Goal: Task Accomplishment & Management: Use online tool/utility

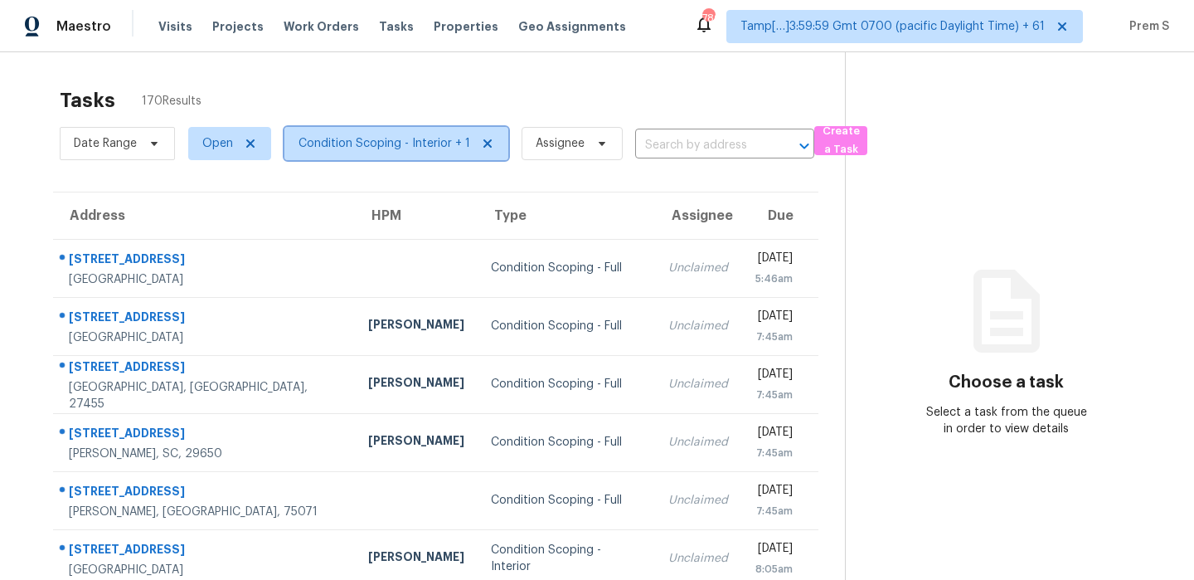
click at [348, 152] on span "Condition Scoping - Interior + 1" at bounding box center [397, 143] width 224 height 33
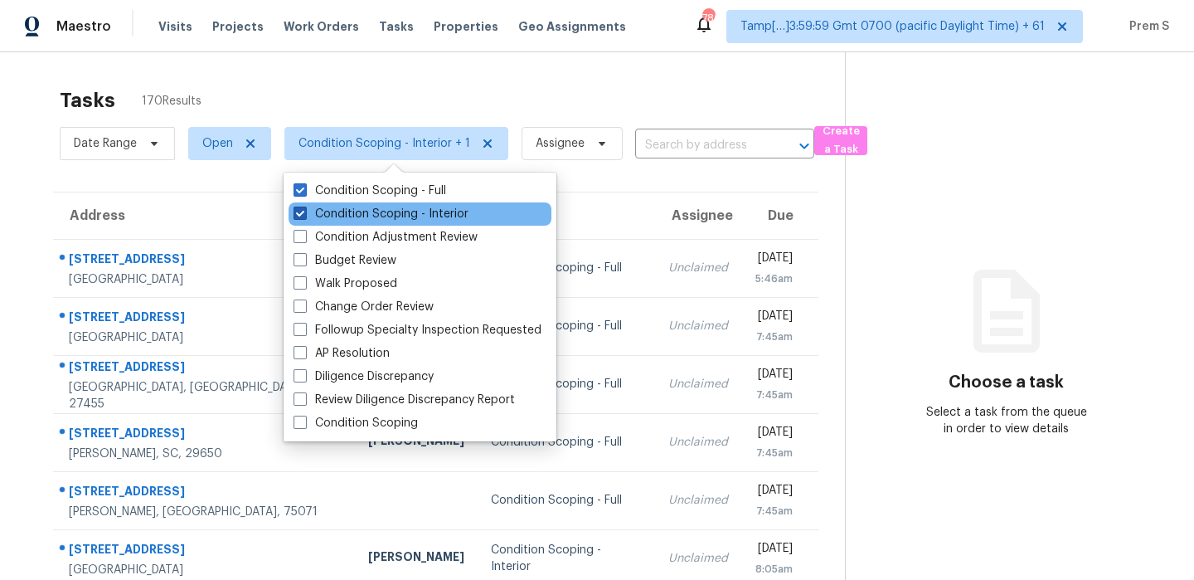
click at [344, 211] on label "Condition Scoping - Interior" at bounding box center [381, 214] width 175 height 17
click at [304, 211] on input "Condition Scoping - Interior" at bounding box center [299, 211] width 11 height 11
checkbox input "false"
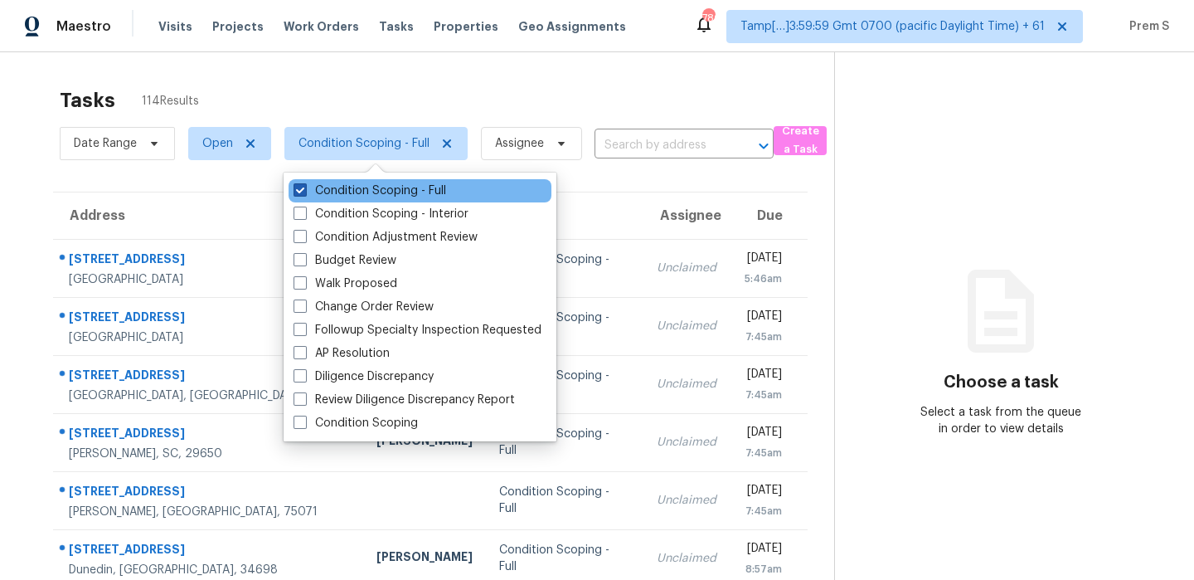
click at [398, 189] on label "Condition Scoping - Full" at bounding box center [370, 190] width 153 height 17
click at [304, 189] on input "Condition Scoping - Full" at bounding box center [299, 187] width 11 height 11
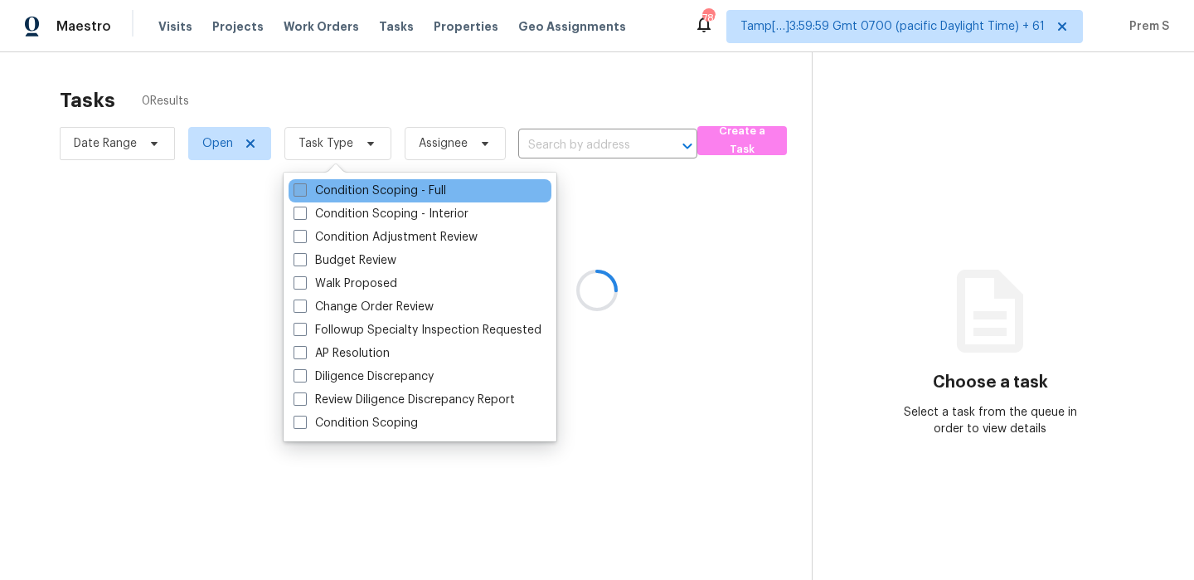
click at [398, 189] on label "Condition Scoping - Full" at bounding box center [370, 190] width 153 height 17
click at [304, 189] on input "Condition Scoping - Full" at bounding box center [299, 187] width 11 height 11
checkbox input "true"
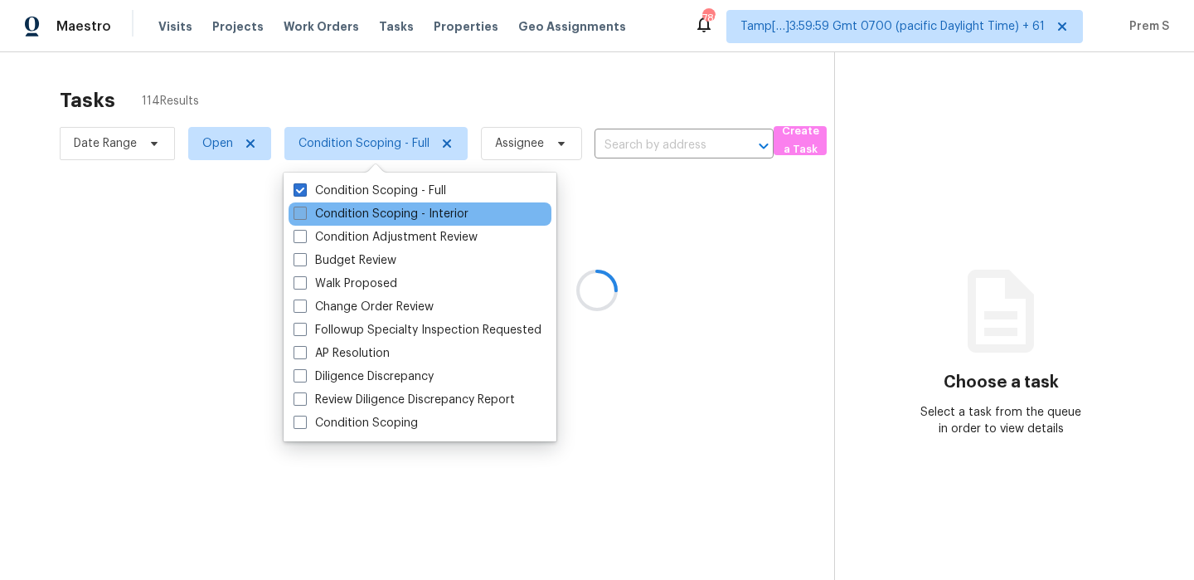
click at [376, 218] on label "Condition Scoping - Interior" at bounding box center [381, 214] width 175 height 17
click at [304, 216] on input "Condition Scoping - Interior" at bounding box center [299, 211] width 11 height 11
checkbox input "true"
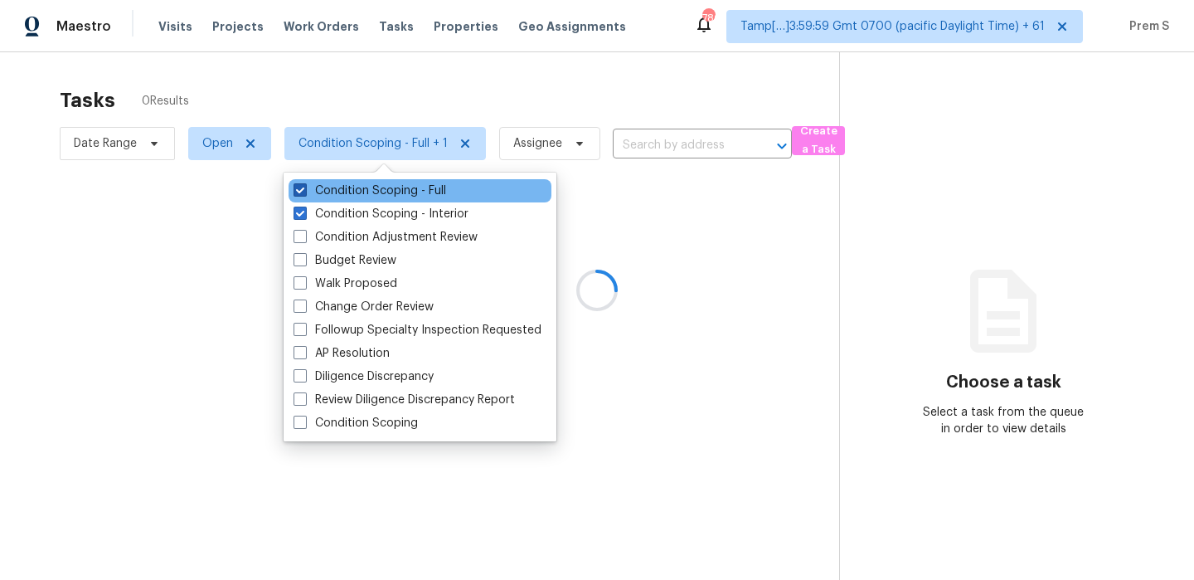
click at [387, 187] on label "Condition Scoping - Full" at bounding box center [370, 190] width 153 height 17
click at [304, 187] on input "Condition Scoping - Full" at bounding box center [299, 187] width 11 height 11
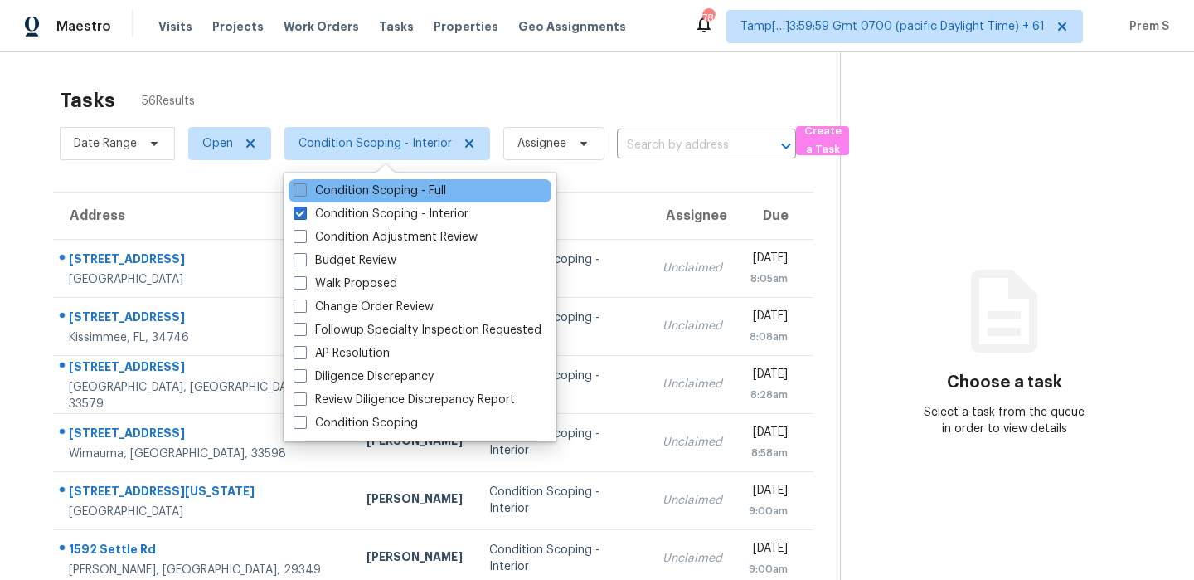
click at [401, 187] on label "Condition Scoping - Full" at bounding box center [370, 190] width 153 height 17
click at [304, 187] on input "Condition Scoping - Full" at bounding box center [299, 187] width 11 height 11
checkbox input "true"
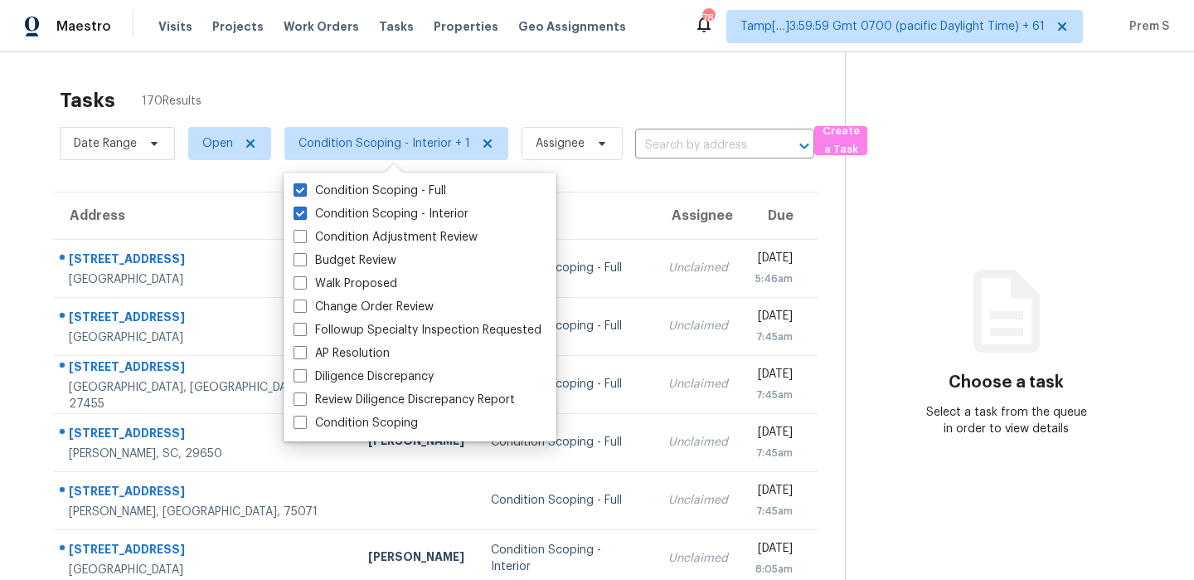
click at [688, 153] on input "text" at bounding box center [701, 146] width 133 height 26
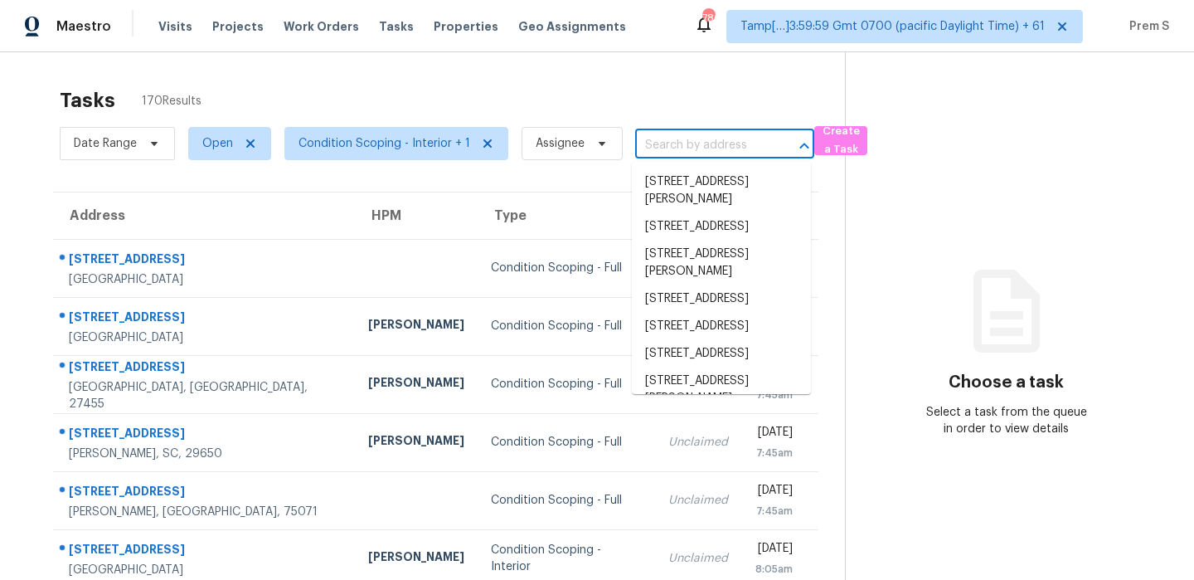
paste input "[STREET_ADDRESS][PERSON_NAME][PERSON_NAME]"
type input "[STREET_ADDRESS][PERSON_NAME][PERSON_NAME]"
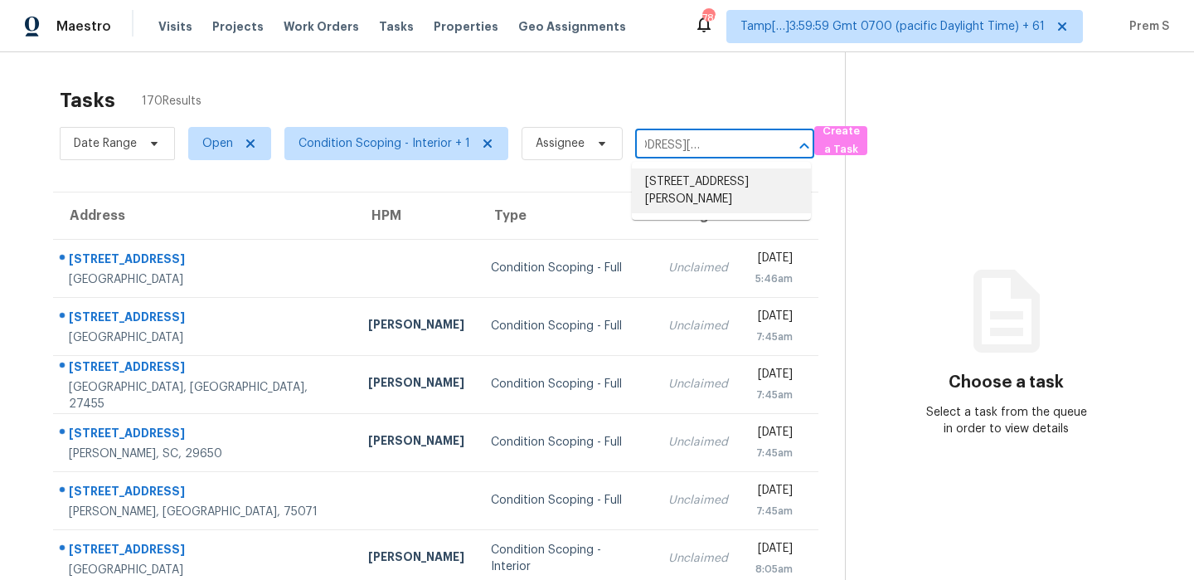
click at [683, 182] on li "[STREET_ADDRESS][PERSON_NAME]" at bounding box center [721, 190] width 179 height 45
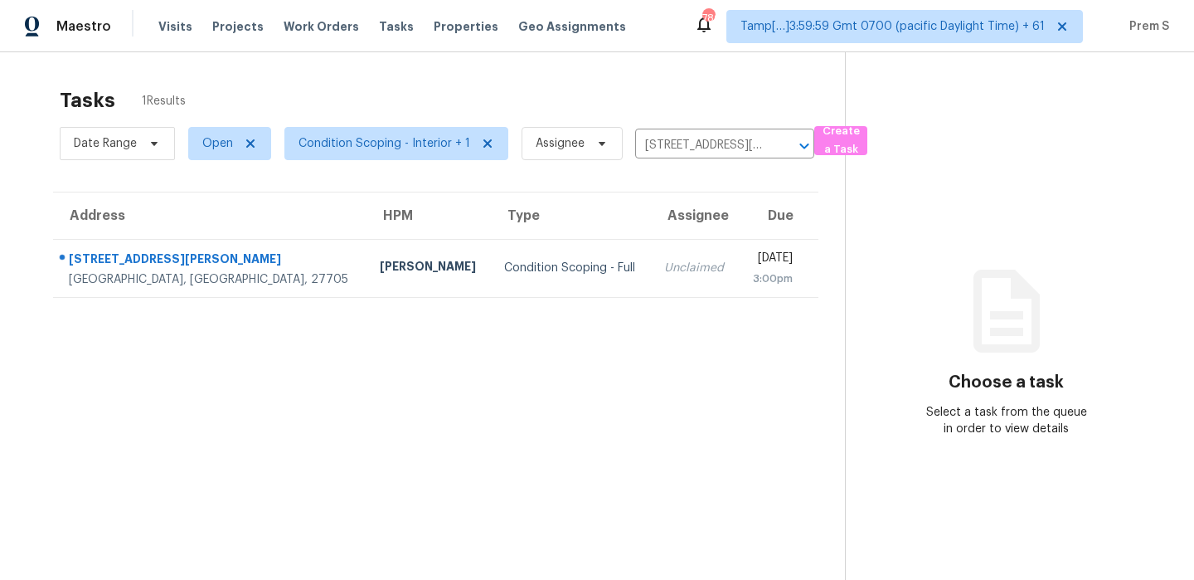
click at [738, 261] on td "[DATE] 3:00pm" at bounding box center [778, 268] width 80 height 58
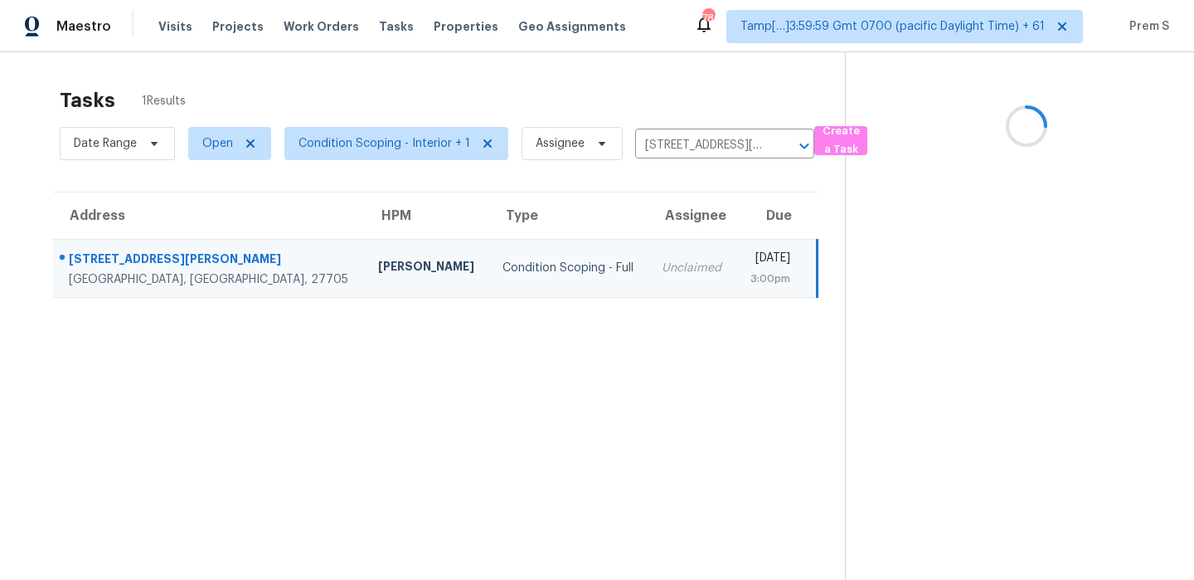
scroll to position [52, 0]
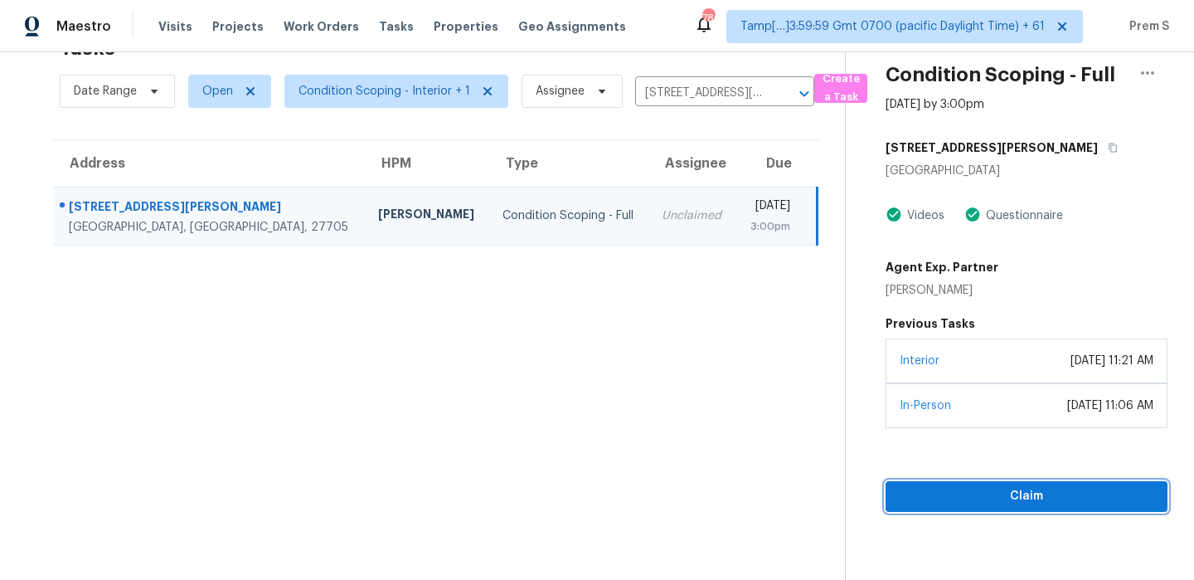
click at [1004, 502] on span "Claim" at bounding box center [1026, 496] width 255 height 21
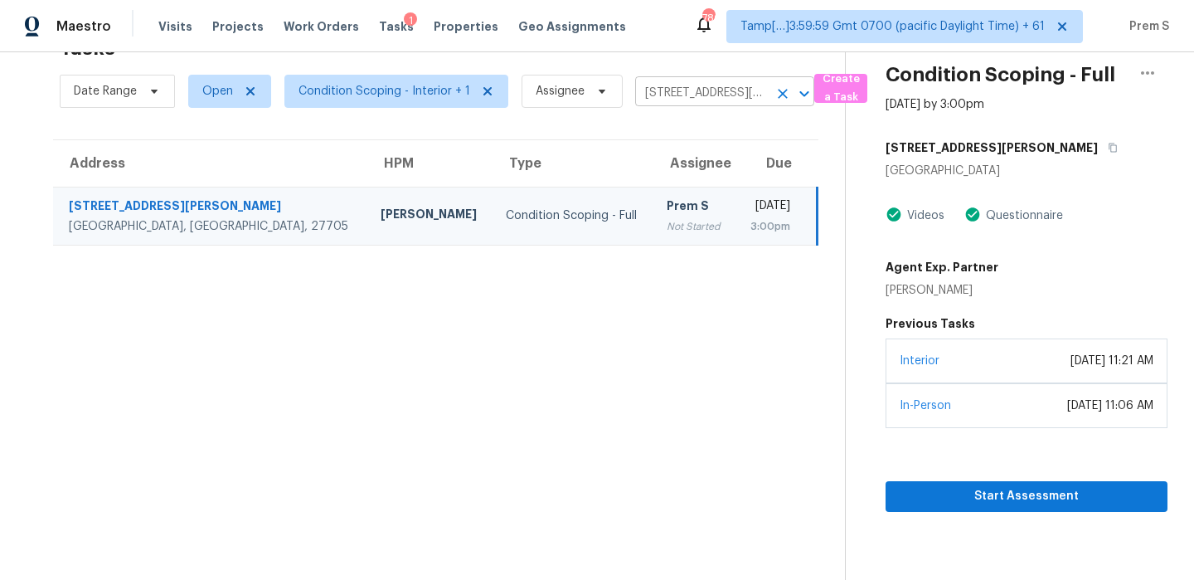
click at [779, 95] on icon "Clear" at bounding box center [783, 93] width 17 height 17
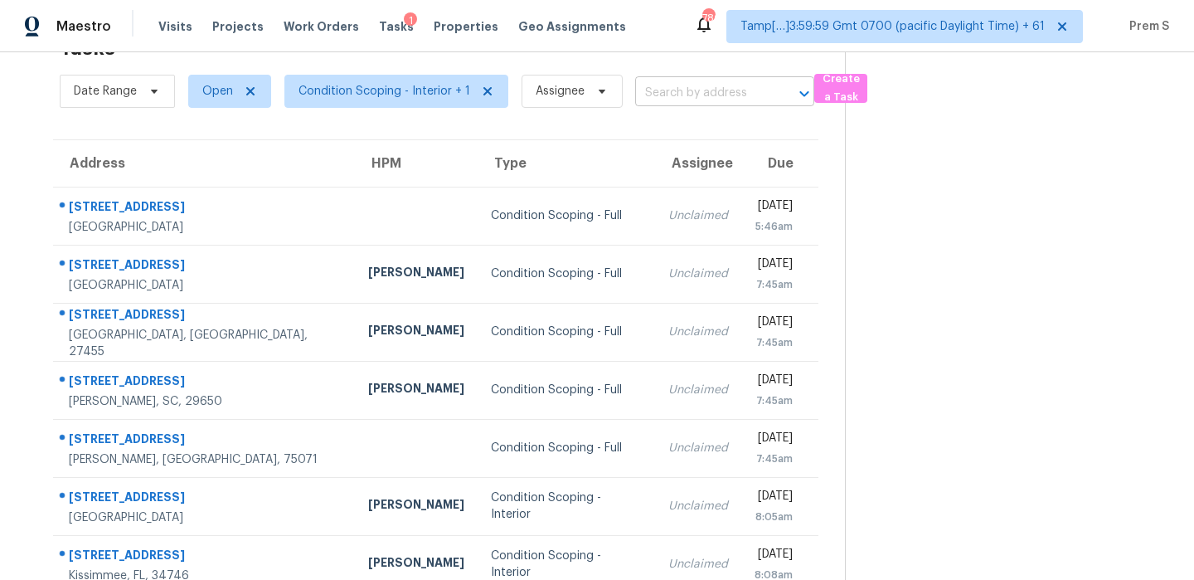
click at [704, 100] on input "text" at bounding box center [701, 93] width 133 height 26
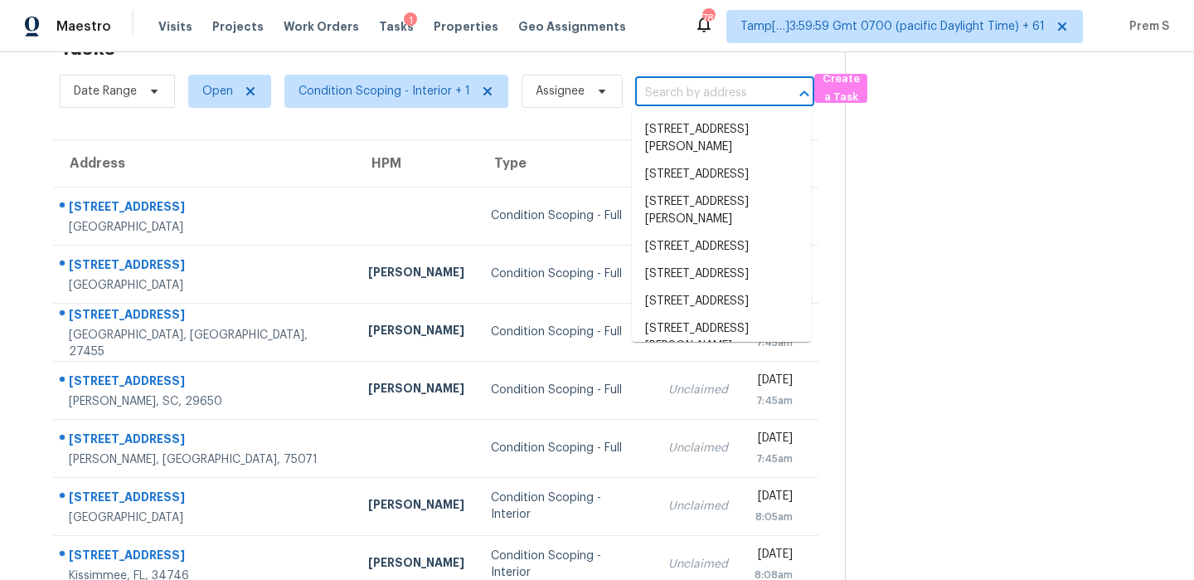
paste input "[STREET_ADDRESS]"
type input "[STREET_ADDRESS]"
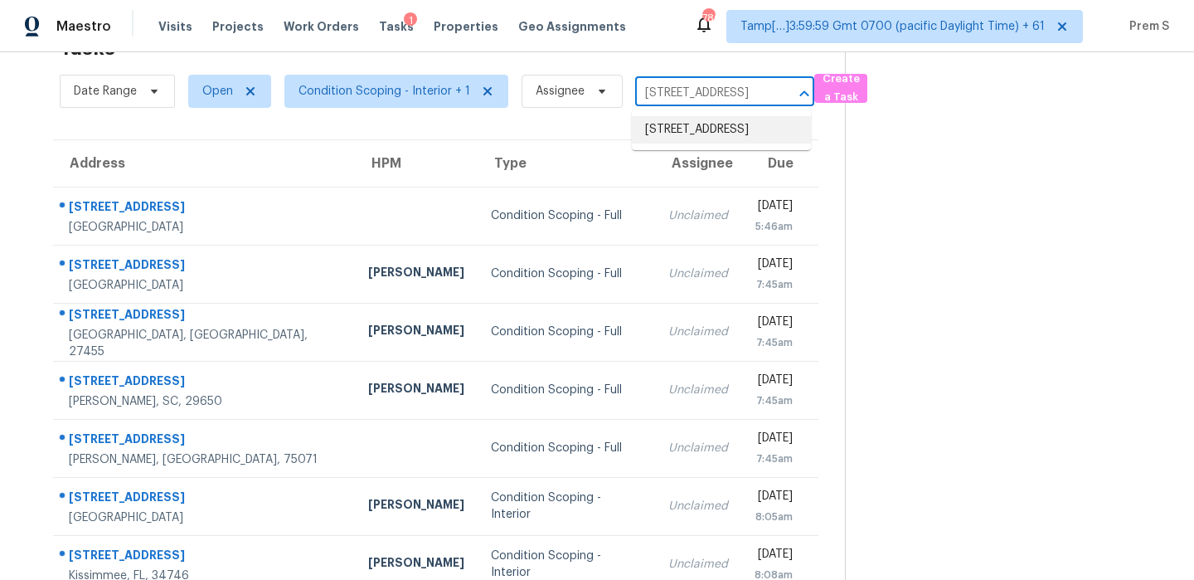
click at [696, 134] on li "[STREET_ADDRESS]" at bounding box center [721, 129] width 179 height 27
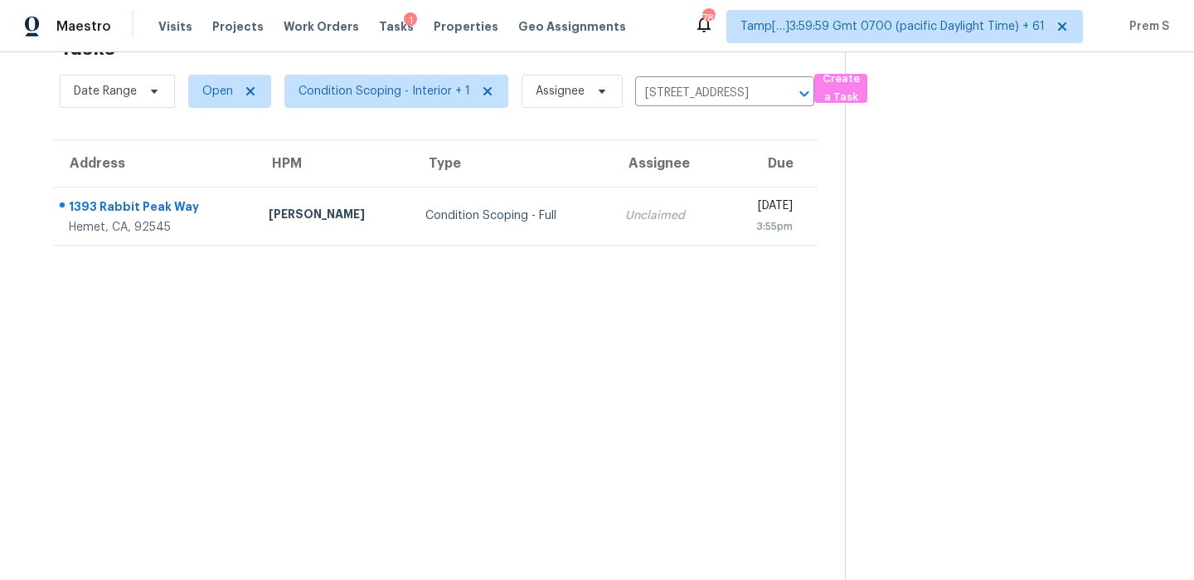
click at [645, 225] on td "Unclaimed" at bounding box center [666, 216] width 109 height 58
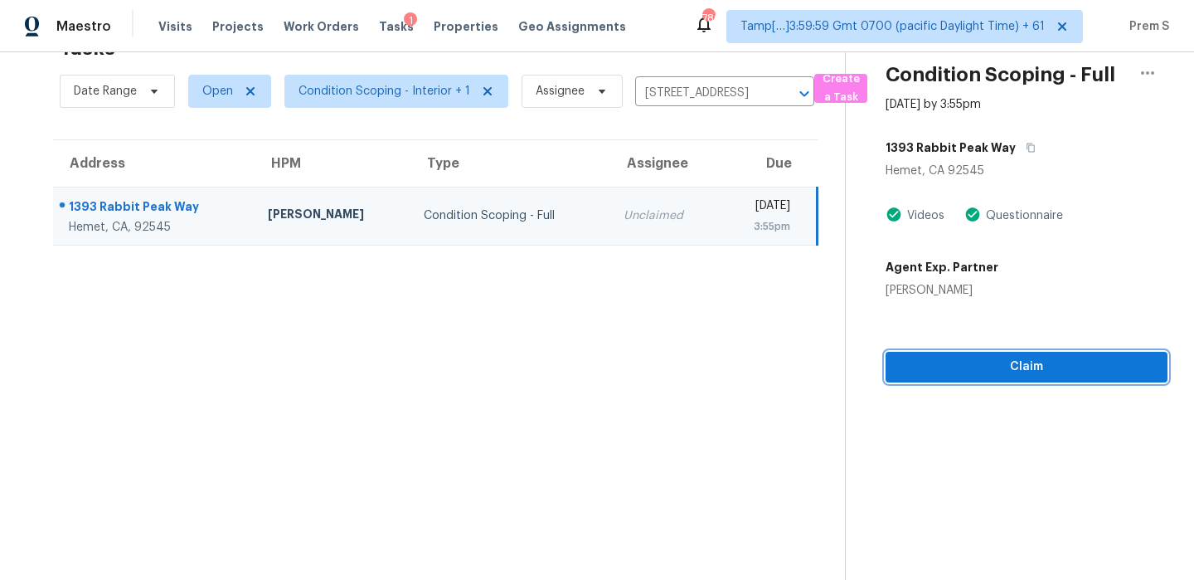
click at [1046, 381] on button "Claim" at bounding box center [1027, 367] width 282 height 31
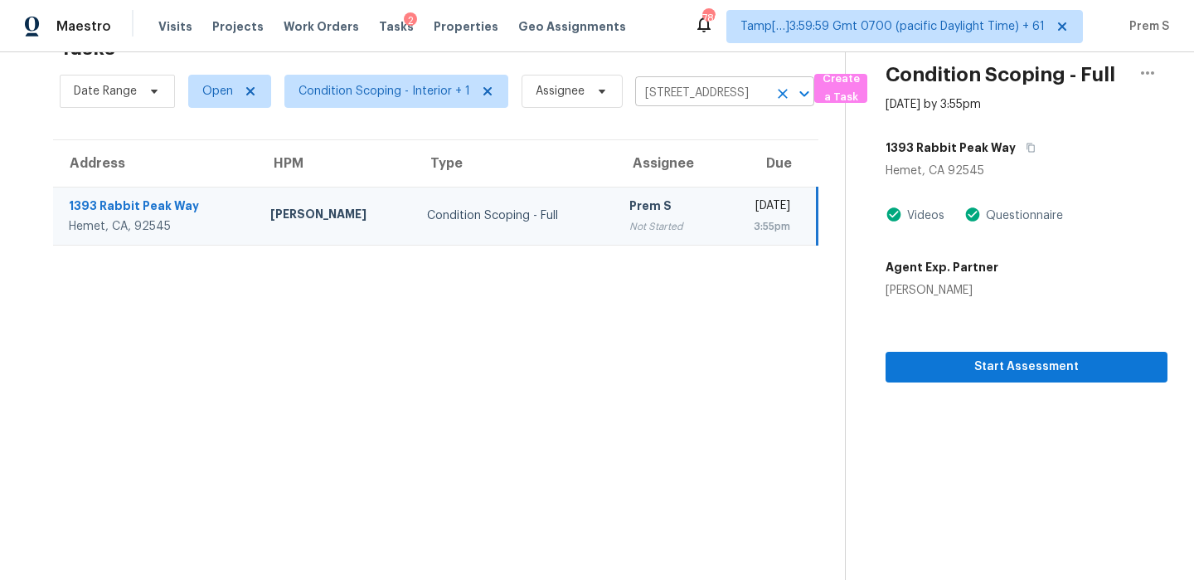
click at [786, 89] on icon "Clear" at bounding box center [783, 93] width 17 height 17
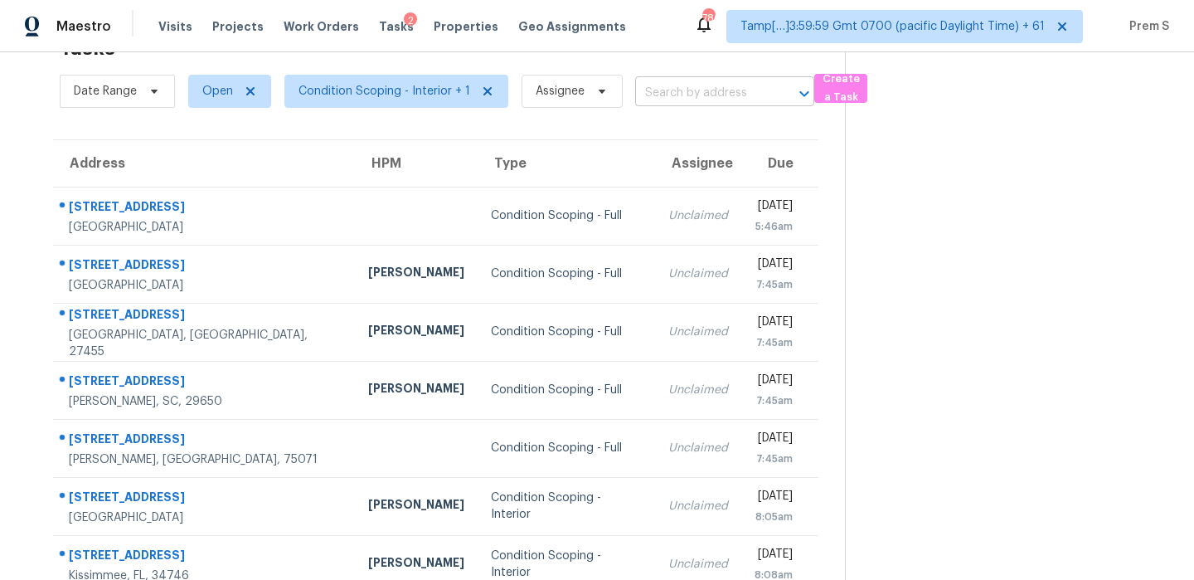
click at [730, 85] on input "text" at bounding box center [701, 93] width 133 height 26
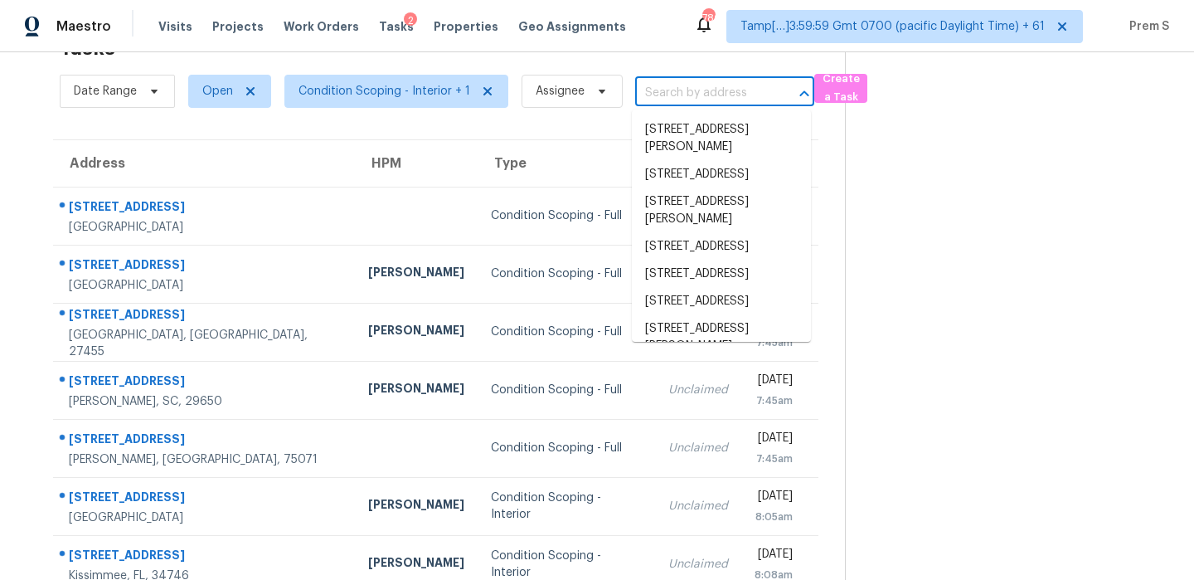
paste input "[STREET_ADDRESS][PERSON_NAME][US_STATE]"
type input "[STREET_ADDRESS][PERSON_NAME][US_STATE]"
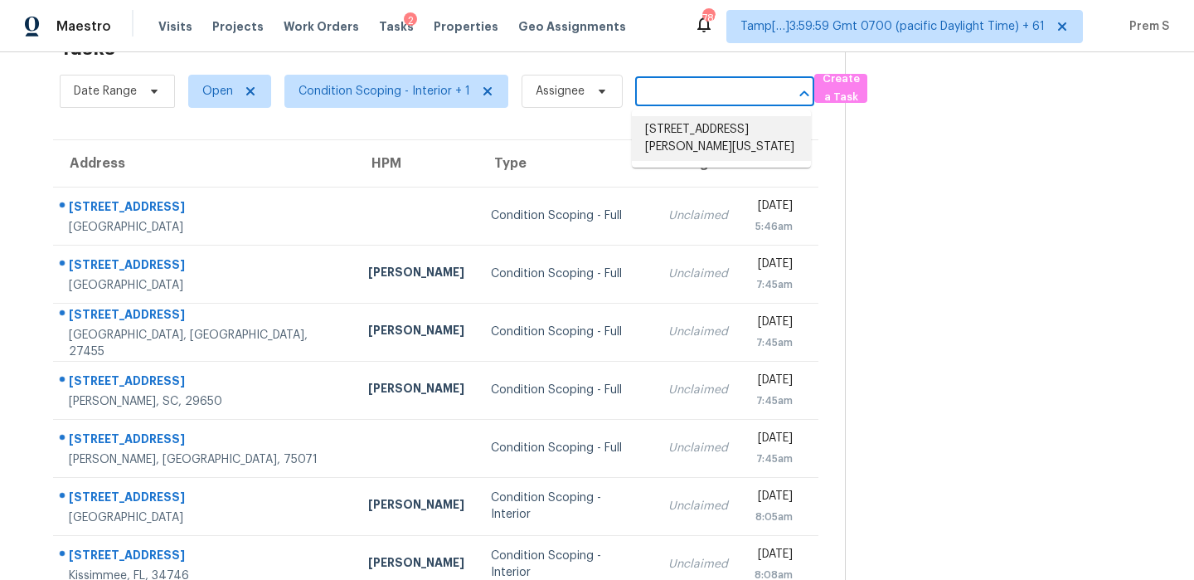
click at [688, 139] on li "[STREET_ADDRESS][PERSON_NAME][US_STATE]" at bounding box center [721, 138] width 179 height 45
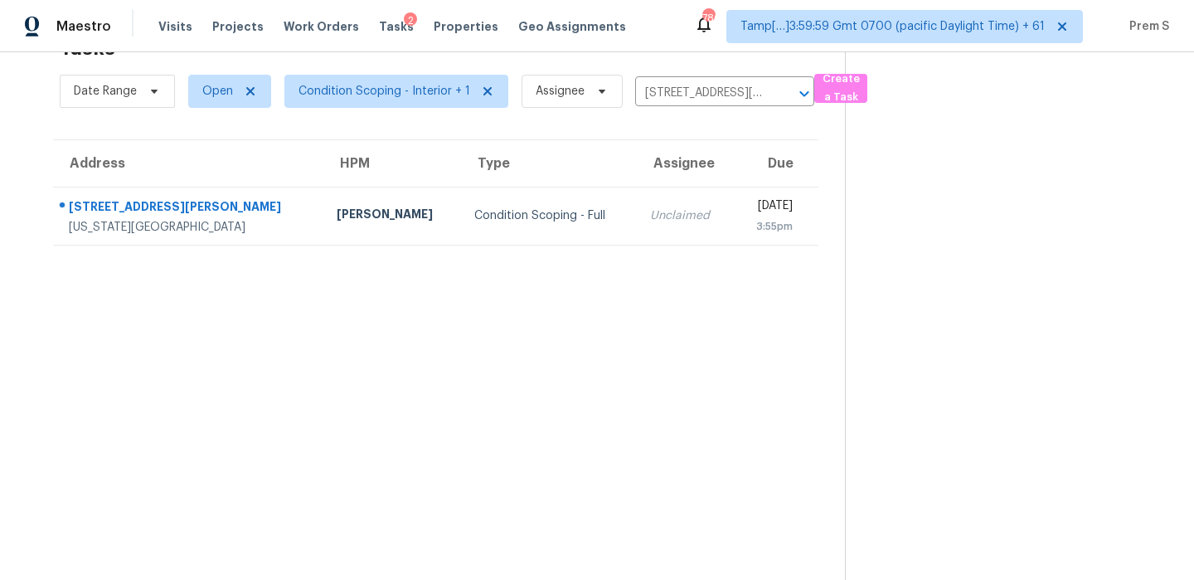
click at [640, 239] on td "Unclaimed" at bounding box center [685, 216] width 96 height 58
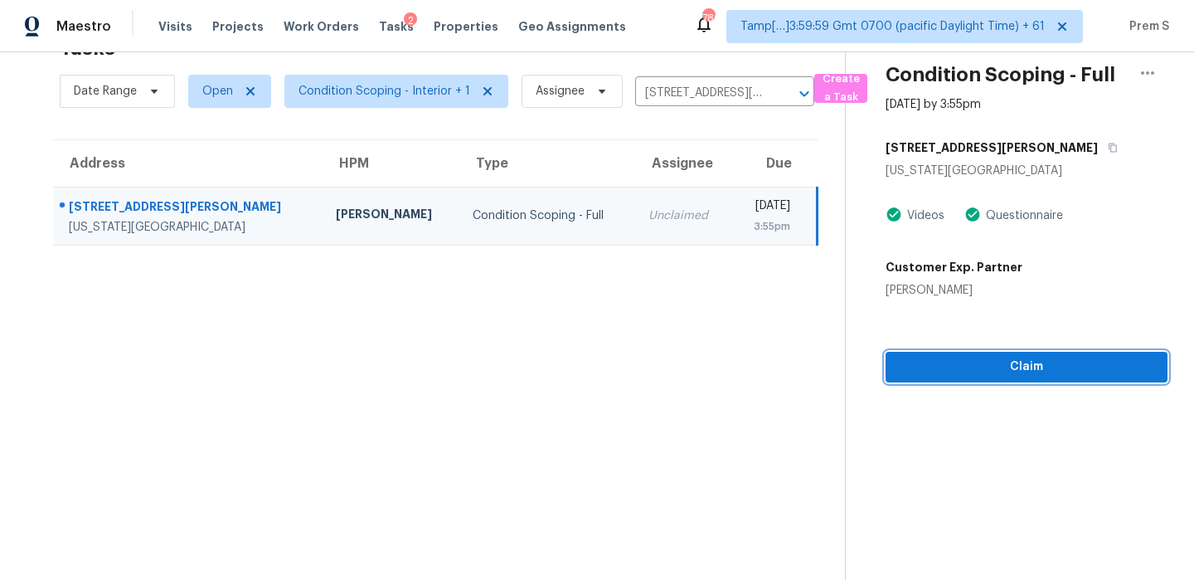
click at [1049, 375] on span "Claim" at bounding box center [1026, 367] width 255 height 21
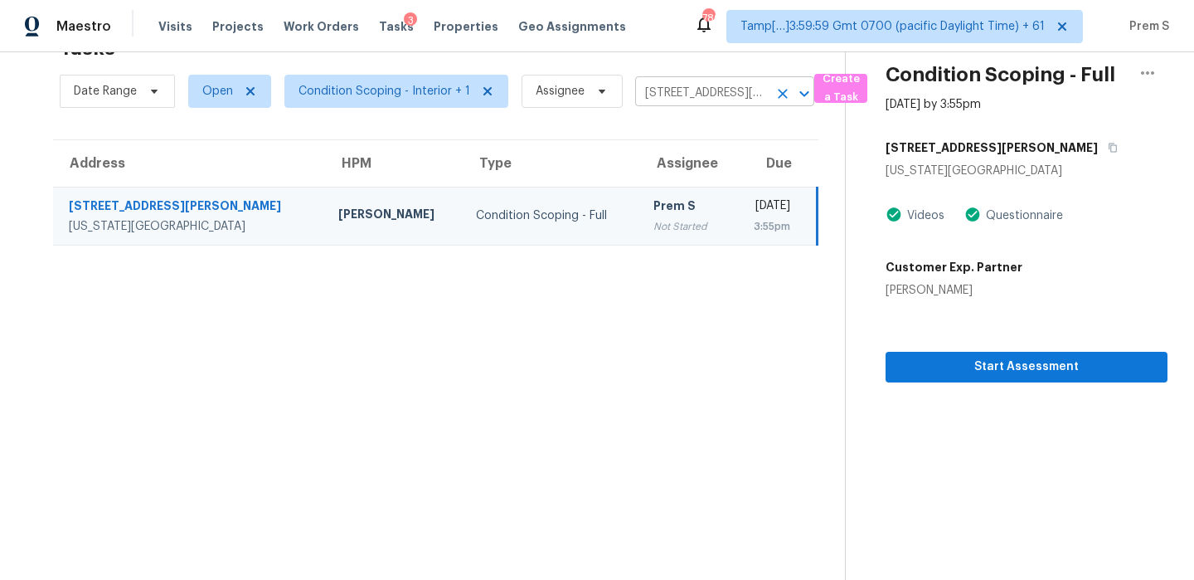
click at [782, 90] on icon "Clear" at bounding box center [783, 93] width 17 height 17
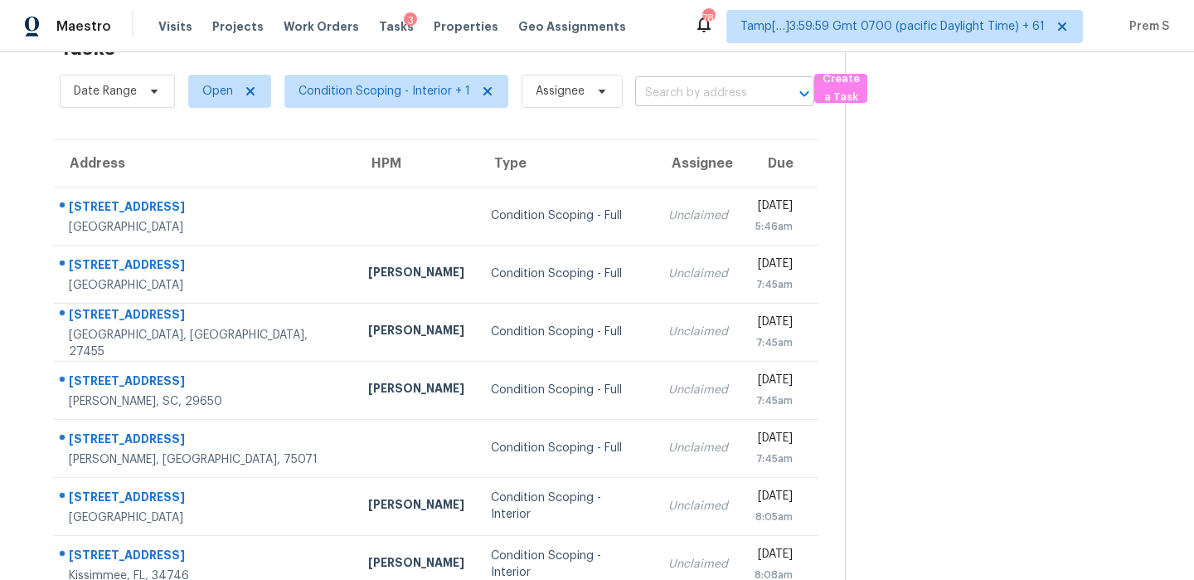
click at [664, 100] on input "text" at bounding box center [701, 93] width 133 height 26
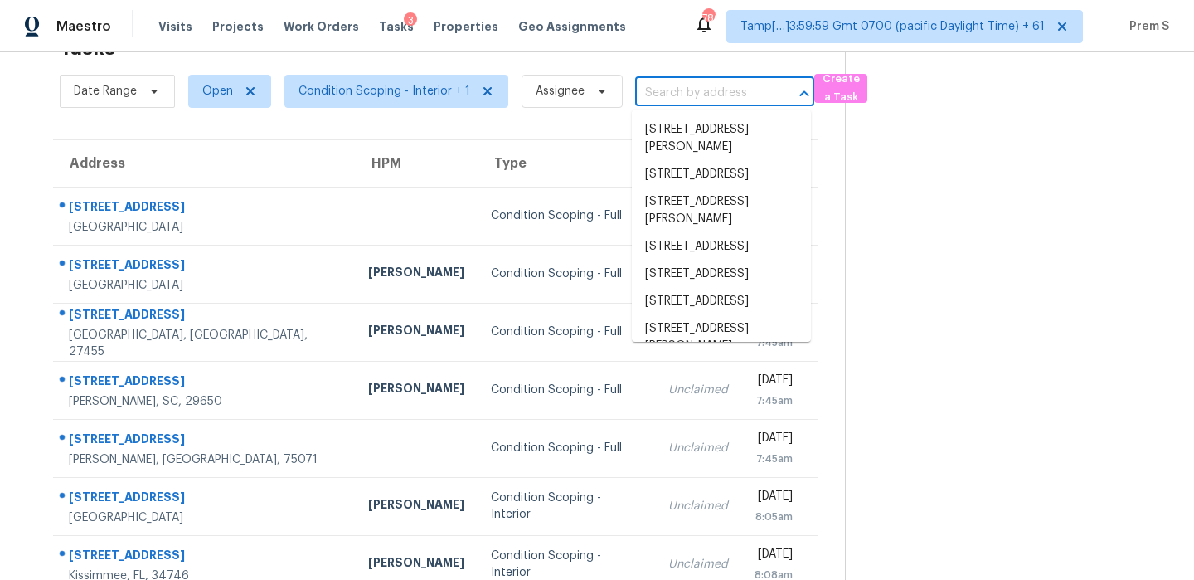
paste input "[STREET_ADDRESS][PERSON_NAME]"
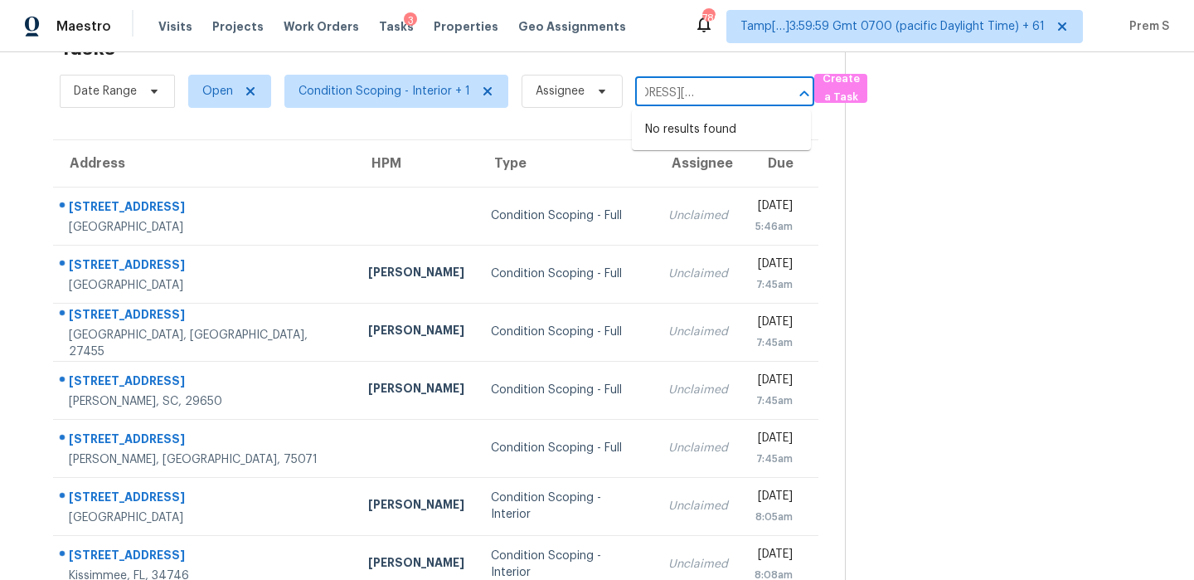
type input "[STREET_ADDRESS][PERSON_NAME]"
click at [678, 92] on input "text" at bounding box center [701, 93] width 133 height 26
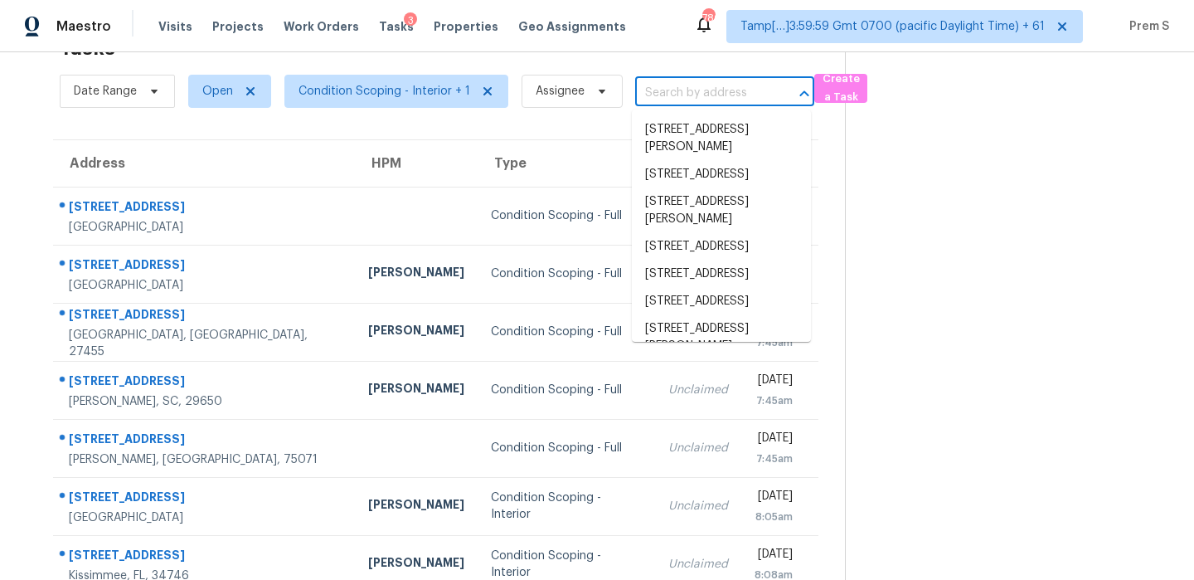
click at [678, 92] on input "text" at bounding box center [701, 93] width 133 height 26
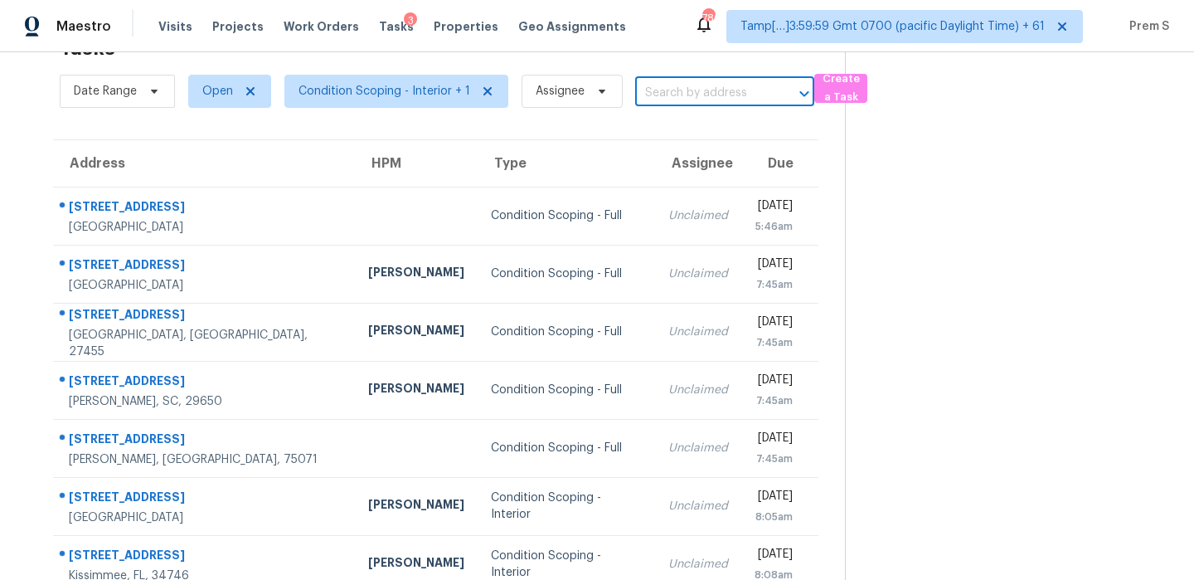
paste input "[STREET_ADDRESS][PERSON_NAME]"
drag, startPoint x: 669, startPoint y: 92, endPoint x: 746, endPoint y: 90, distance: 77.2
click at [746, 90] on input "[STREET_ADDRESS][PERSON_NAME]" at bounding box center [701, 93] width 133 height 26
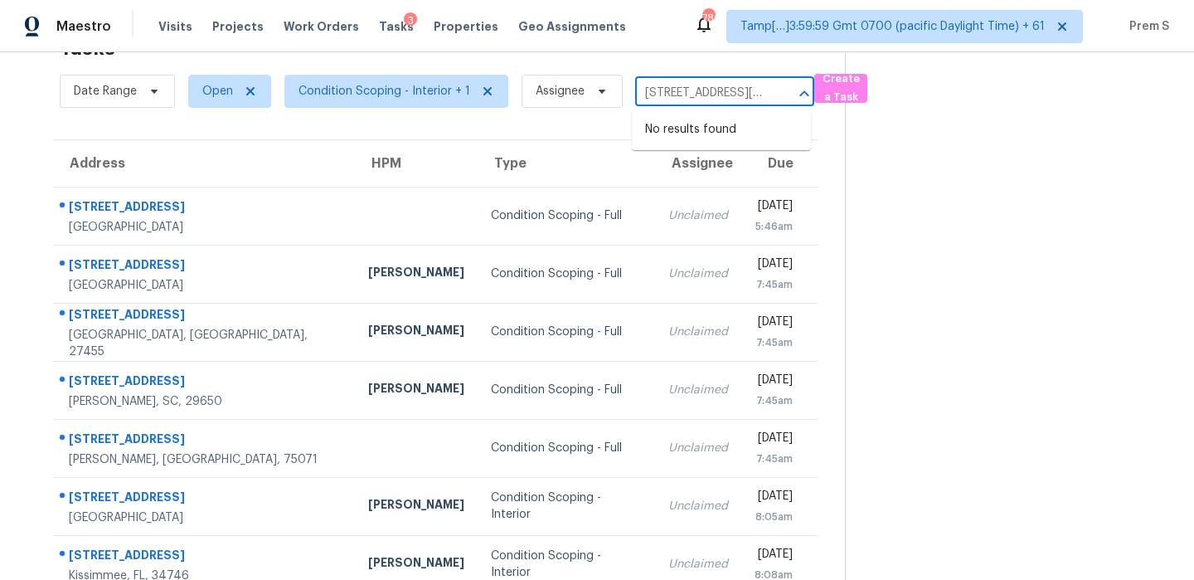
drag, startPoint x: 659, startPoint y: 92, endPoint x: 631, endPoint y: 95, distance: 28.4
click at [635, 95] on input "[STREET_ADDRESS][PERSON_NAME]" at bounding box center [701, 93] width 133 height 26
click at [759, 91] on input "[STREET_ADDRESS][PERSON_NAME]" at bounding box center [701, 93] width 133 height 26
type input "[STREET_ADDRESS][PERSON_NAME]"
click at [693, 140] on li "[STREET_ADDRESS][PERSON_NAME]" at bounding box center [721, 138] width 179 height 45
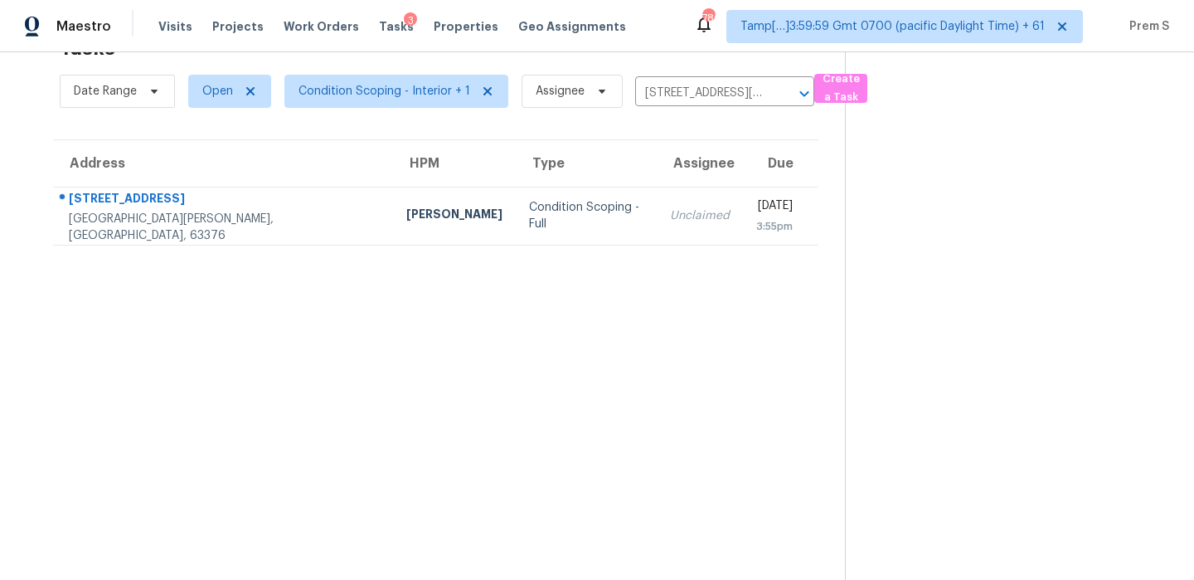
click at [756, 226] on div "3:55pm" at bounding box center [774, 226] width 36 height 17
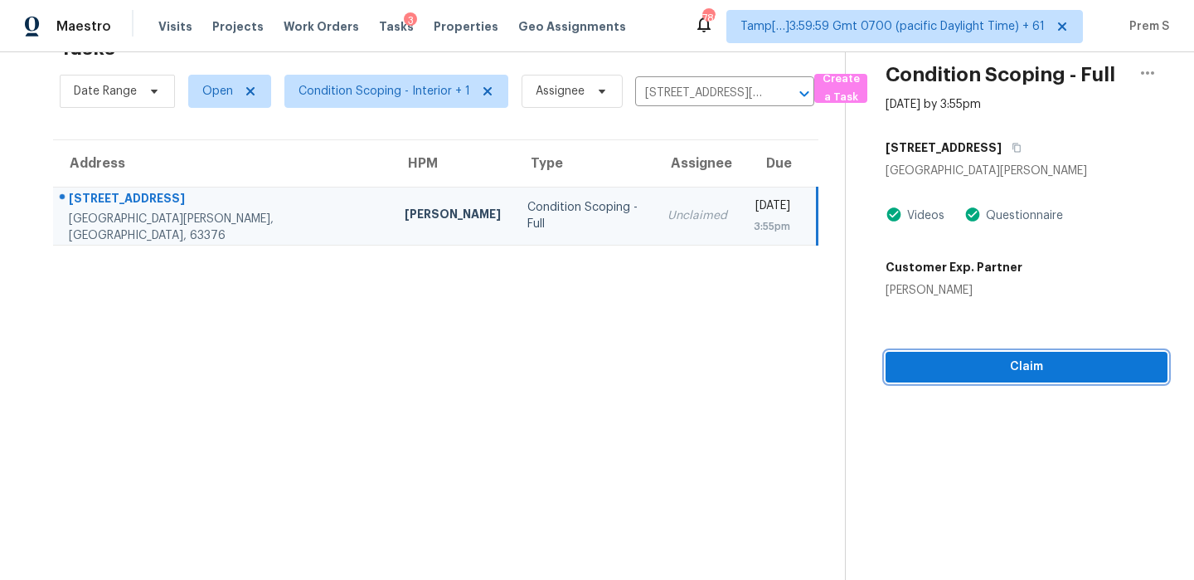
click at [1076, 369] on span "Claim" at bounding box center [1026, 367] width 255 height 21
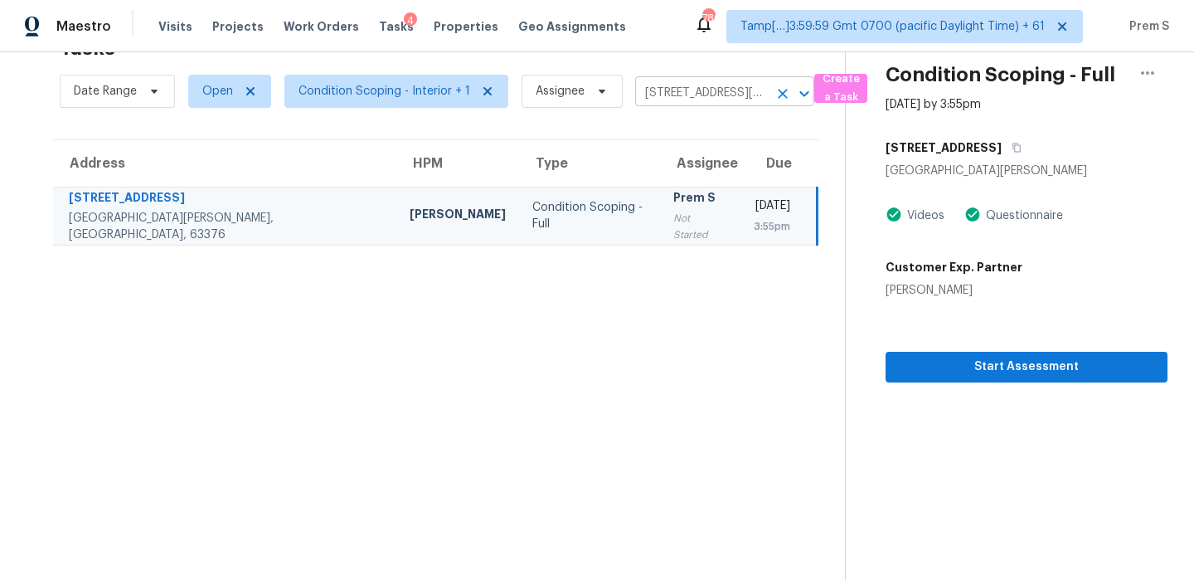
click at [782, 91] on icon "Clear" at bounding box center [783, 93] width 17 height 17
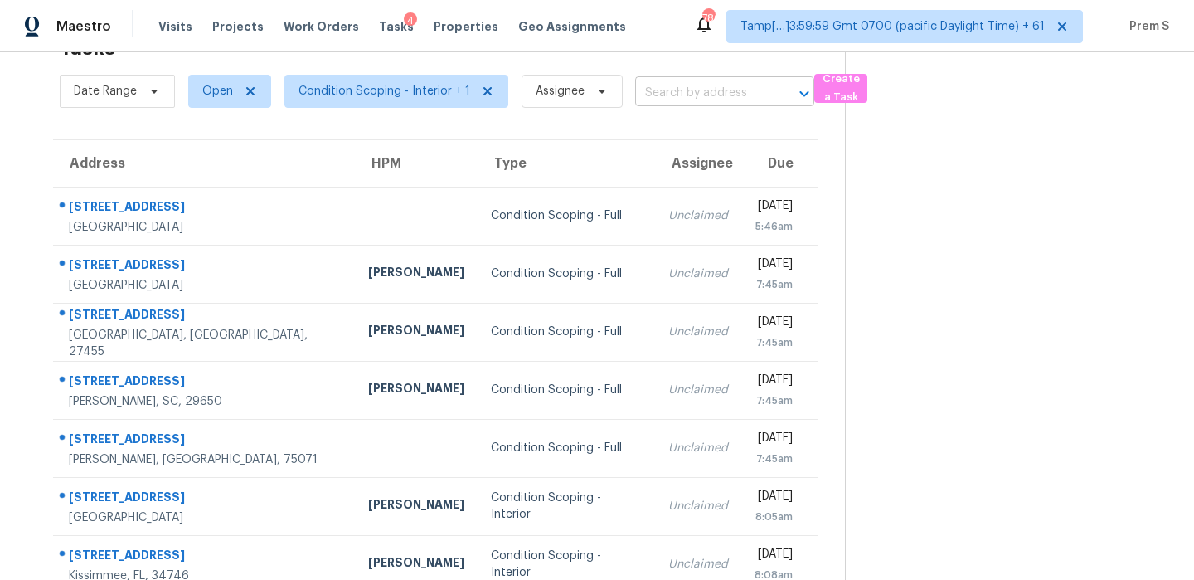
click at [681, 101] on input "text" at bounding box center [701, 93] width 133 height 26
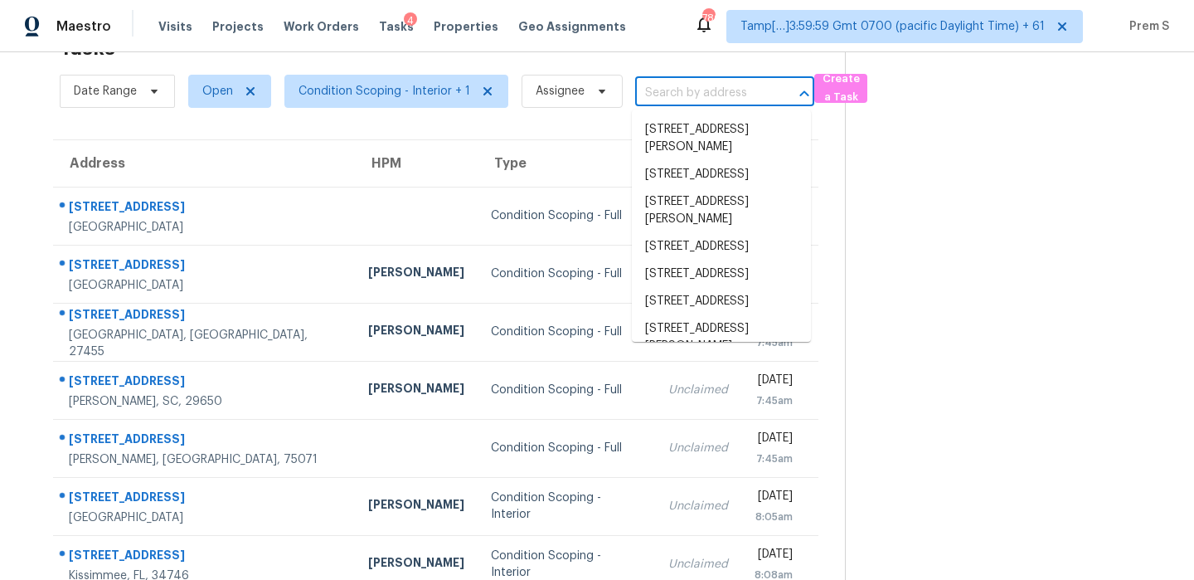
paste input "[STREET_ADDRESS]"
type input "[STREET_ADDRESS]"
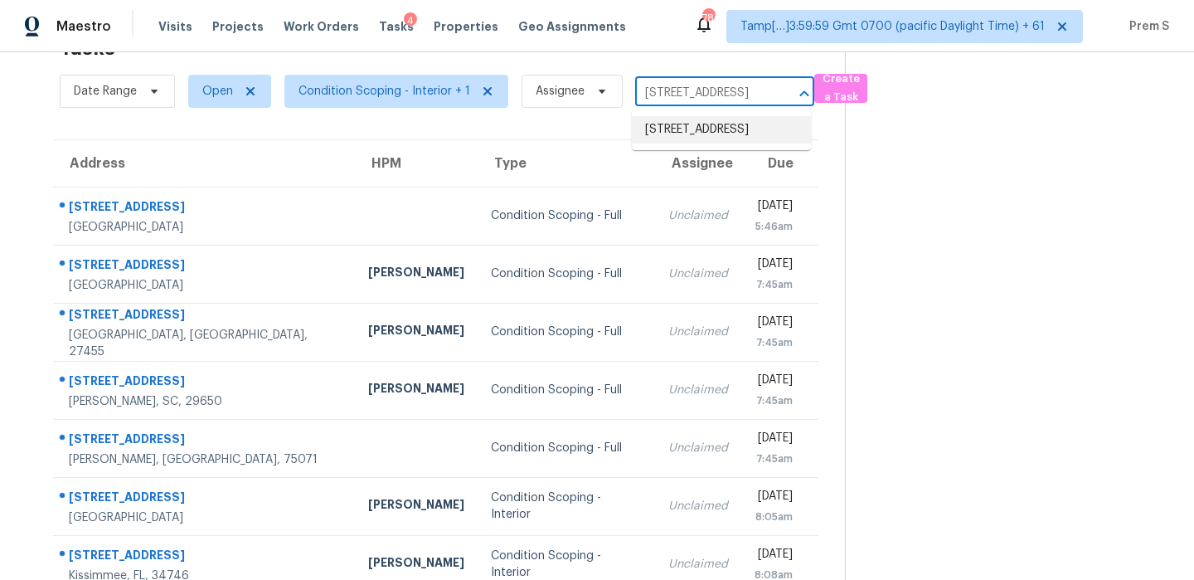
click at [680, 129] on li "[STREET_ADDRESS]" at bounding box center [721, 129] width 179 height 27
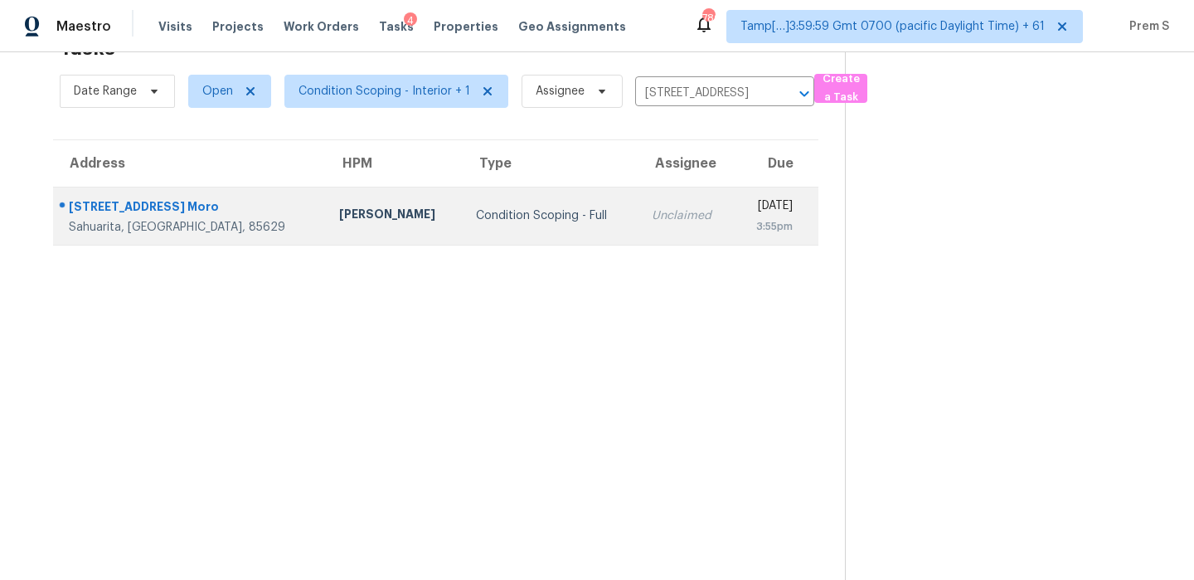
click at [641, 219] on td "Unclaimed" at bounding box center [687, 216] width 96 height 58
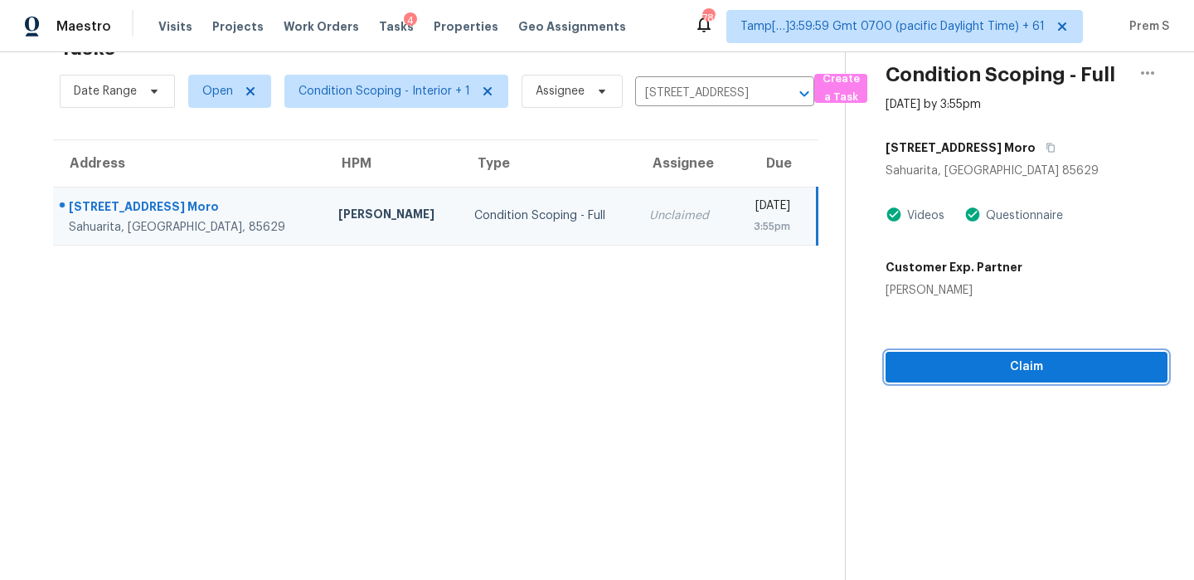
click at [1036, 379] on button "Claim" at bounding box center [1027, 367] width 282 height 31
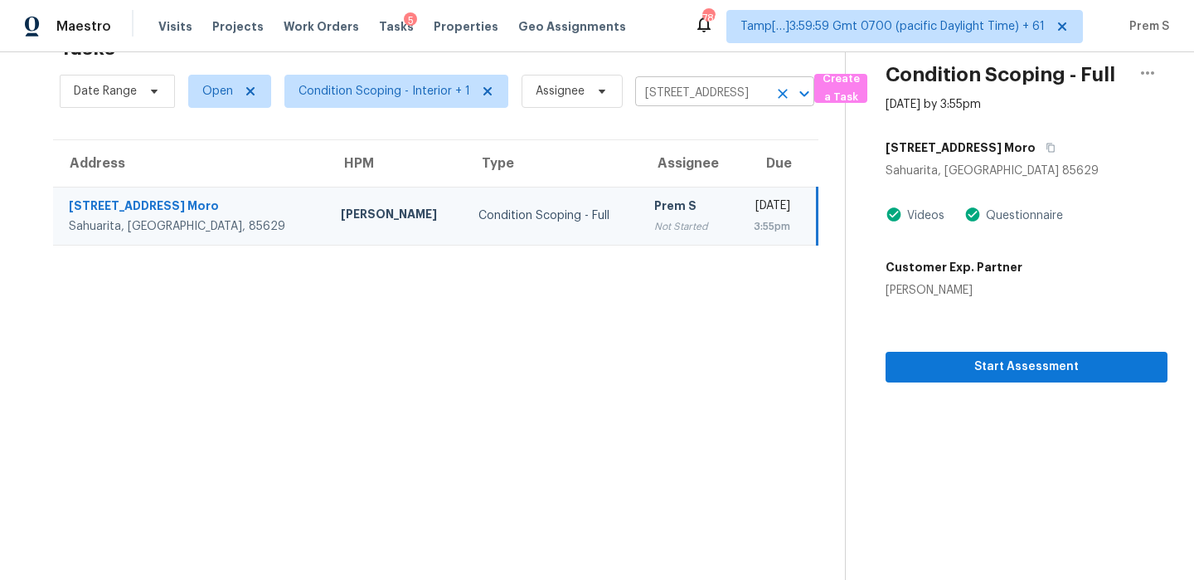
click at [777, 99] on icon "Clear" at bounding box center [783, 93] width 17 height 17
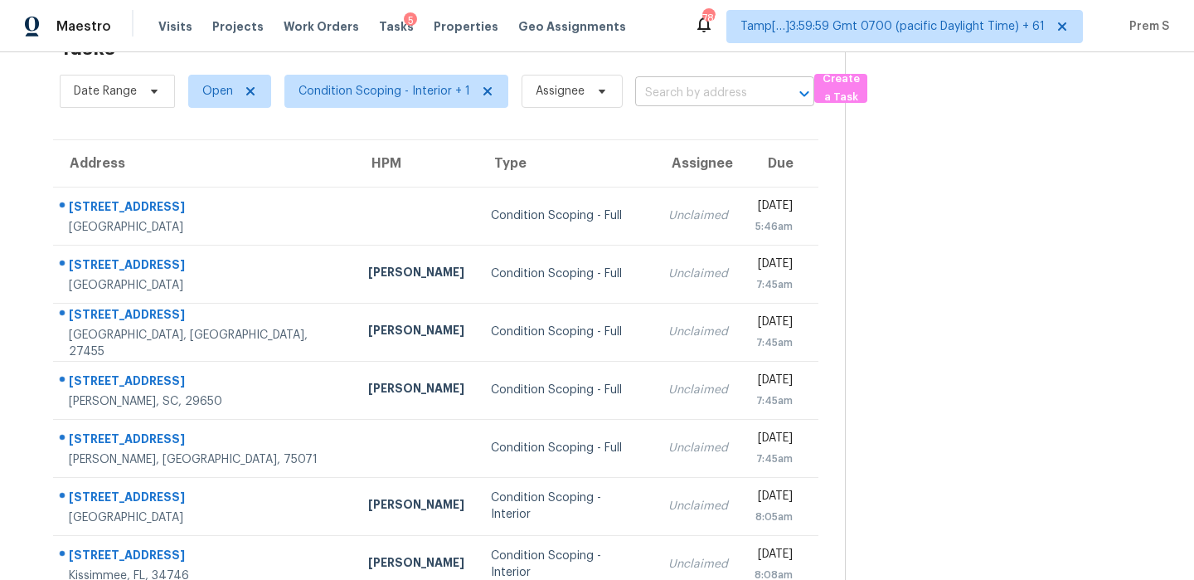
click at [717, 82] on input "text" at bounding box center [701, 93] width 133 height 26
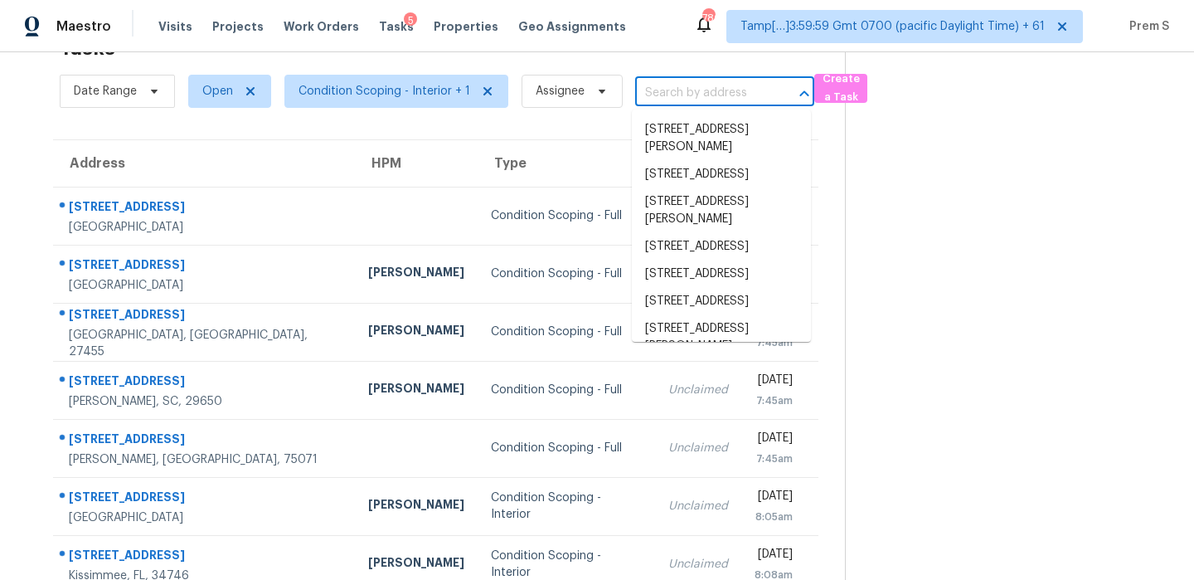
paste input "[STREET_ADDRESS]"
type input "[STREET_ADDRESS]"
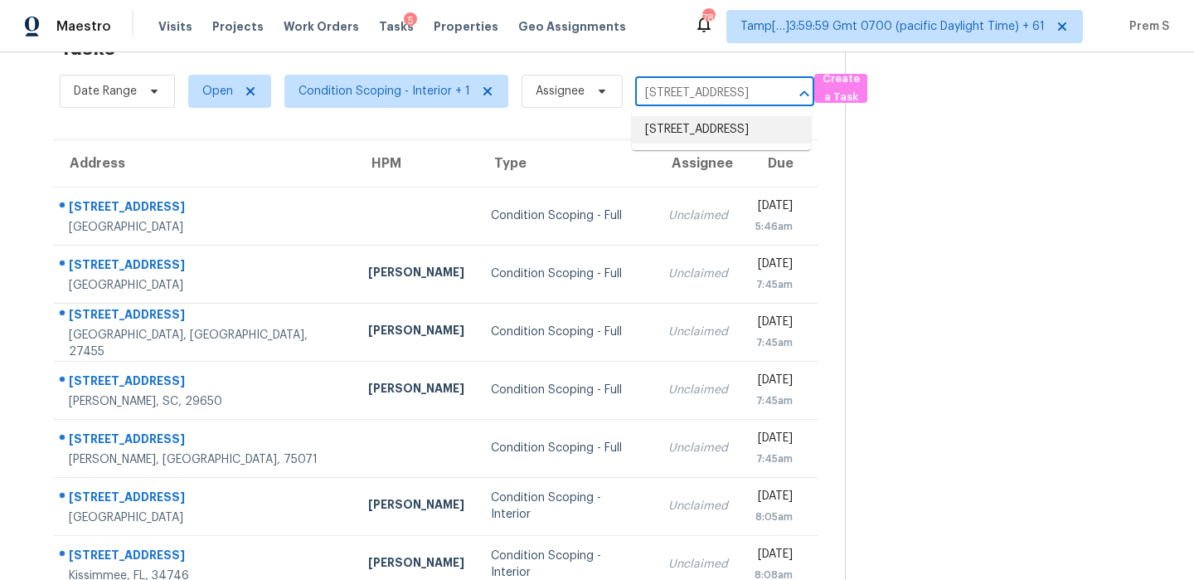
click at [709, 124] on li "[STREET_ADDRESS]" at bounding box center [721, 129] width 179 height 27
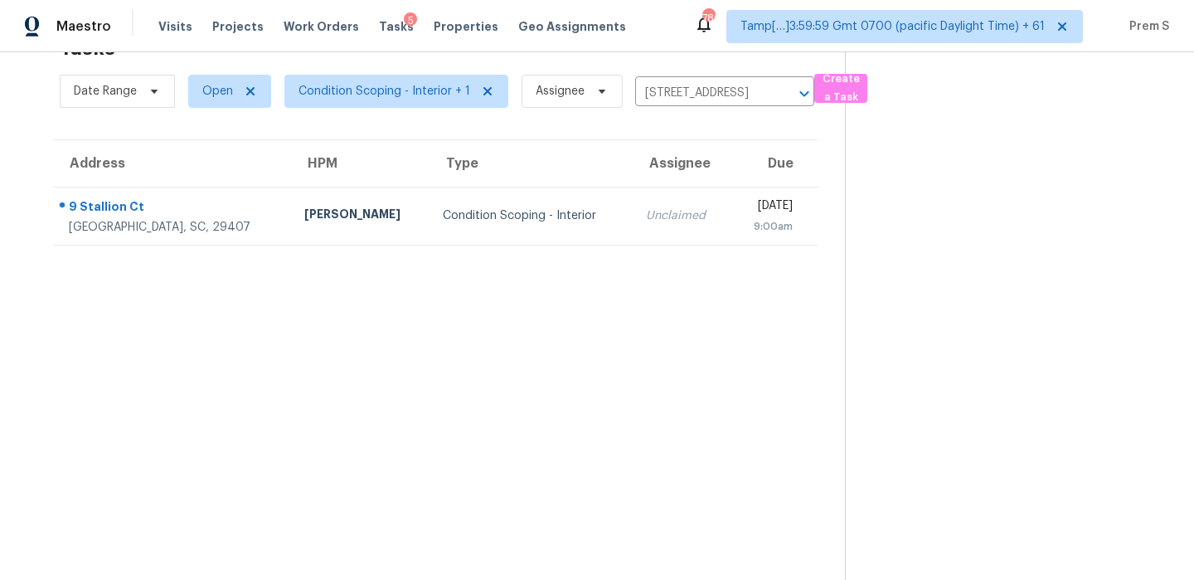
click at [645, 231] on td "Unclaimed" at bounding box center [681, 216] width 97 height 58
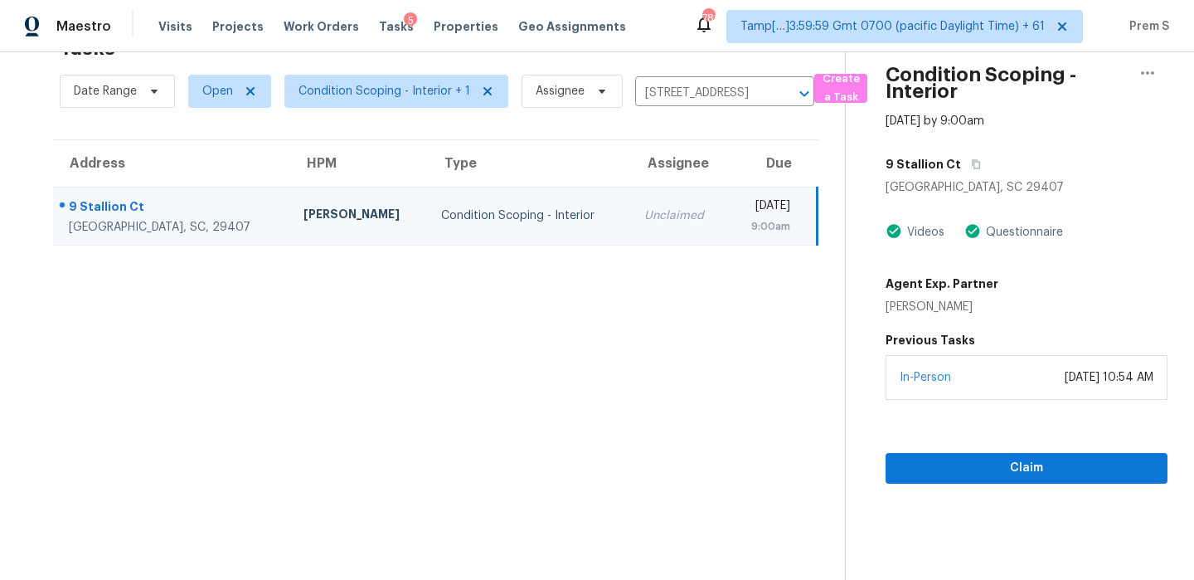
click at [1034, 487] on section "Condition Scoping - Interior [DATE] by 9:00am [STREET_ADDRESS] Videos Questionn…" at bounding box center [1006, 290] width 323 height 580
click at [1047, 466] on span "Claim" at bounding box center [1026, 468] width 255 height 21
click at [778, 95] on icon "Clear" at bounding box center [783, 94] width 10 height 10
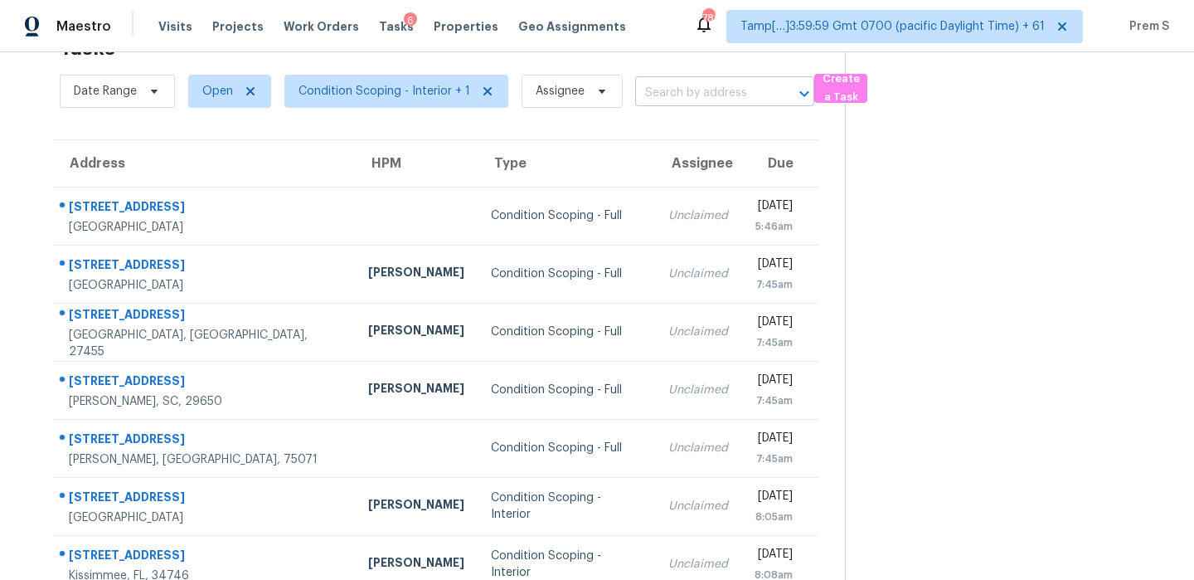
click at [704, 91] on input "text" at bounding box center [701, 93] width 133 height 26
paste input "[STREET_ADDRESS][PERSON_NAME]"
type input "[STREET_ADDRESS][PERSON_NAME]"
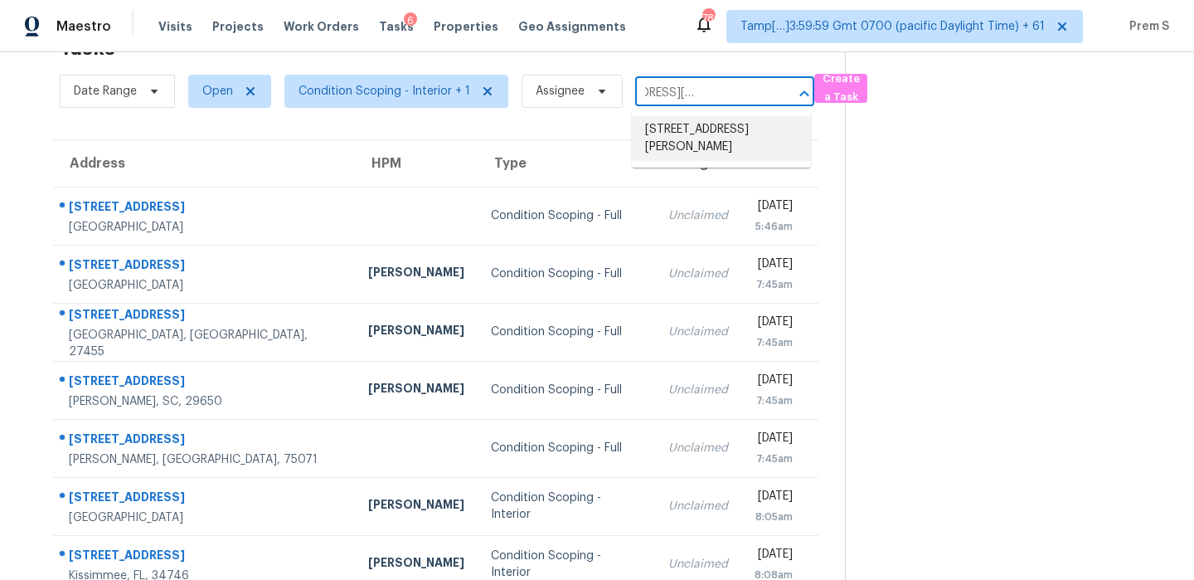
click at [690, 144] on li "[STREET_ADDRESS][PERSON_NAME]" at bounding box center [721, 138] width 179 height 45
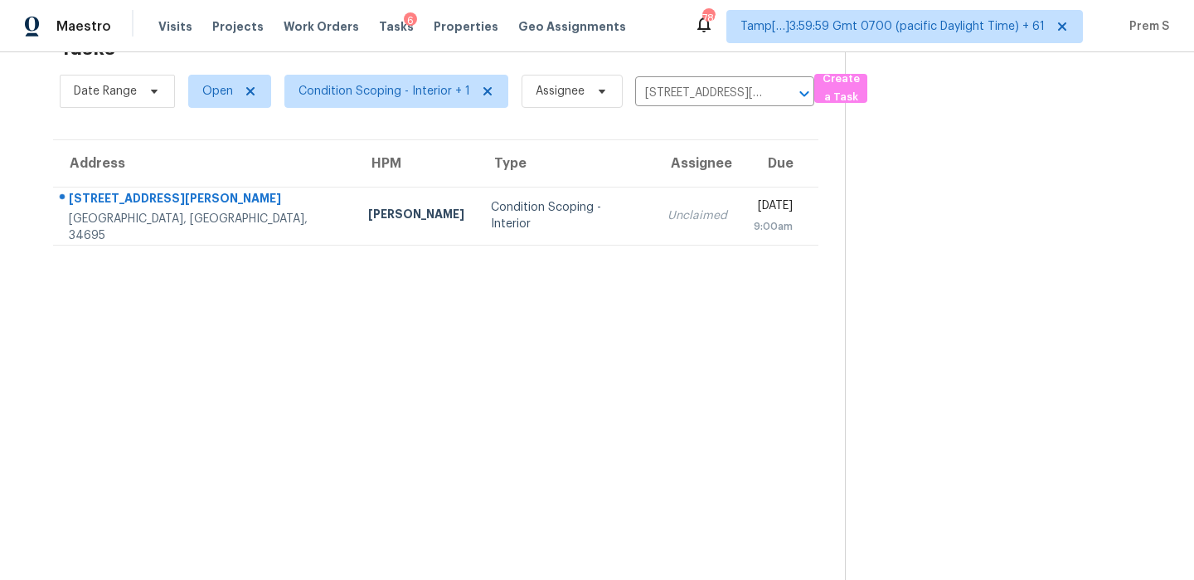
click at [654, 205] on td "Unclaimed" at bounding box center [697, 216] width 86 height 58
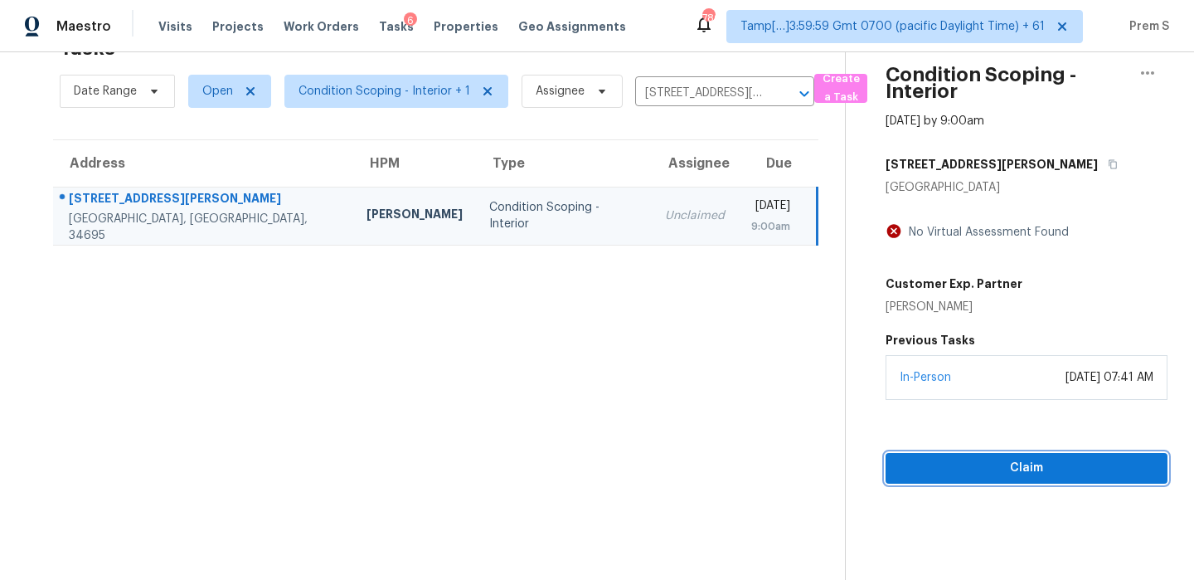
click at [974, 463] on span "Claim" at bounding box center [1026, 468] width 255 height 21
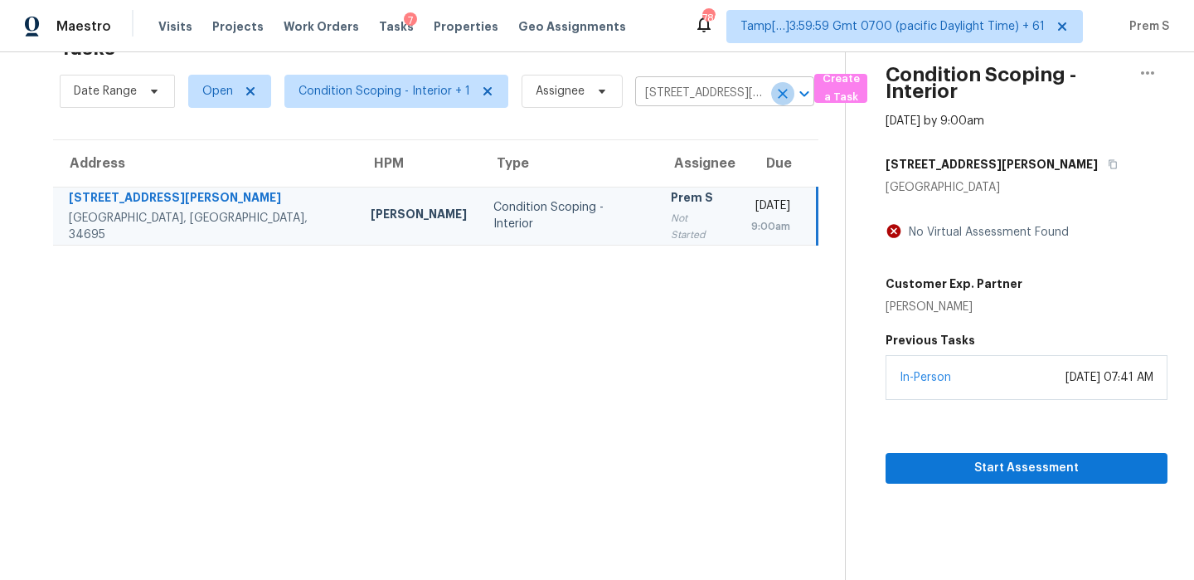
click at [782, 92] on icon "Clear" at bounding box center [783, 93] width 17 height 17
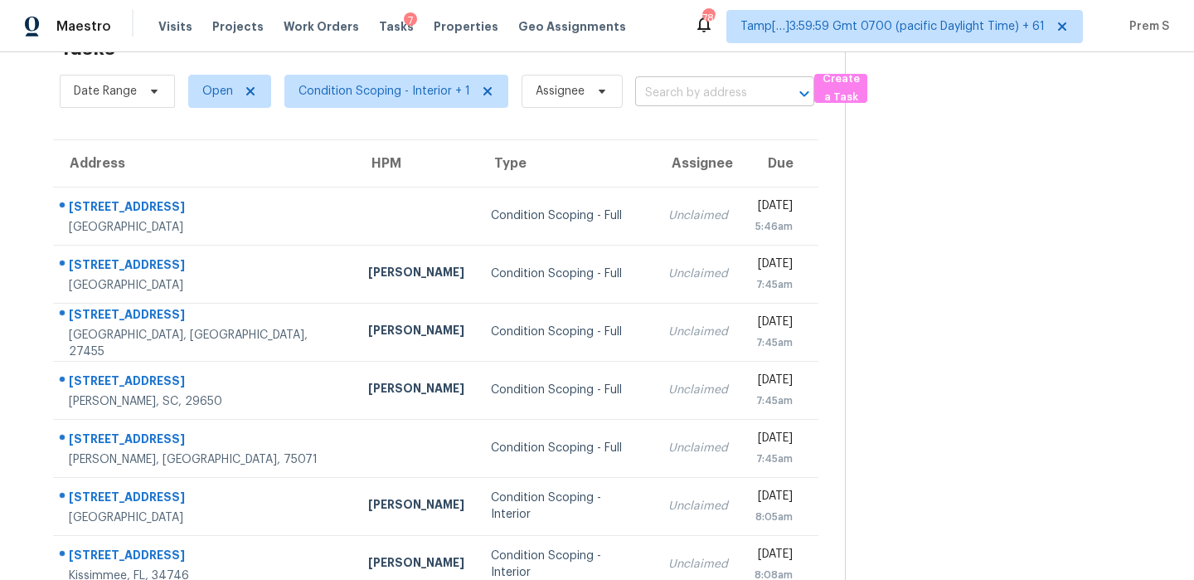
click at [703, 96] on input "text" at bounding box center [701, 93] width 133 height 26
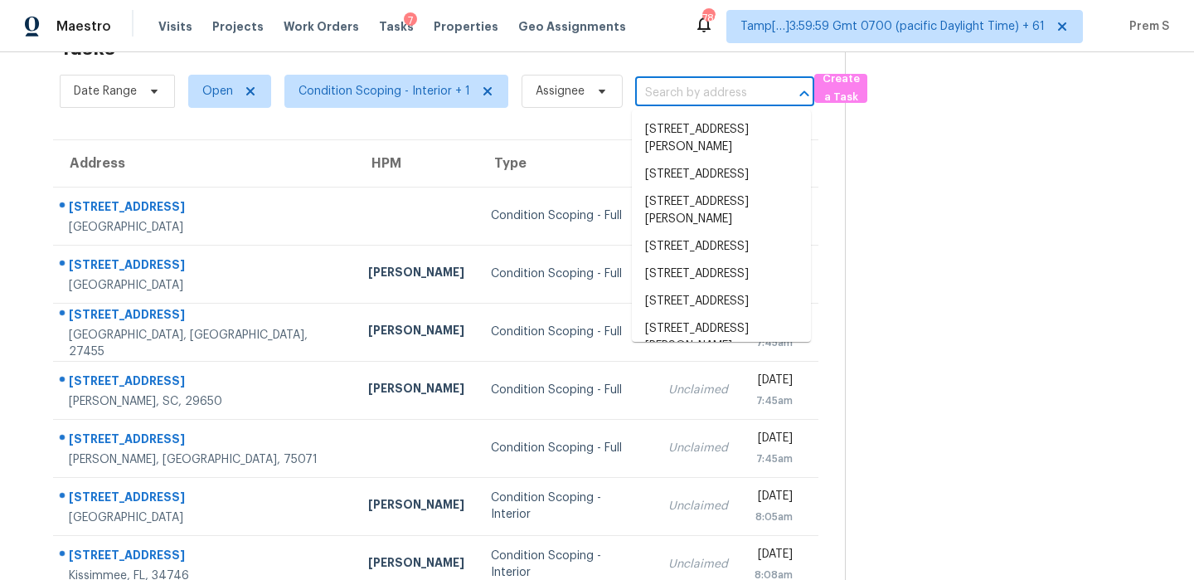
paste input "[STREET_ADDRESS][PERSON_NAME]"
type input "[STREET_ADDRESS][PERSON_NAME]"
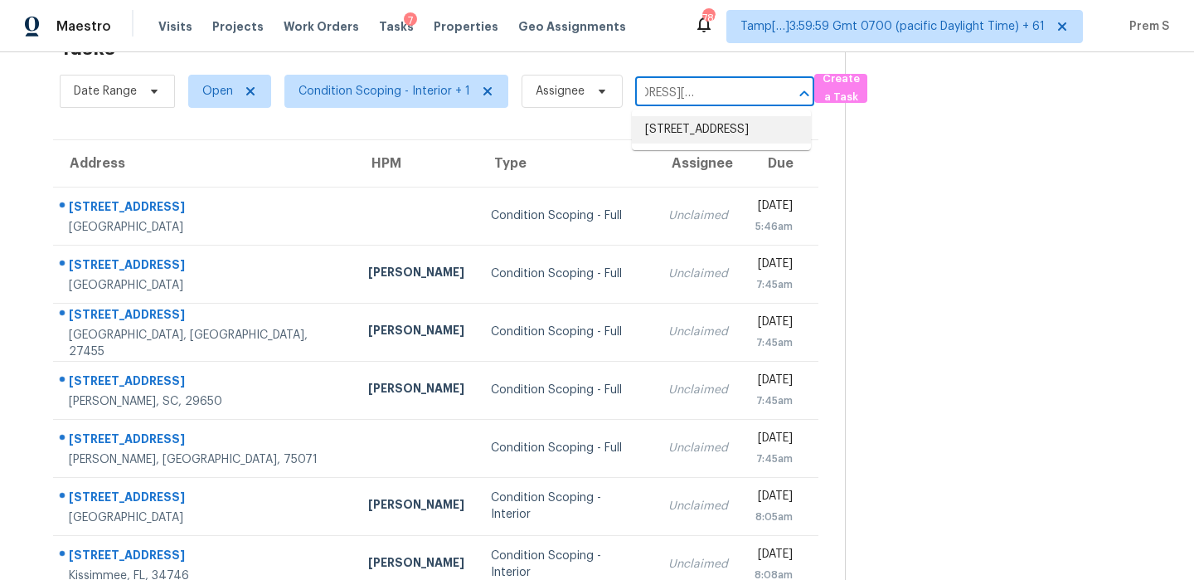
click at [698, 138] on li "[STREET_ADDRESS]" at bounding box center [721, 129] width 179 height 27
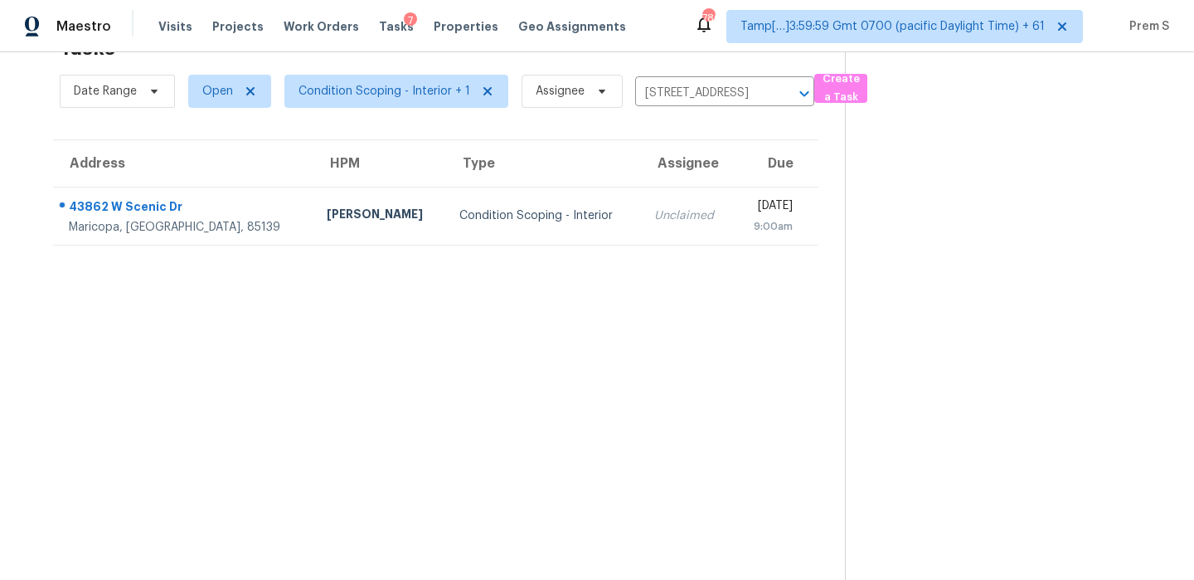
click at [747, 209] on div "[DATE]" at bounding box center [770, 207] width 46 height 21
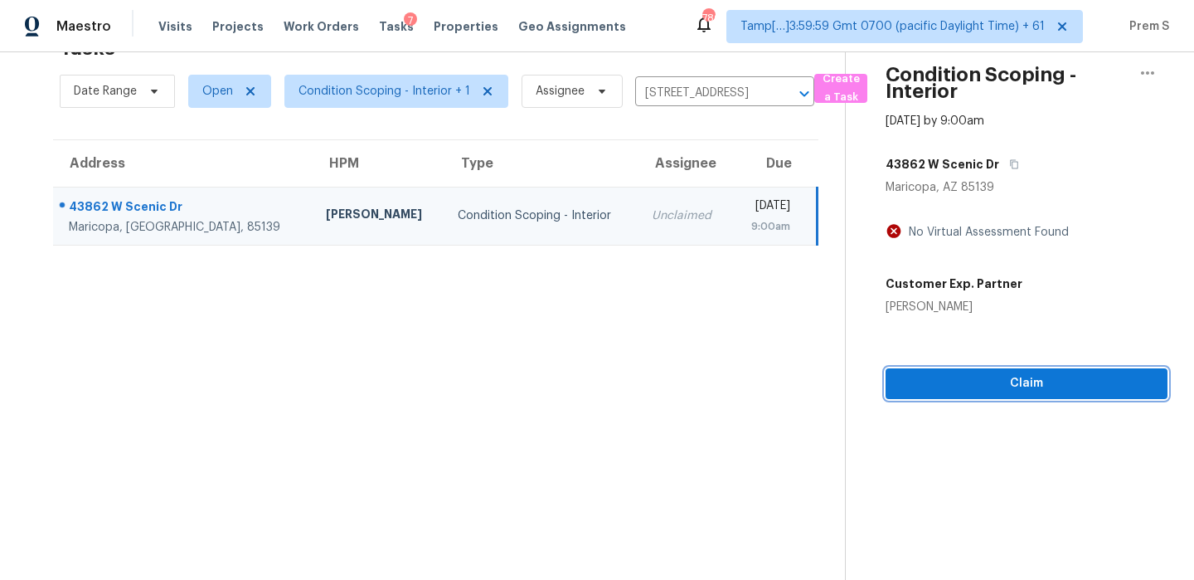
click at [1017, 391] on span "Claim" at bounding box center [1026, 383] width 255 height 21
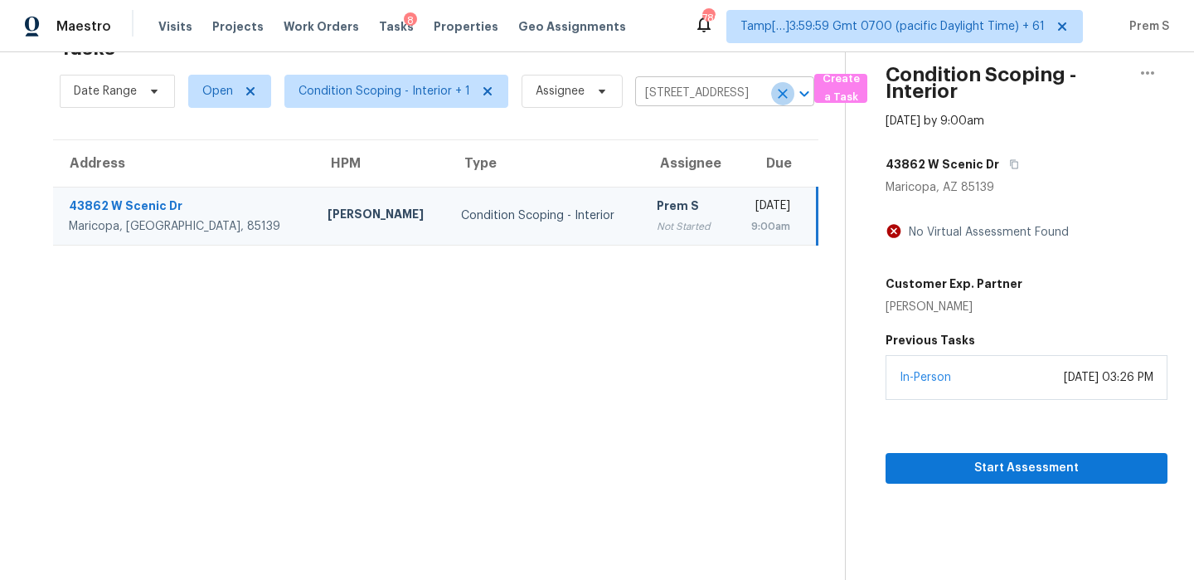
click at [779, 92] on icon "Clear" at bounding box center [783, 94] width 10 height 10
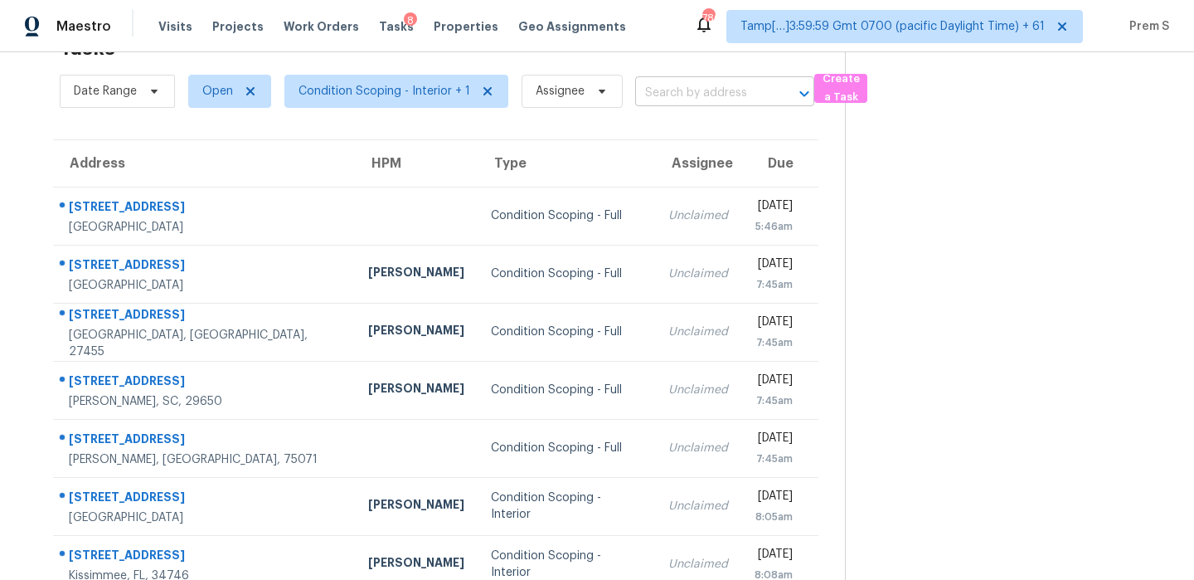
click at [673, 84] on input "text" at bounding box center [701, 93] width 133 height 26
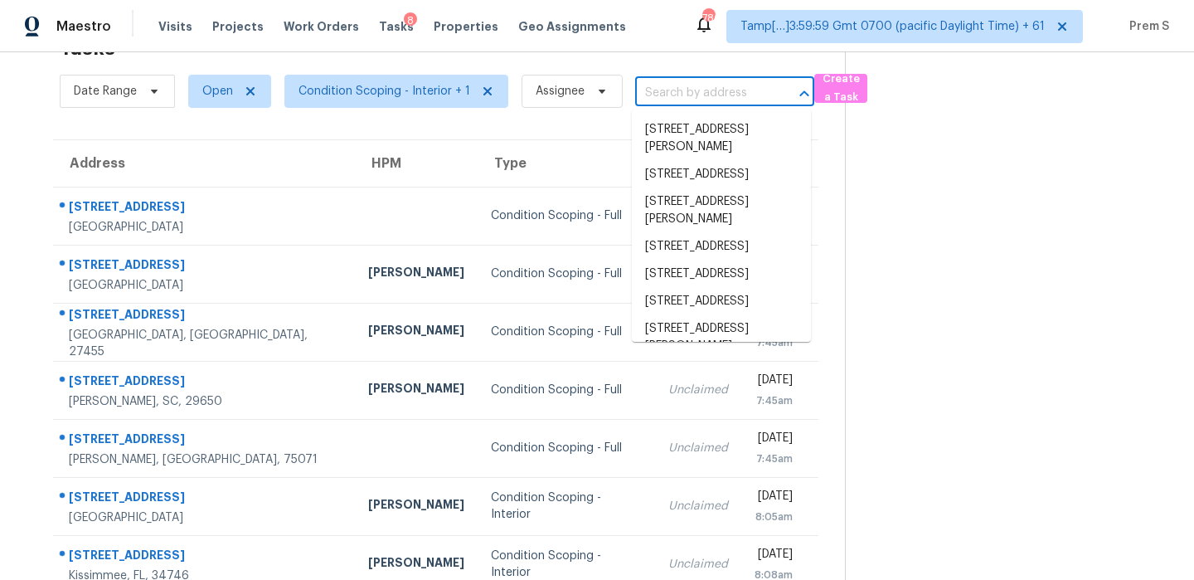
paste input "[STREET_ADDRESS][PERSON_NAME]"
type input "[STREET_ADDRESS][PERSON_NAME]"
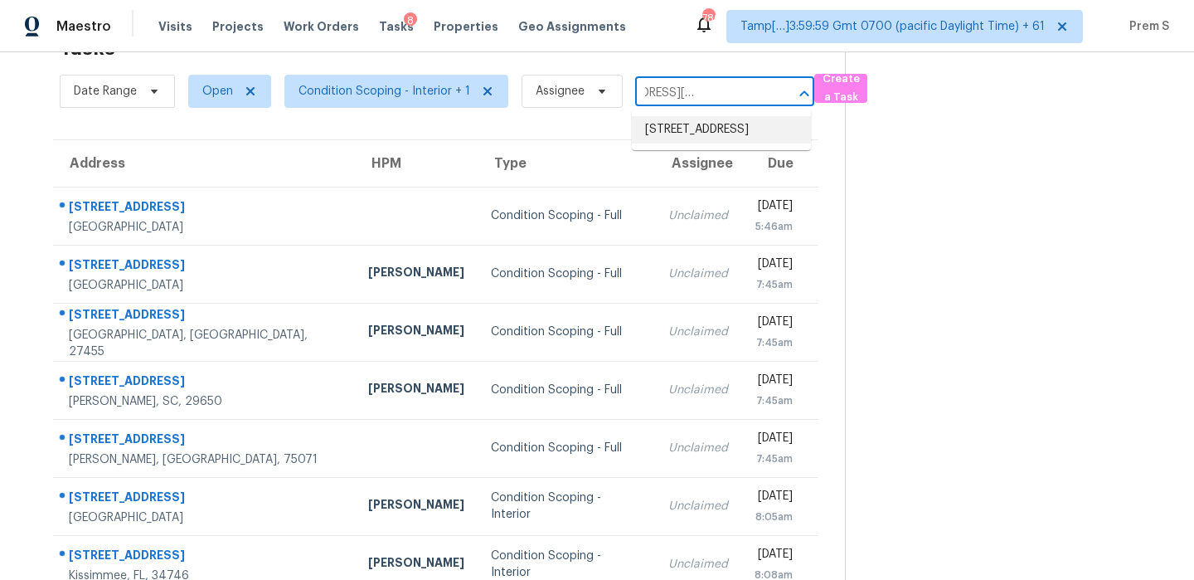
click at [698, 130] on li "[STREET_ADDRESS]" at bounding box center [721, 129] width 179 height 27
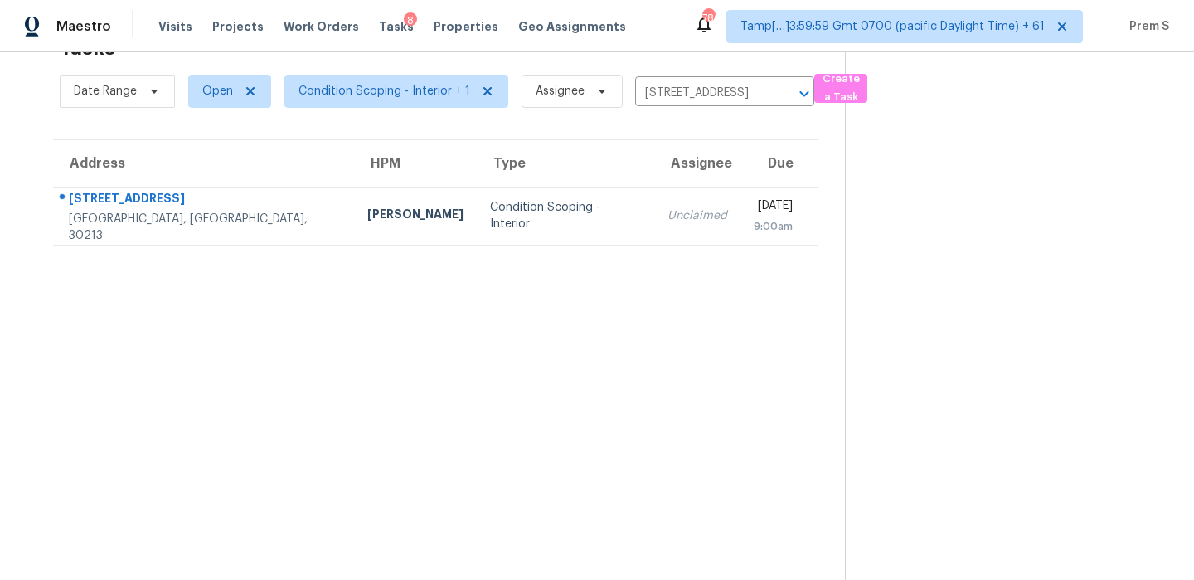
click at [754, 220] on div "9:00am" at bounding box center [773, 226] width 39 height 17
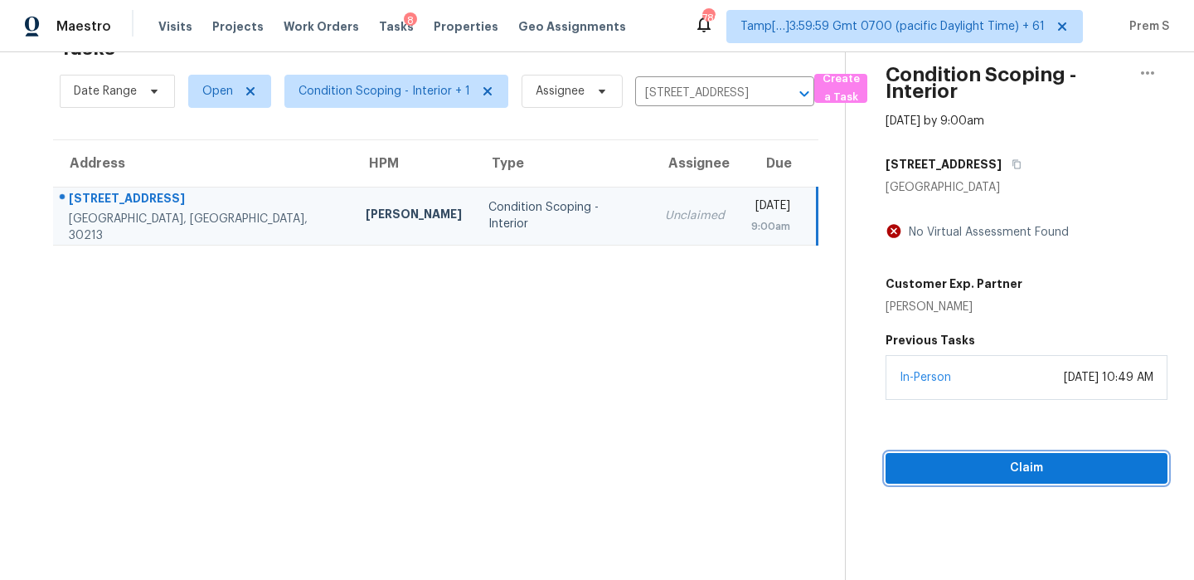
click at [984, 469] on span "Claim" at bounding box center [1026, 468] width 255 height 21
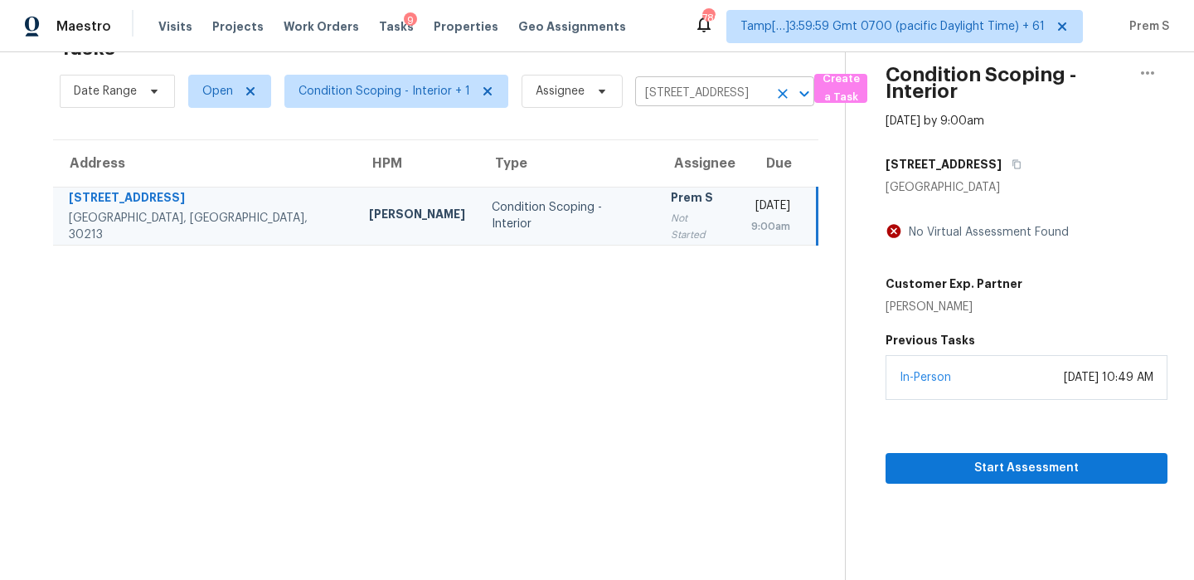
click at [776, 96] on icon "Clear" at bounding box center [783, 93] width 17 height 17
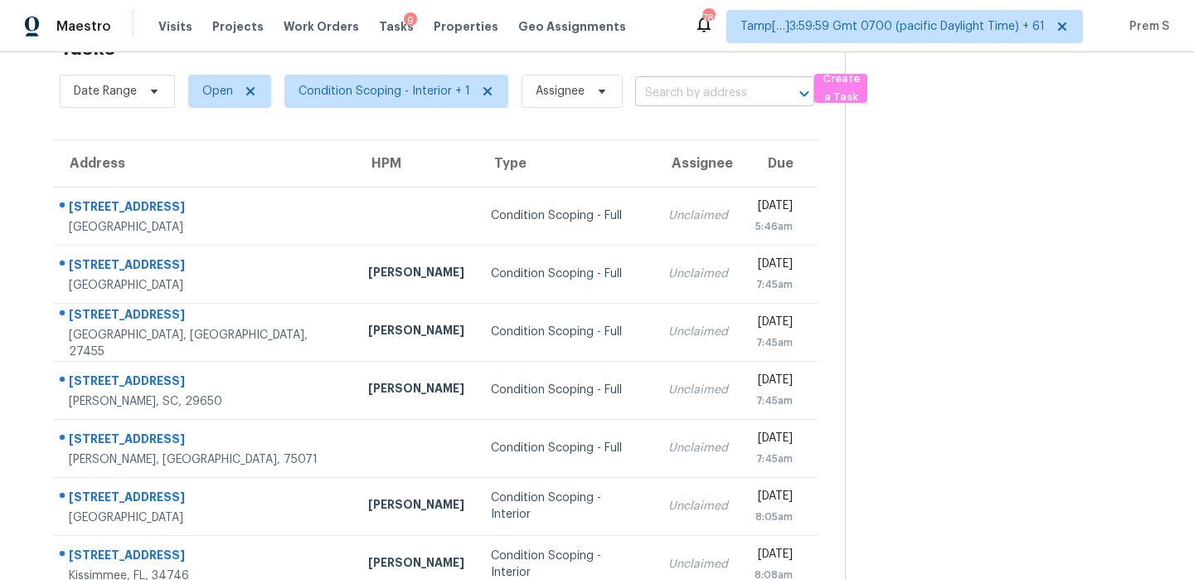
click at [688, 90] on input "text" at bounding box center [701, 93] width 133 height 26
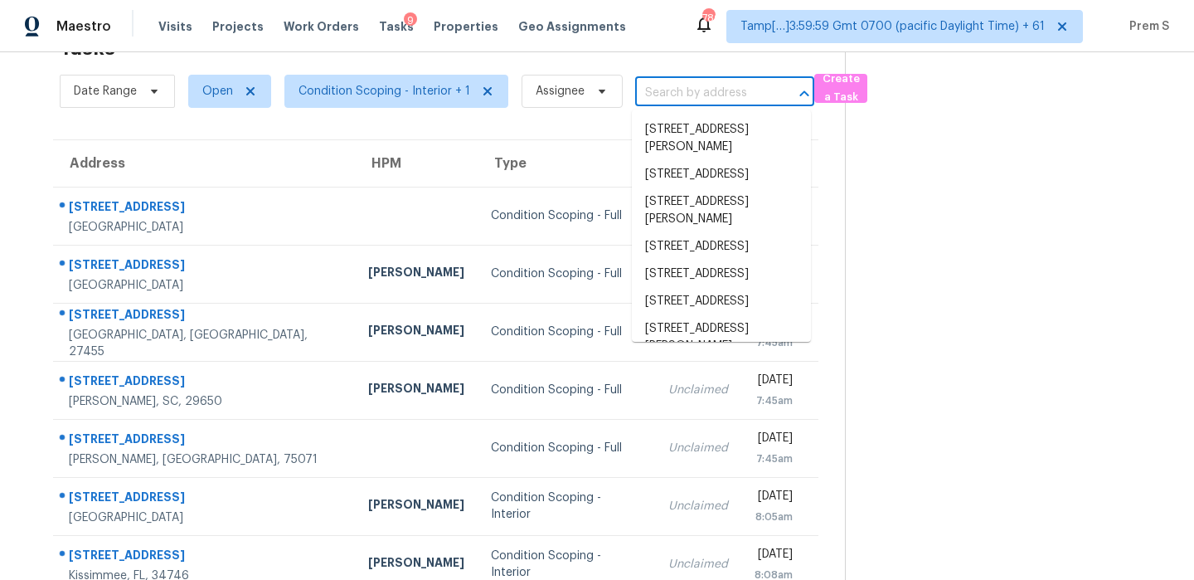
paste input "[STREET_ADDRESS][PERSON_NAME]"
type input "[STREET_ADDRESS][PERSON_NAME]"
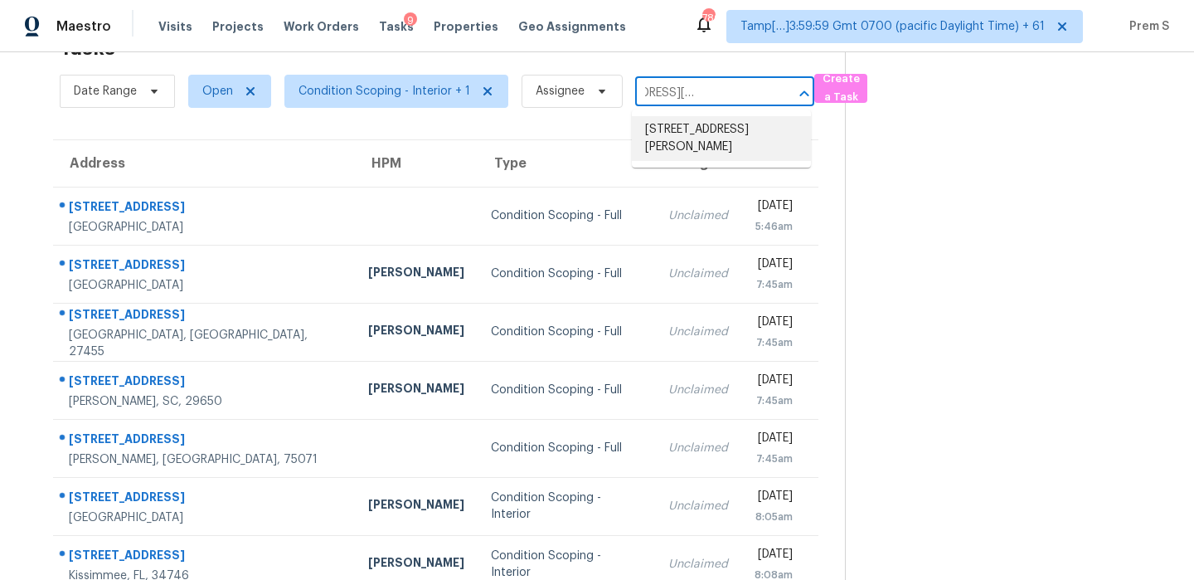
click at [684, 137] on li "[STREET_ADDRESS][PERSON_NAME]" at bounding box center [721, 138] width 179 height 45
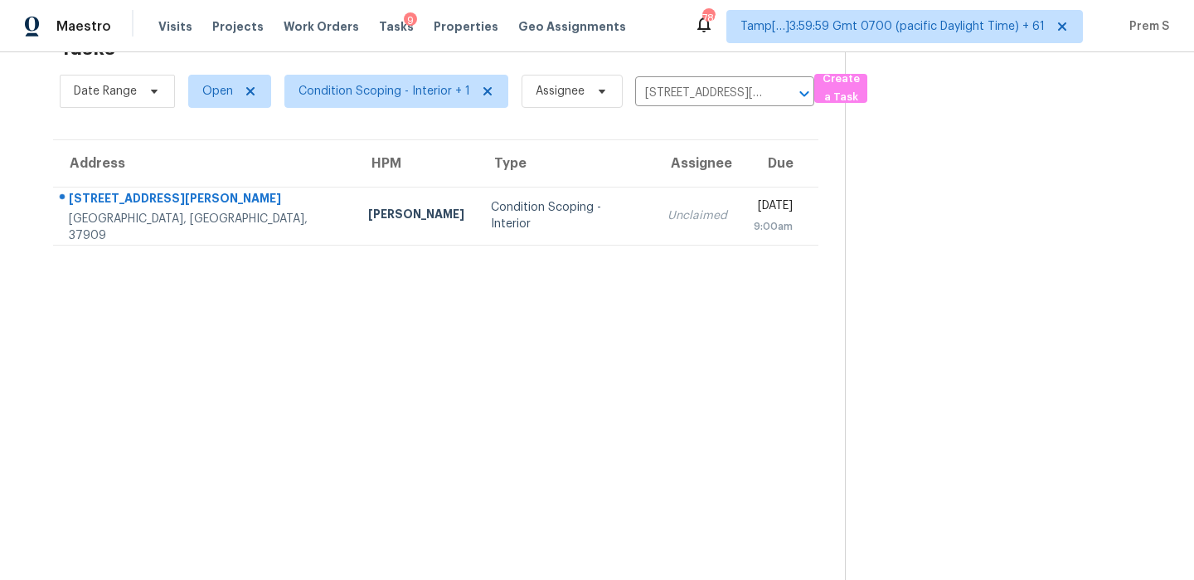
click at [741, 235] on td "[DATE] 9:00am" at bounding box center [780, 216] width 78 height 58
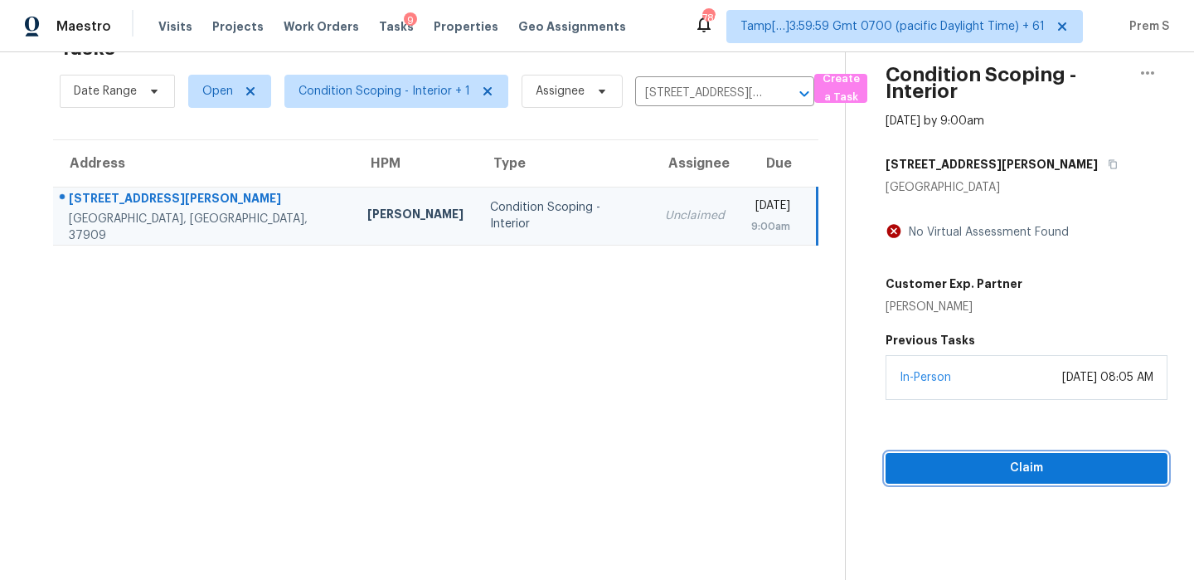
click at [958, 464] on span "Claim" at bounding box center [1026, 468] width 255 height 21
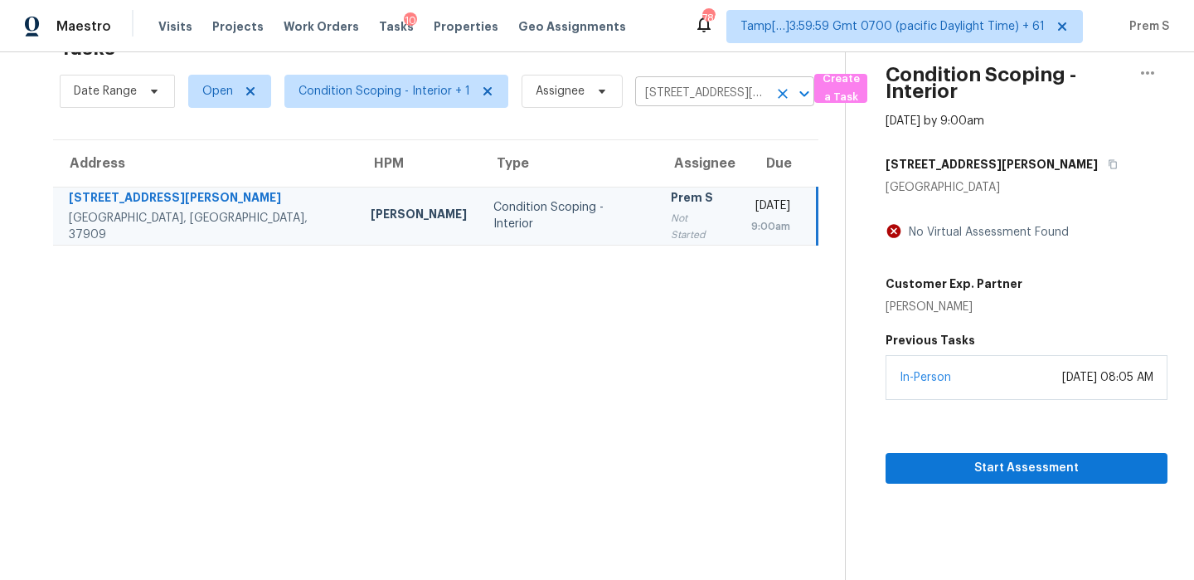
click at [781, 90] on icon "Clear" at bounding box center [783, 94] width 10 height 10
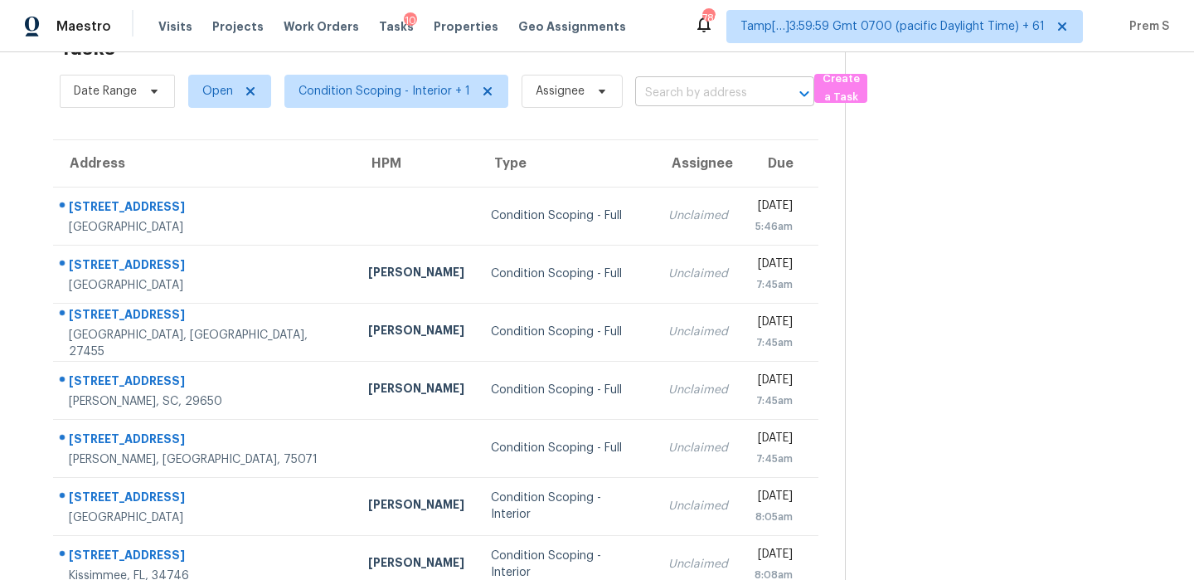
click at [716, 92] on input "text" at bounding box center [701, 93] width 133 height 26
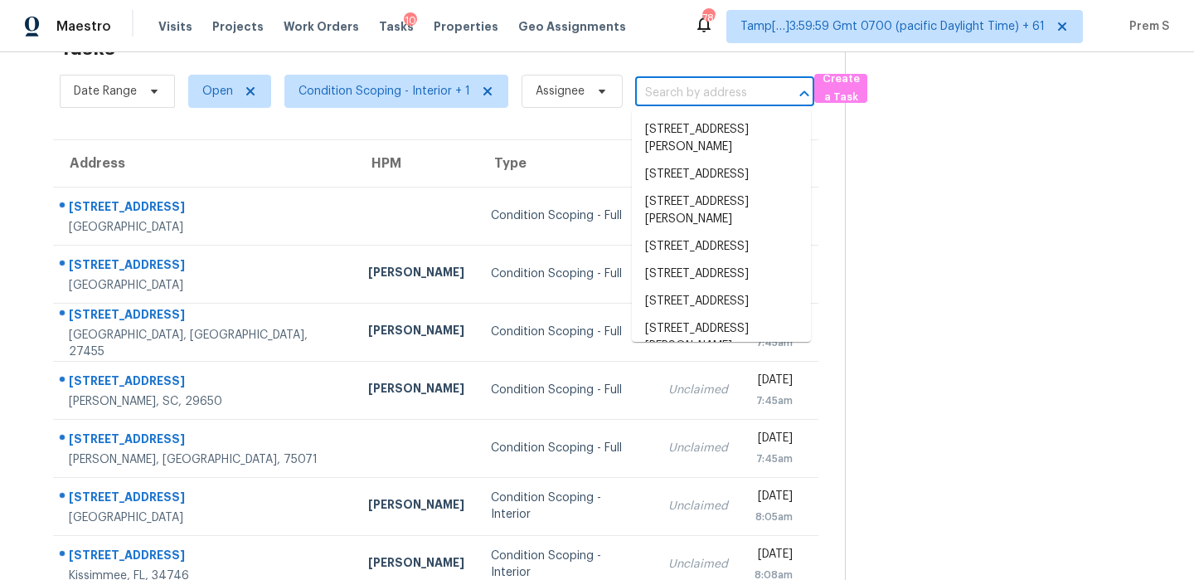
paste input "[STREET_ADDRESS][PERSON_NAME]"
type input "[STREET_ADDRESS][PERSON_NAME]"
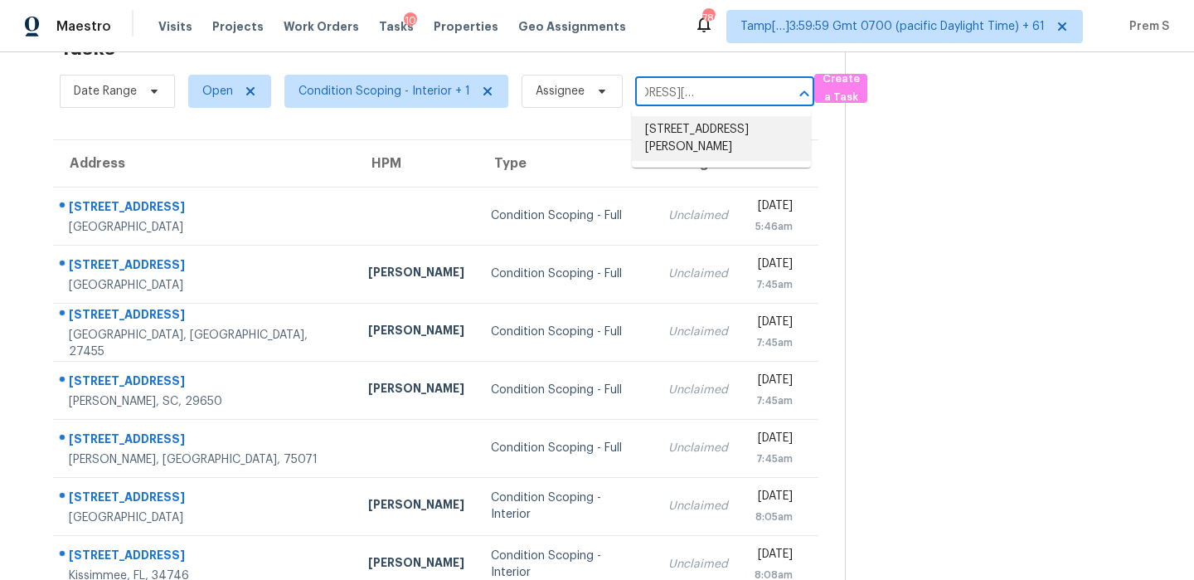
click at [680, 134] on li "[STREET_ADDRESS][PERSON_NAME]" at bounding box center [721, 138] width 179 height 45
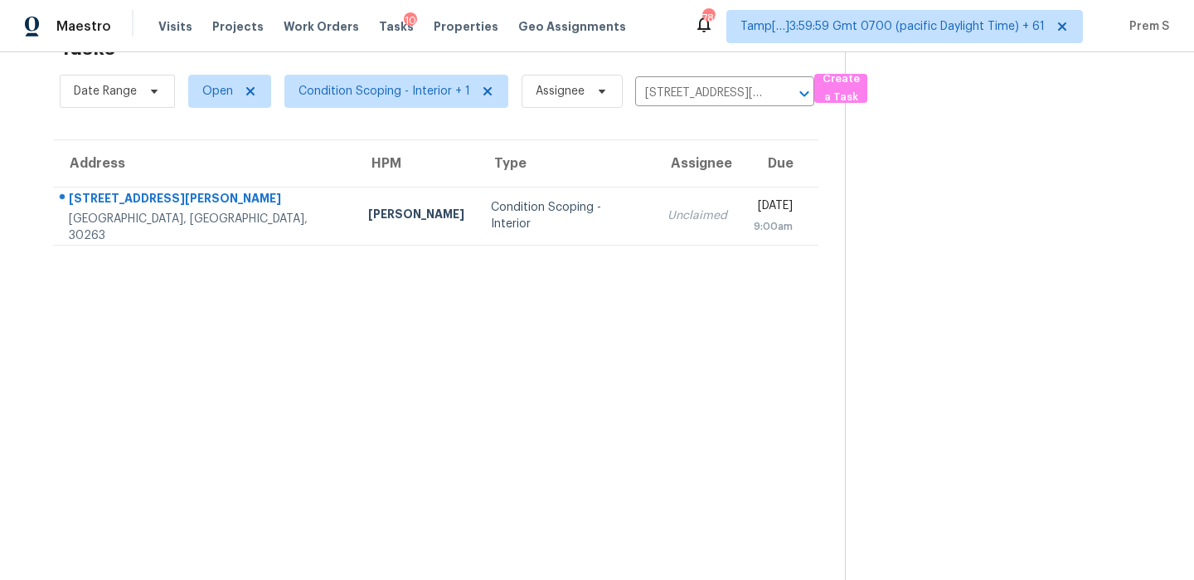
click at [668, 212] on div "Unclaimed" at bounding box center [698, 215] width 60 height 17
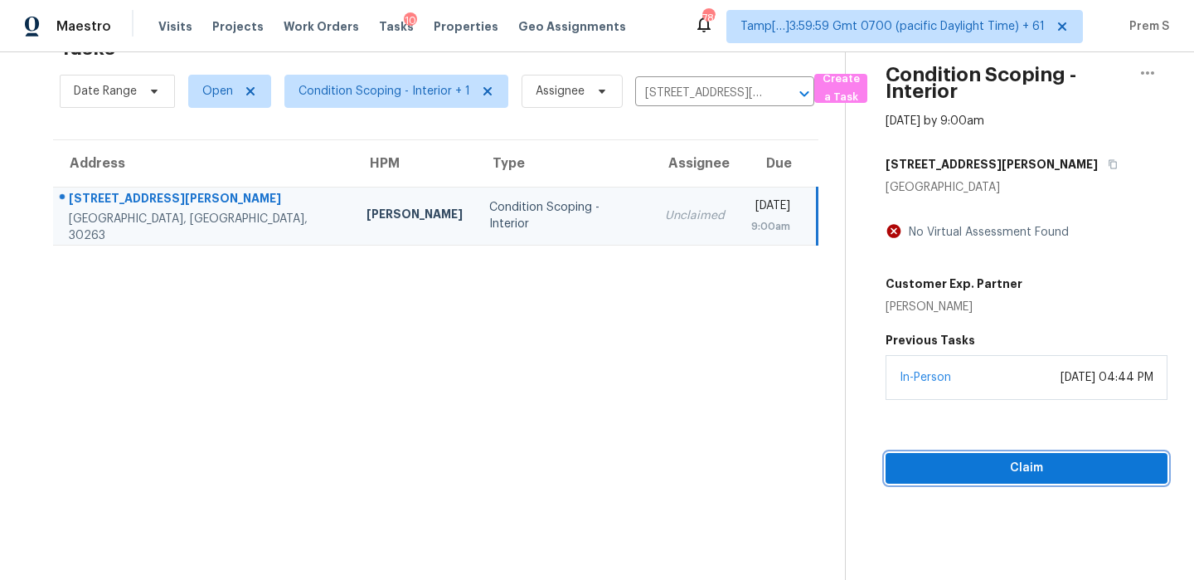
click at [942, 474] on span "Claim" at bounding box center [1026, 468] width 255 height 21
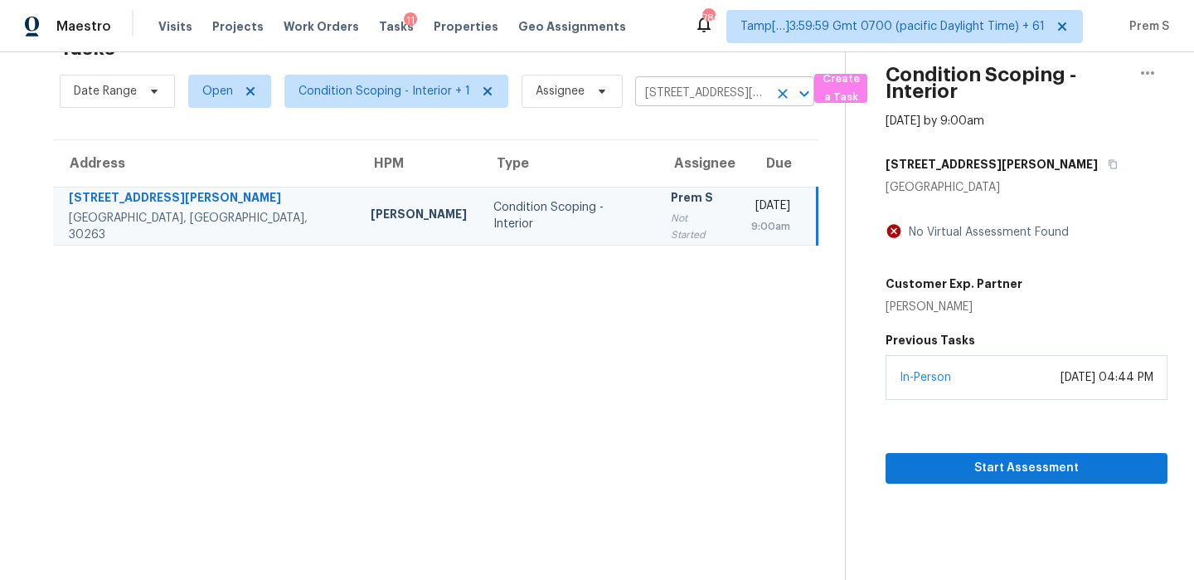
click at [776, 100] on icon "Clear" at bounding box center [783, 93] width 17 height 17
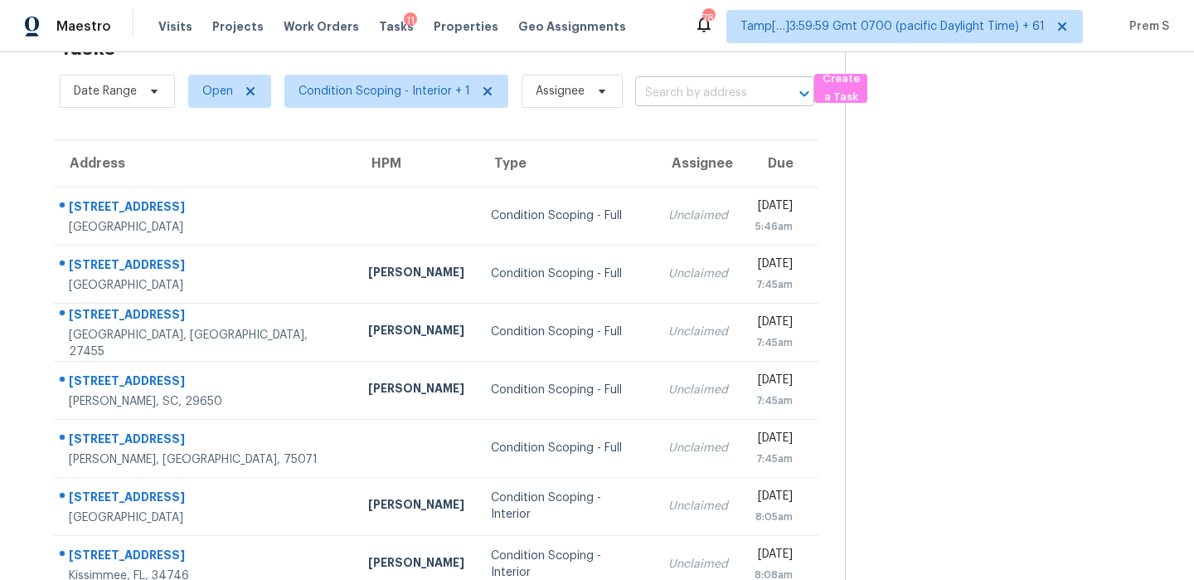
click at [720, 91] on input "text" at bounding box center [701, 93] width 133 height 26
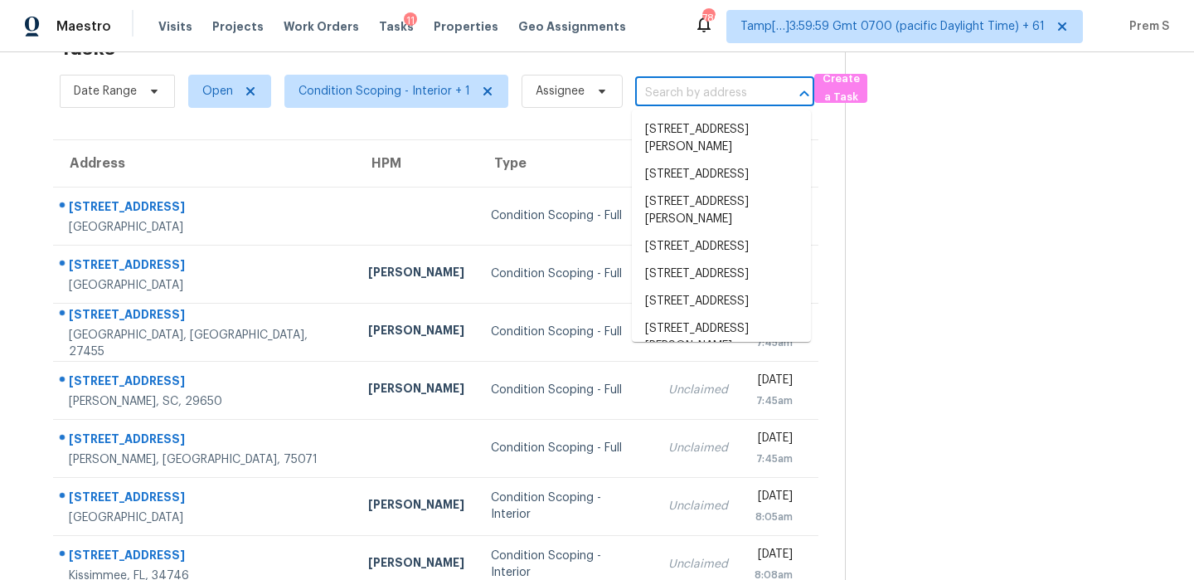
paste input "[STREET_ADDRESS]"
type input "[STREET_ADDRESS]"
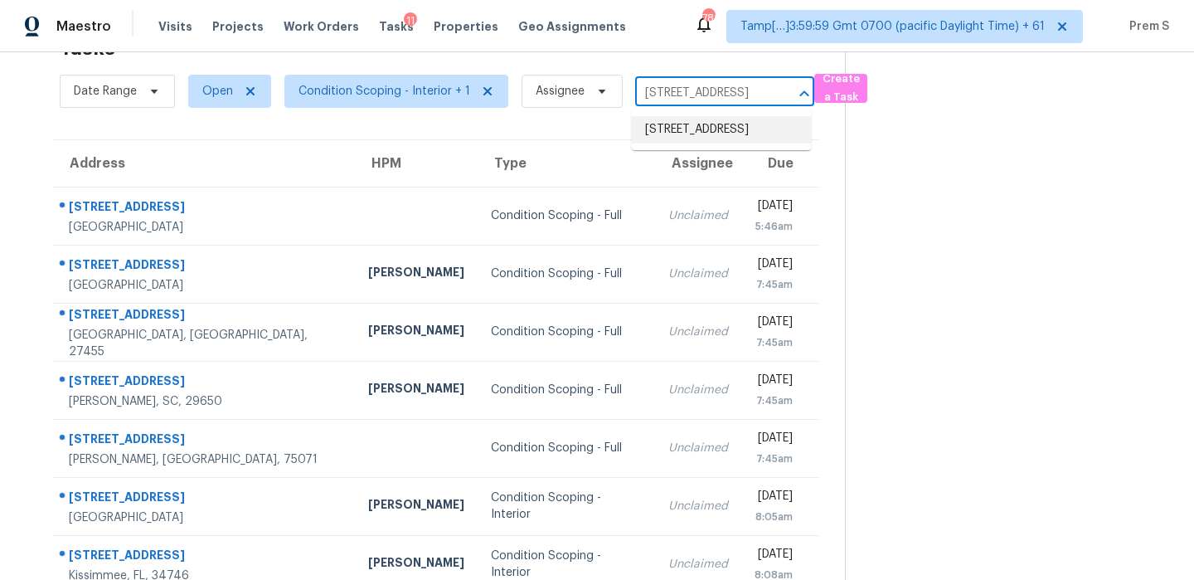
click at [704, 126] on li "[STREET_ADDRESS]" at bounding box center [721, 129] width 179 height 27
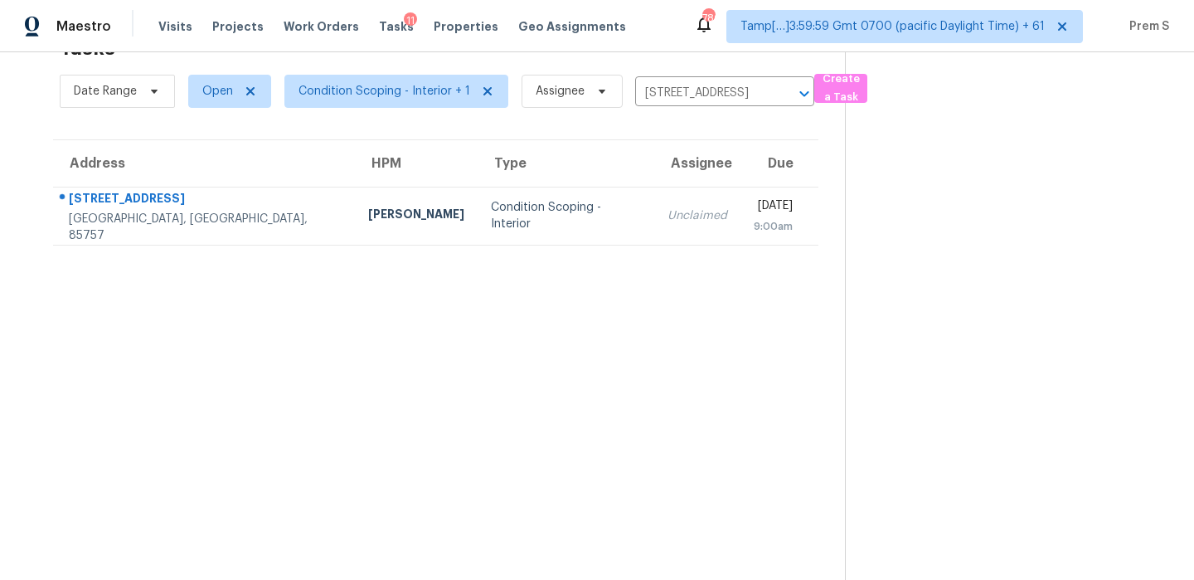
click at [654, 231] on td "Unclaimed" at bounding box center [697, 216] width 86 height 58
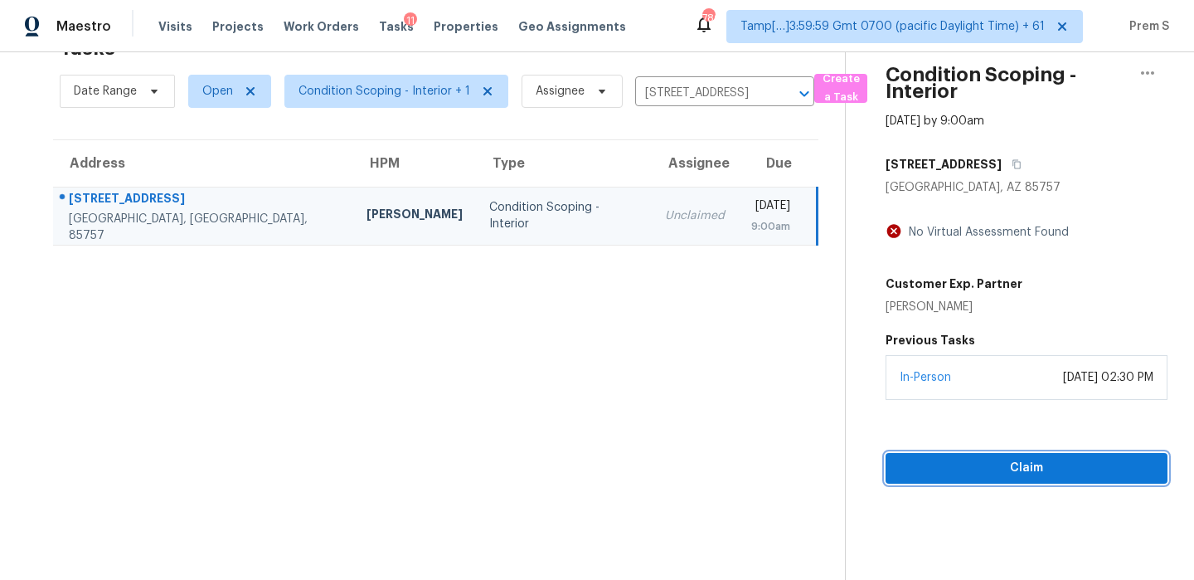
click at [964, 460] on span "Claim" at bounding box center [1026, 468] width 255 height 21
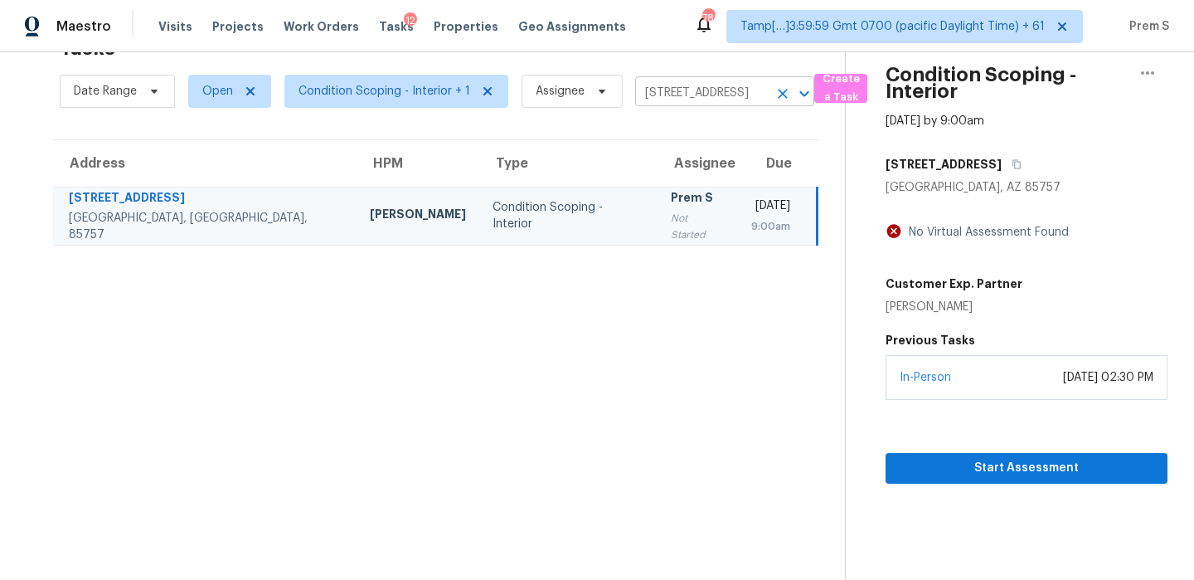
click at [783, 100] on icon "Clear" at bounding box center [783, 93] width 17 height 17
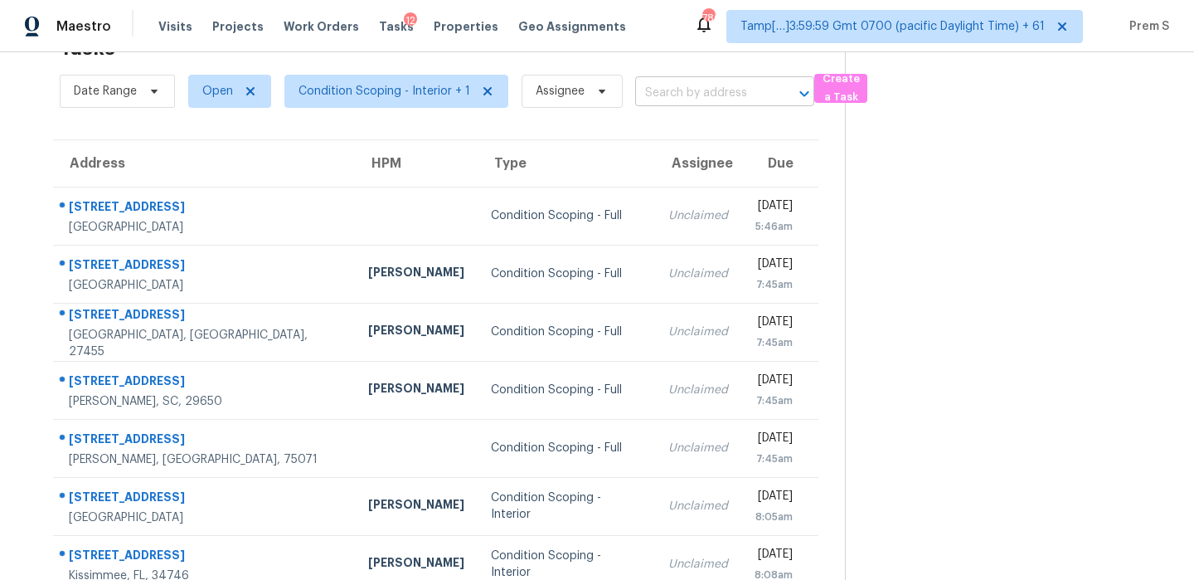
click at [691, 94] on input "text" at bounding box center [701, 93] width 133 height 26
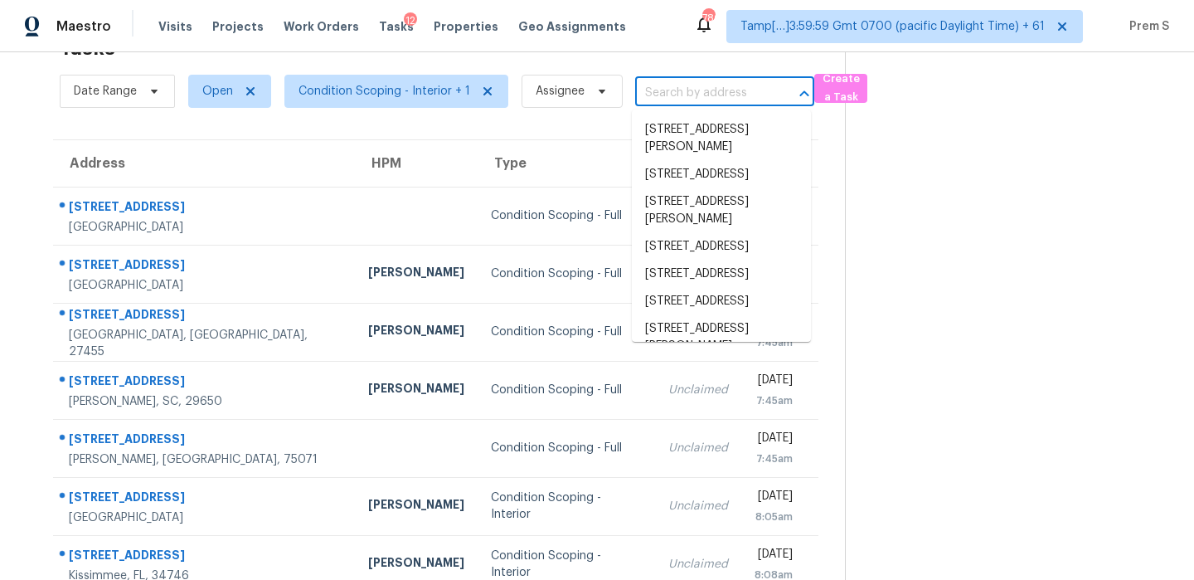
paste input "[STREET_ADDRESS]"
type input "[STREET_ADDRESS]"
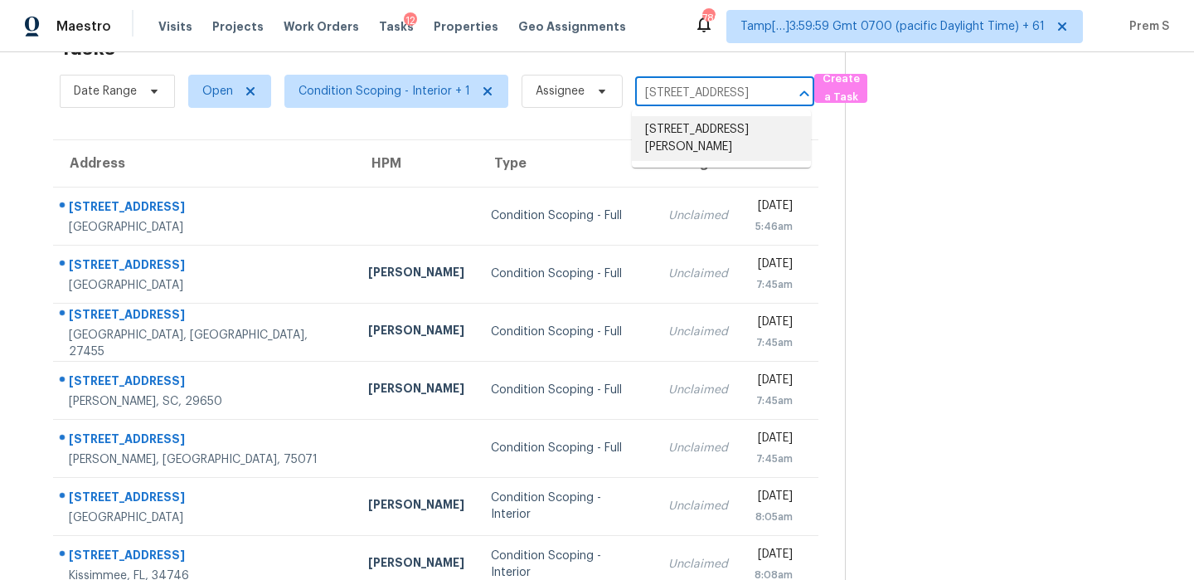
click at [685, 129] on li "[STREET_ADDRESS][PERSON_NAME]" at bounding box center [721, 138] width 179 height 45
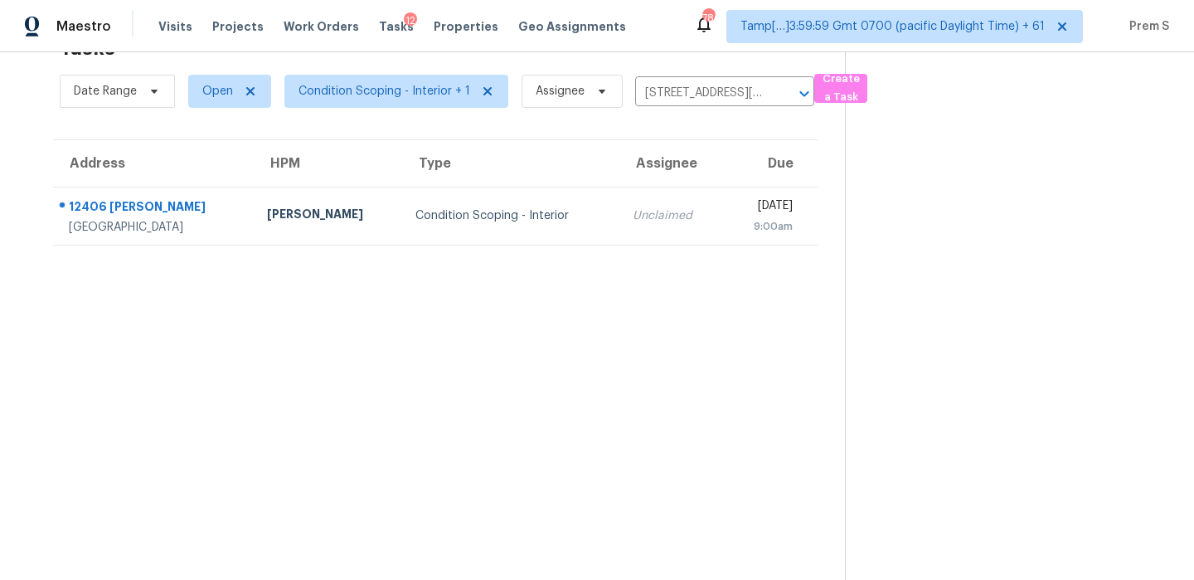
click at [724, 232] on td "[DATE] 9:00am" at bounding box center [771, 216] width 95 height 58
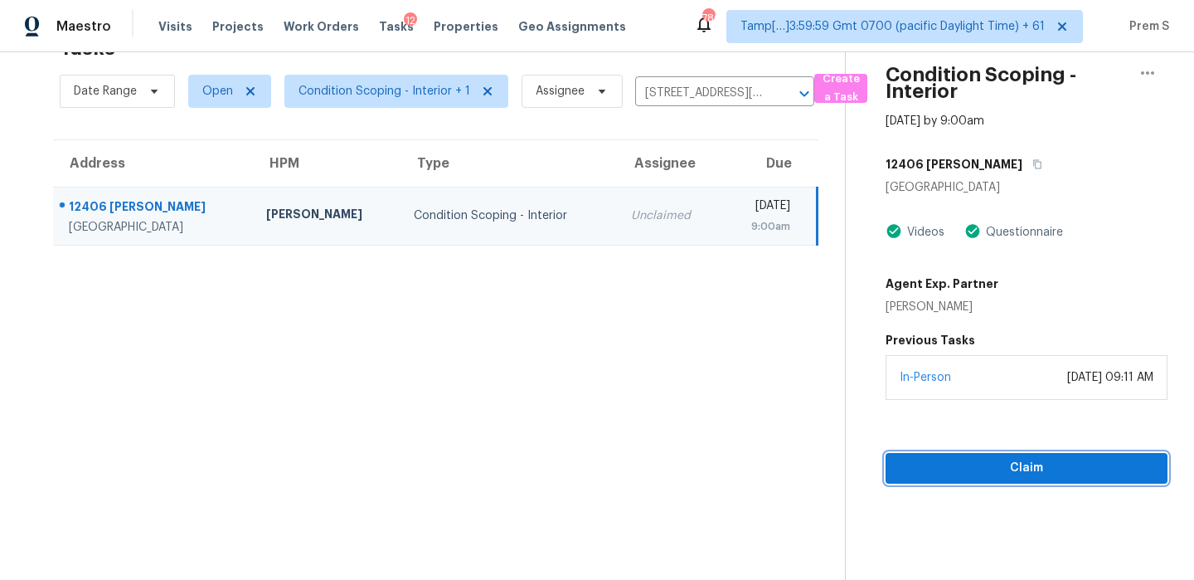
click at [980, 460] on span "Claim" at bounding box center [1026, 468] width 255 height 21
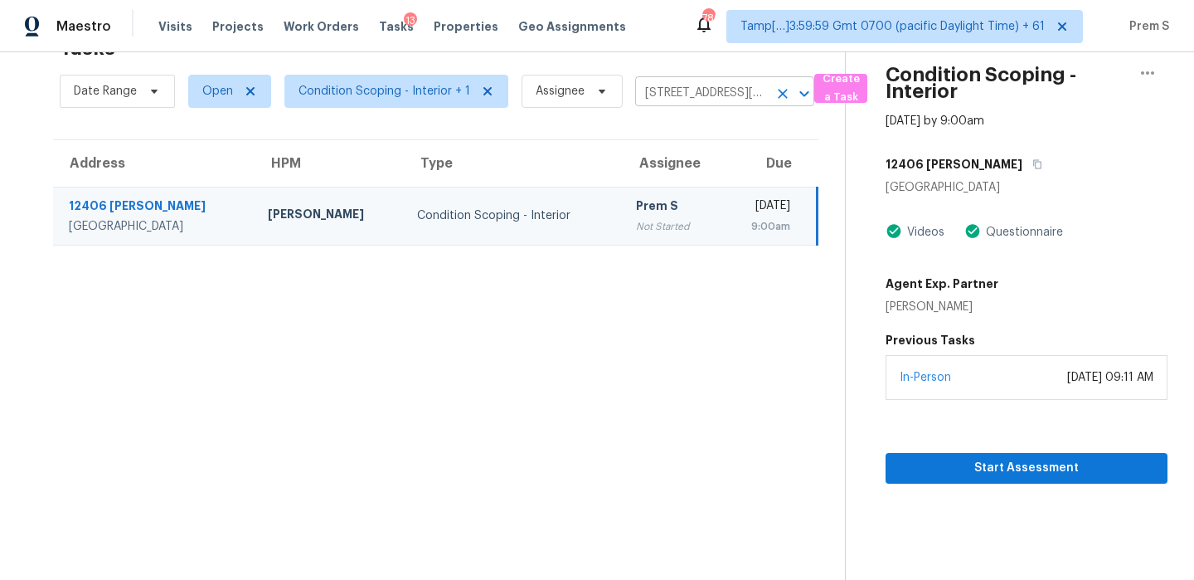
click at [778, 96] on icon "Clear" at bounding box center [783, 93] width 17 height 17
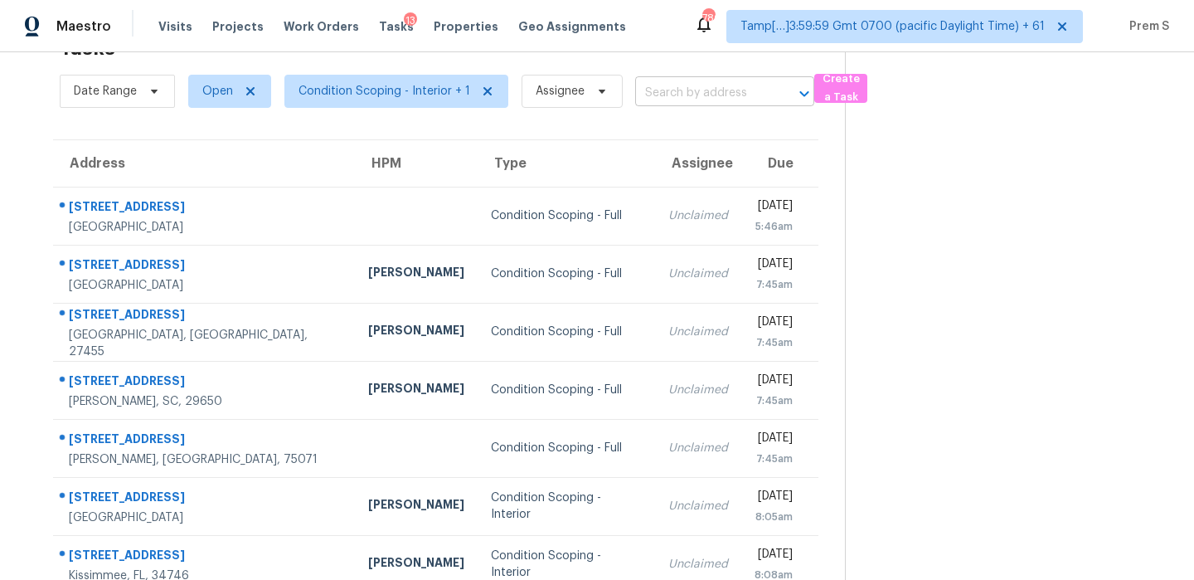
click at [712, 102] on input "text" at bounding box center [701, 93] width 133 height 26
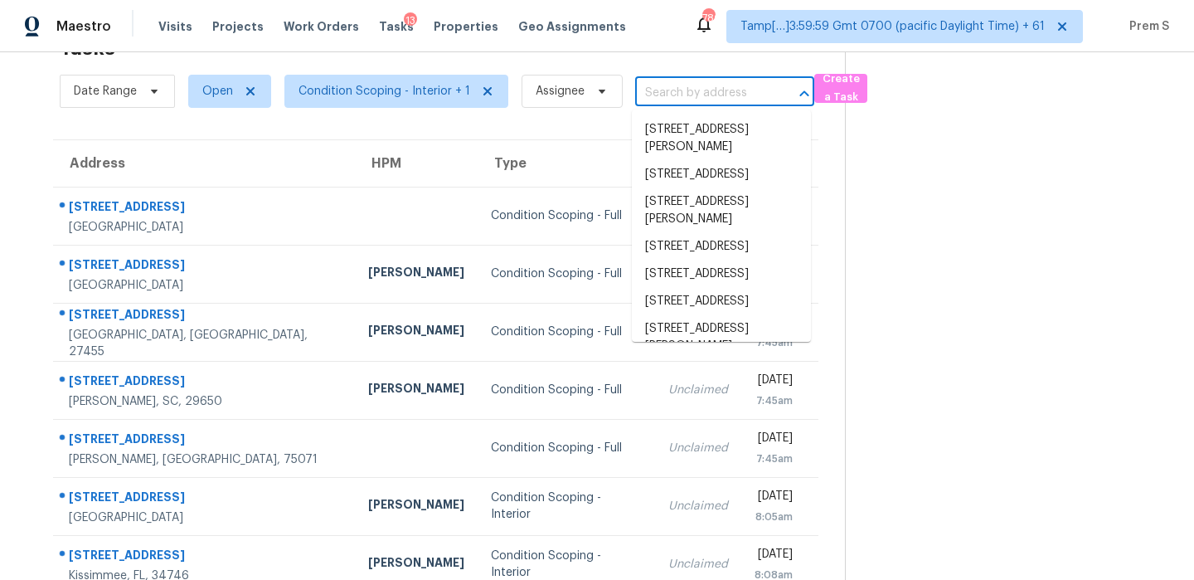
paste input "[STREET_ADDRESS][PERSON_NAME]"
type input "[STREET_ADDRESS][PERSON_NAME]"
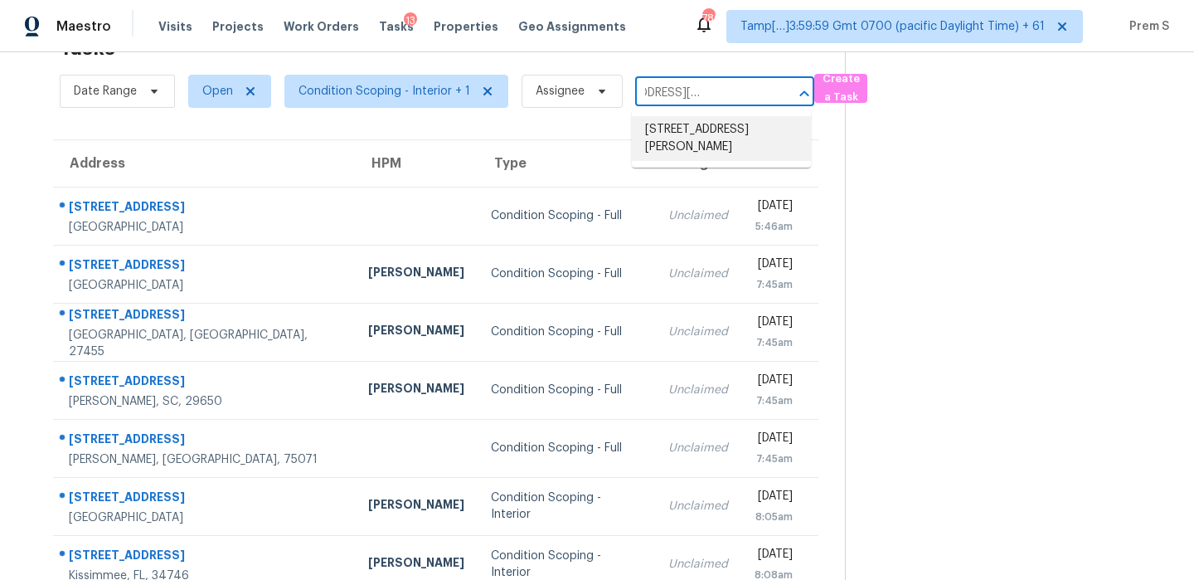
click at [701, 131] on li "[STREET_ADDRESS][PERSON_NAME]" at bounding box center [721, 138] width 179 height 45
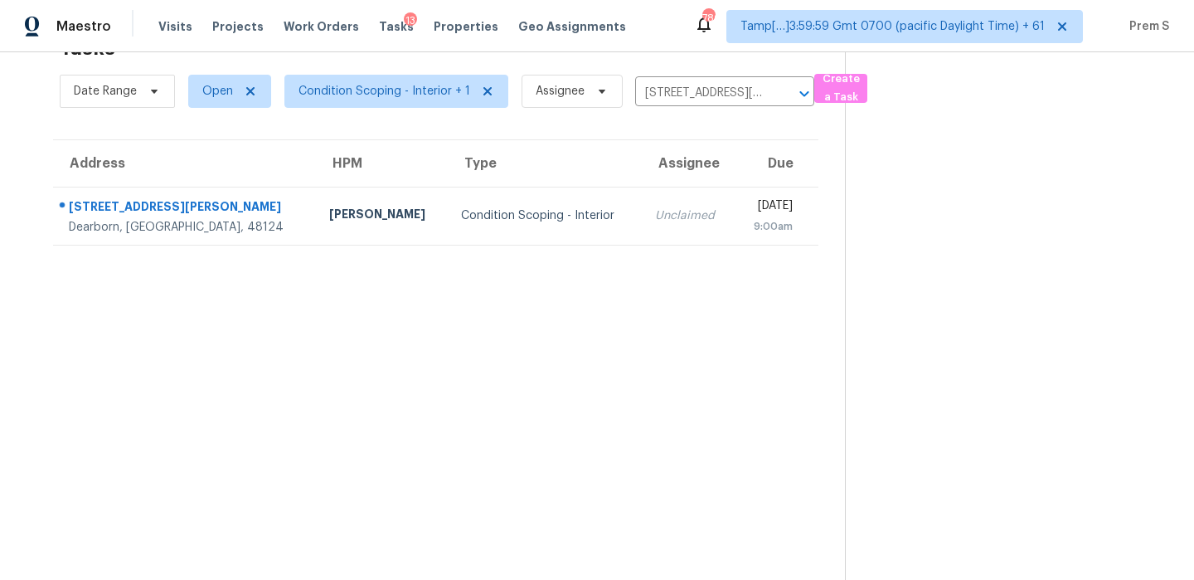
click at [644, 214] on td "Unclaimed" at bounding box center [688, 216] width 93 height 58
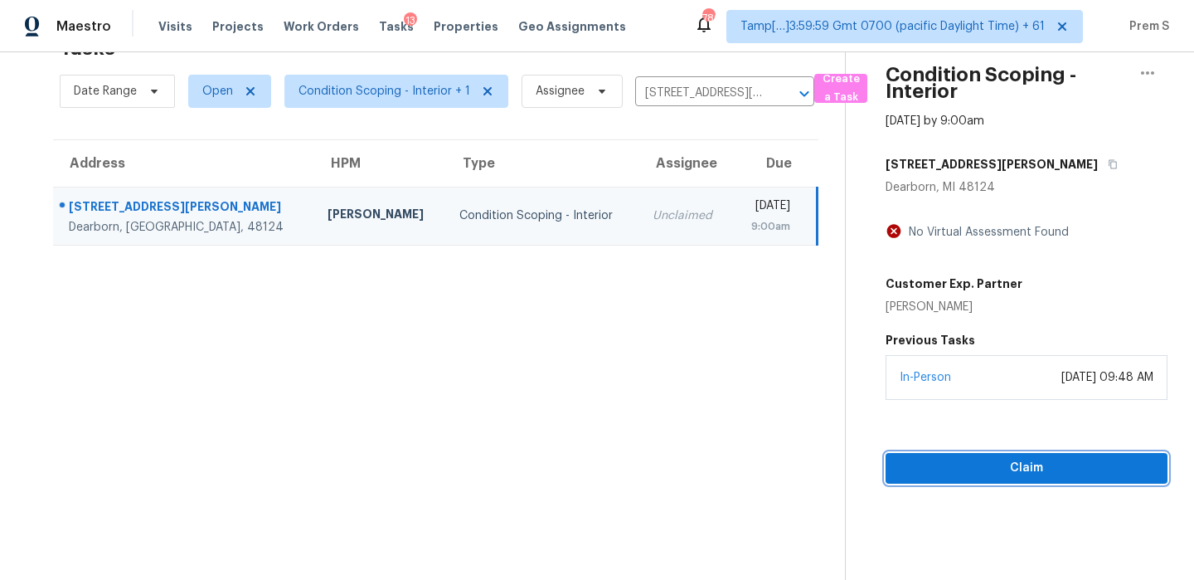
click at [998, 481] on button "Claim" at bounding box center [1027, 468] width 282 height 31
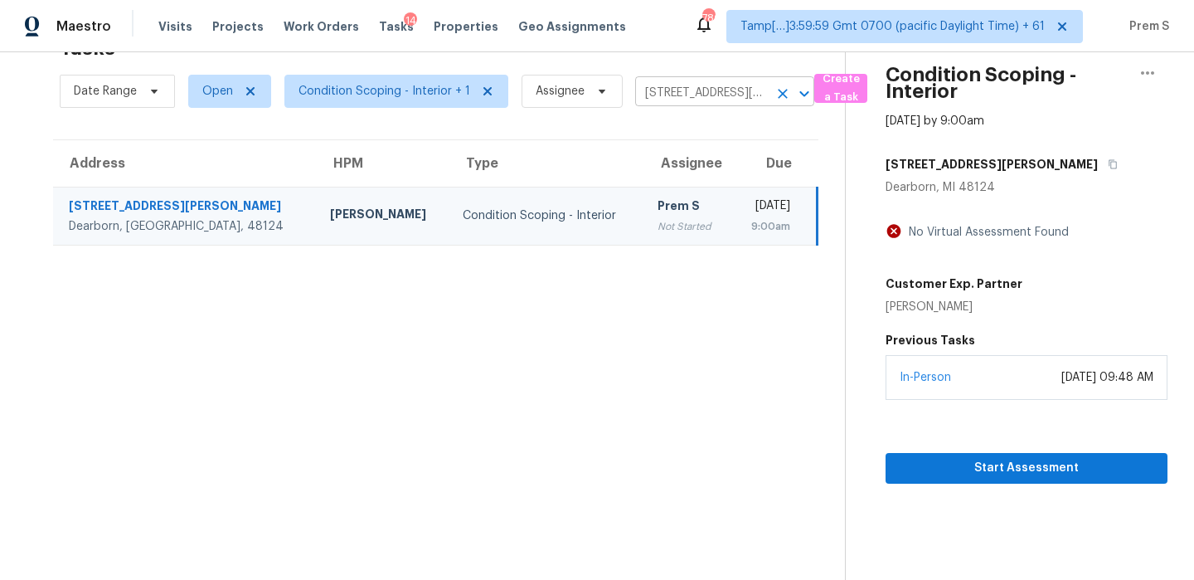
click at [778, 99] on icon "Clear" at bounding box center [783, 93] width 17 height 17
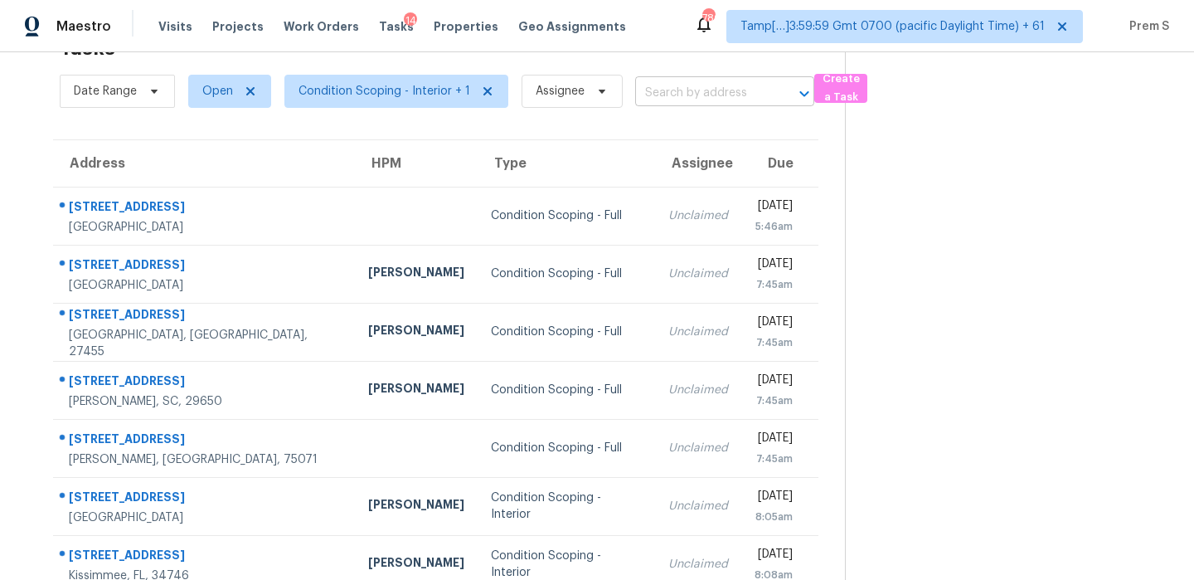
click at [698, 99] on input "text" at bounding box center [701, 93] width 133 height 26
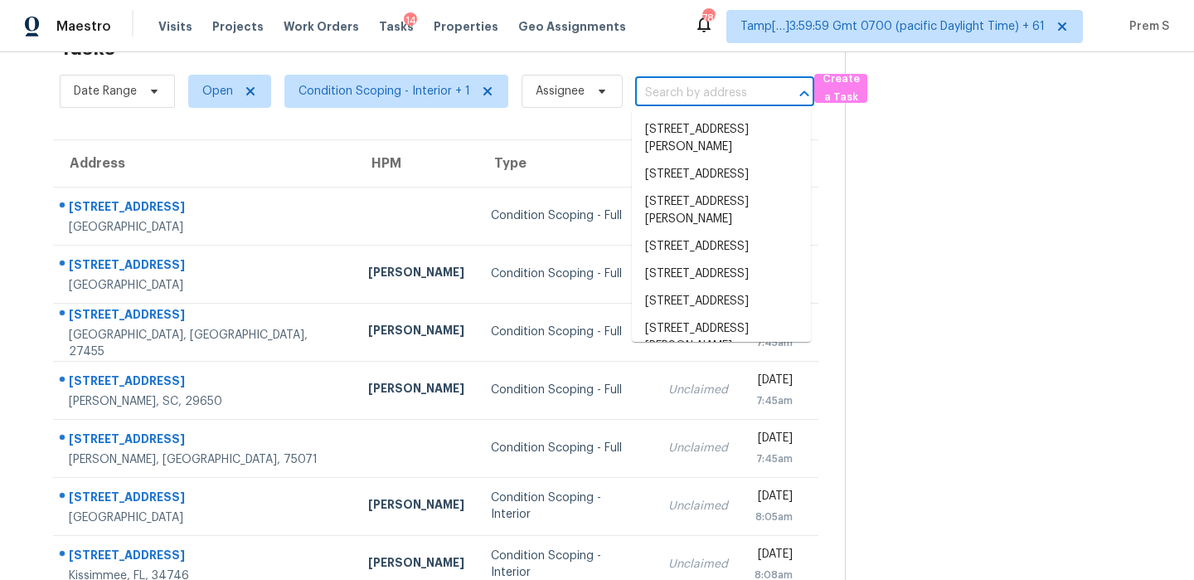
paste input "[STREET_ADDRESS][PERSON_NAME]"
type input "[STREET_ADDRESS][PERSON_NAME]"
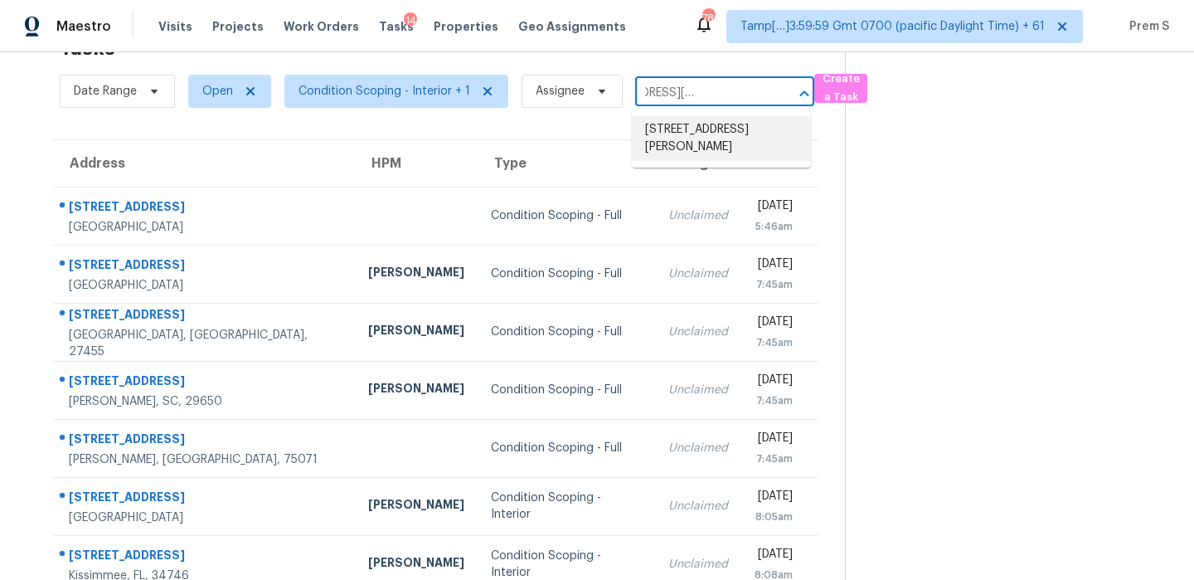
click at [706, 127] on li "[STREET_ADDRESS][PERSON_NAME]" at bounding box center [721, 138] width 179 height 45
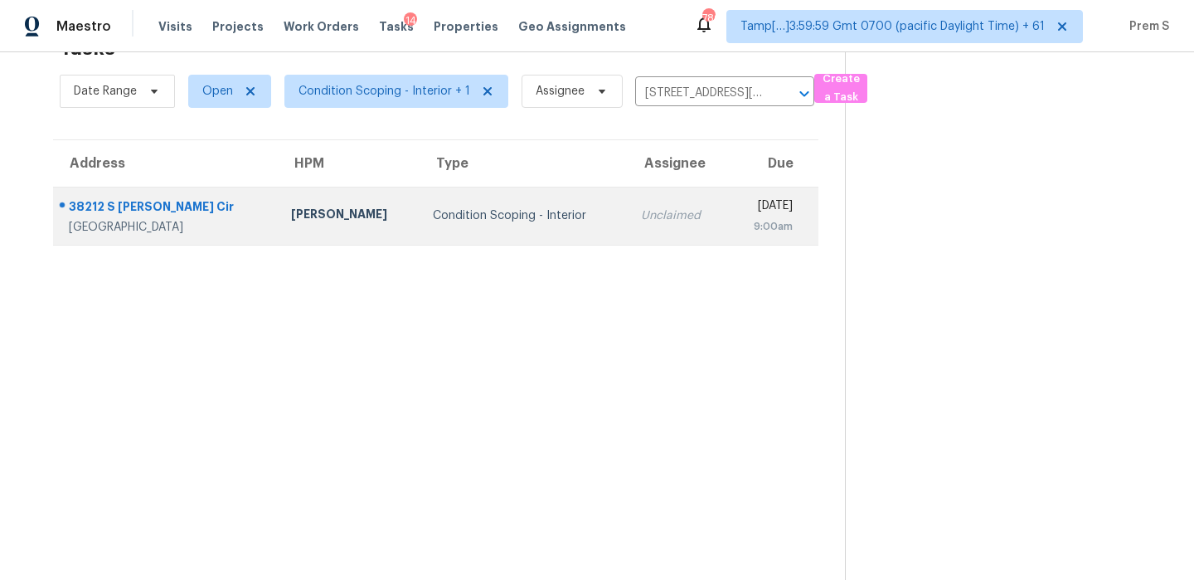
click at [652, 223] on td "Unclaimed" at bounding box center [678, 216] width 100 height 58
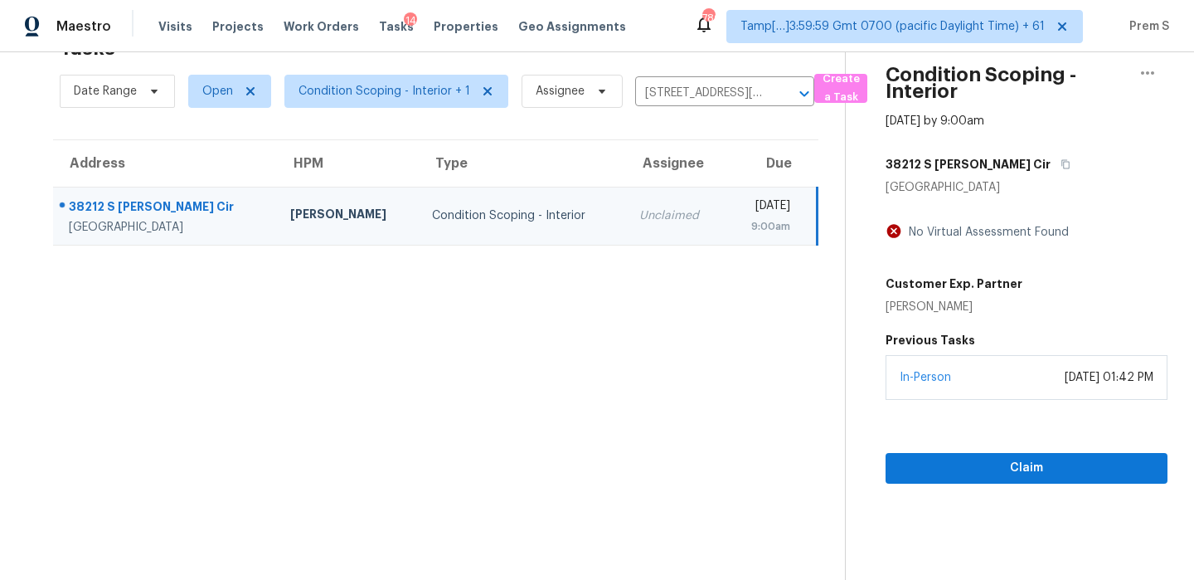
click at [985, 488] on section "Condition Scoping - Interior [DATE] by 9:00am [STREET_ADDRESS][PERSON_NAME] No …" at bounding box center [1006, 290] width 323 height 580
click at [1000, 473] on span "Claim" at bounding box center [1026, 468] width 255 height 21
click at [779, 90] on icon "Clear" at bounding box center [783, 93] width 17 height 17
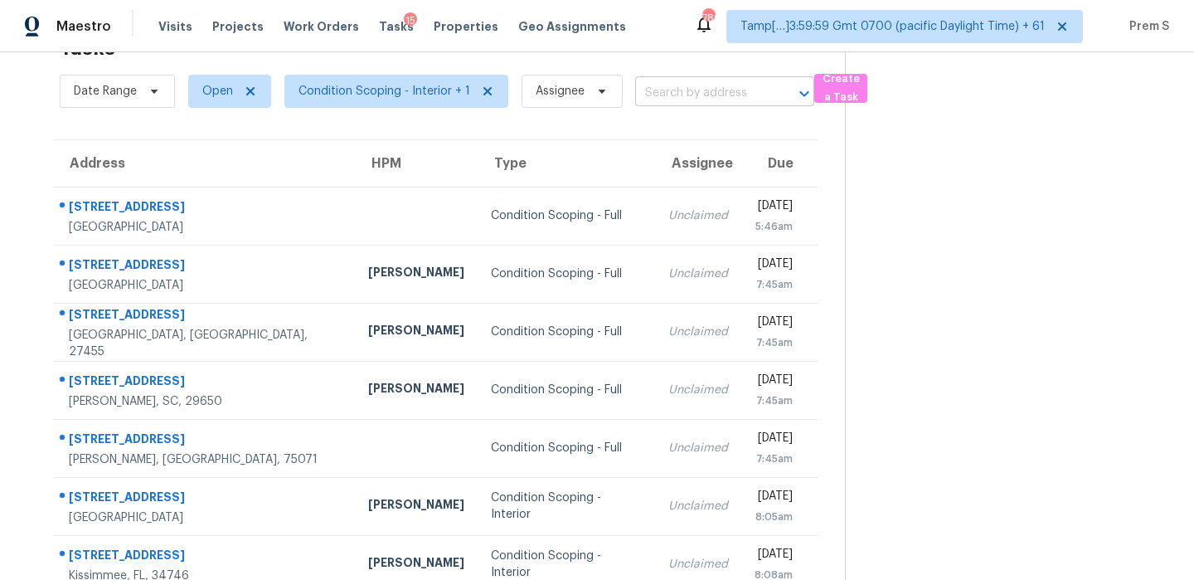
click at [674, 100] on input "text" at bounding box center [701, 93] width 133 height 26
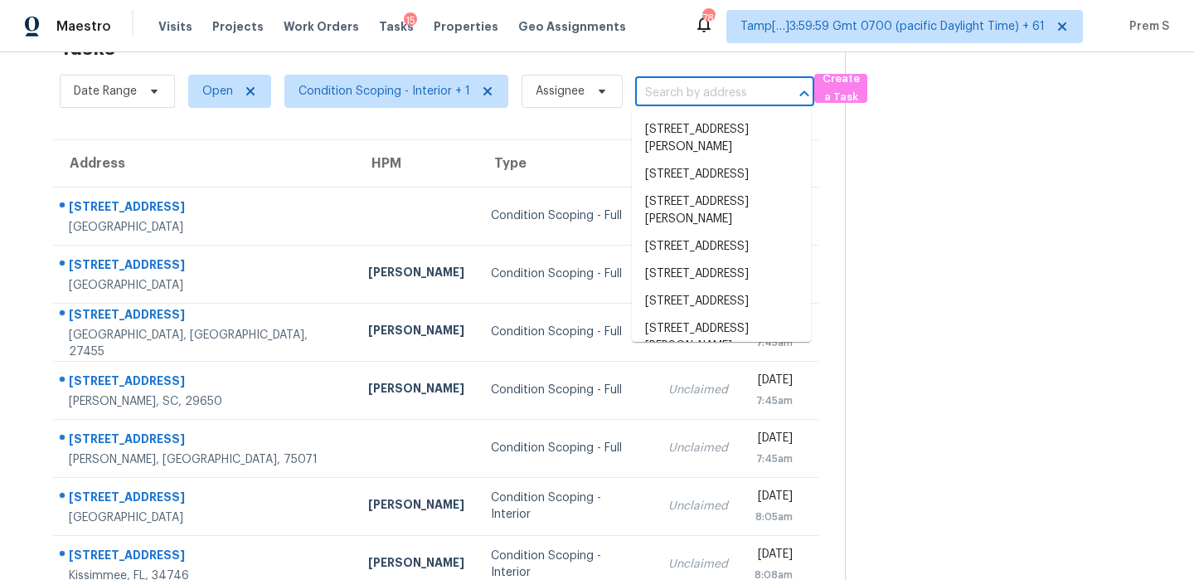
paste input "[STREET_ADDRESS][PERSON_NAME]"
type input "[STREET_ADDRESS][PERSON_NAME]"
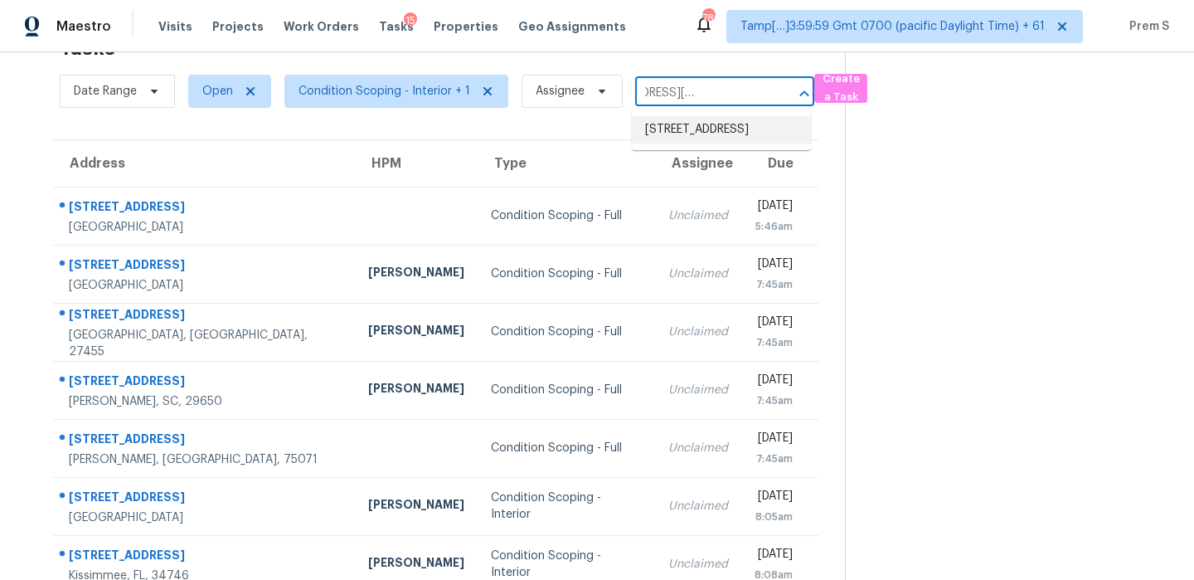
click at [688, 122] on li "[STREET_ADDRESS]" at bounding box center [721, 129] width 179 height 27
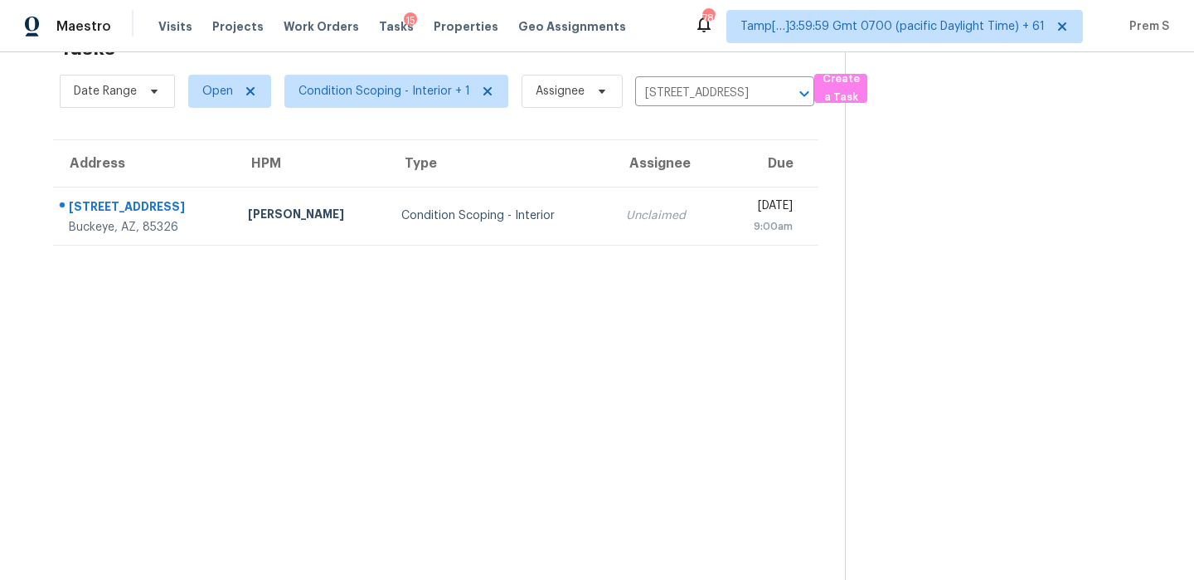
click at [626, 205] on td "Unclaimed" at bounding box center [667, 216] width 108 height 58
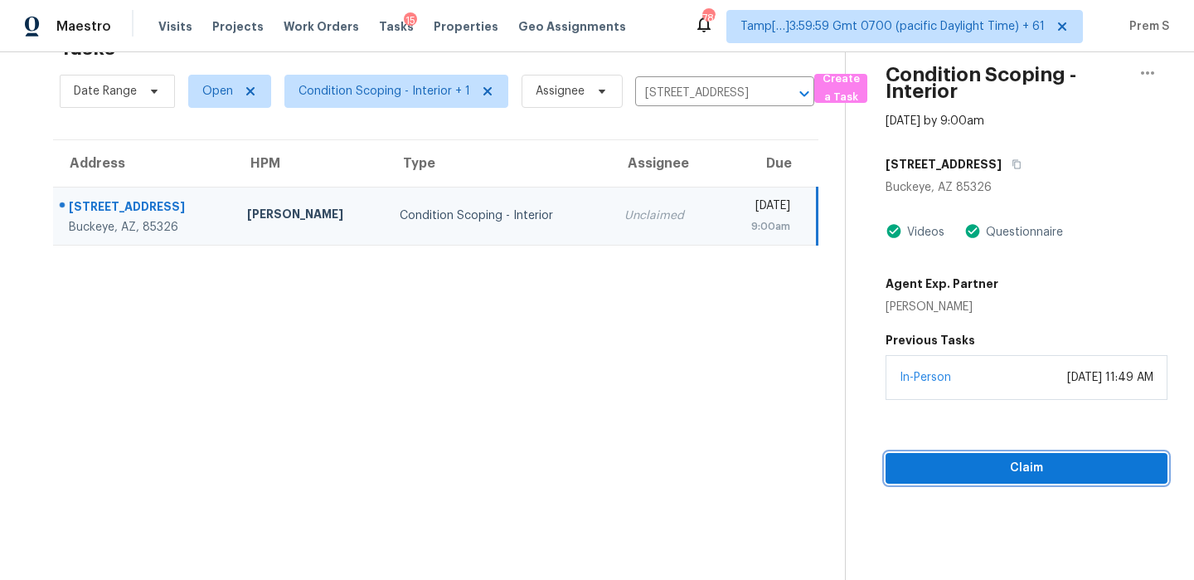
click at [1043, 478] on button "Claim" at bounding box center [1027, 468] width 282 height 31
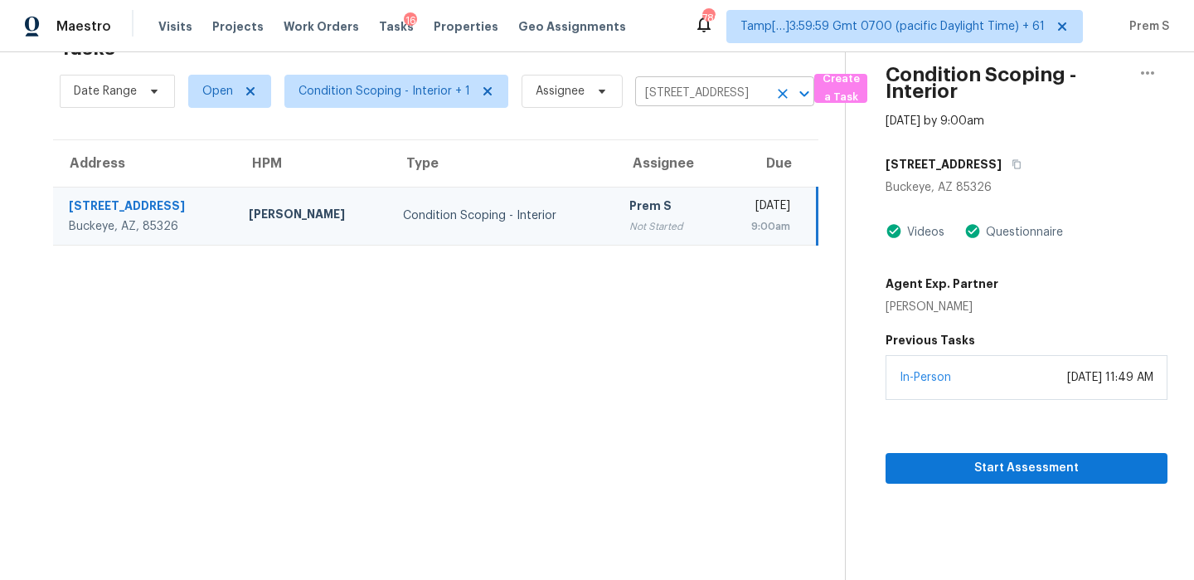
click at [775, 96] on icon "Clear" at bounding box center [783, 93] width 17 height 17
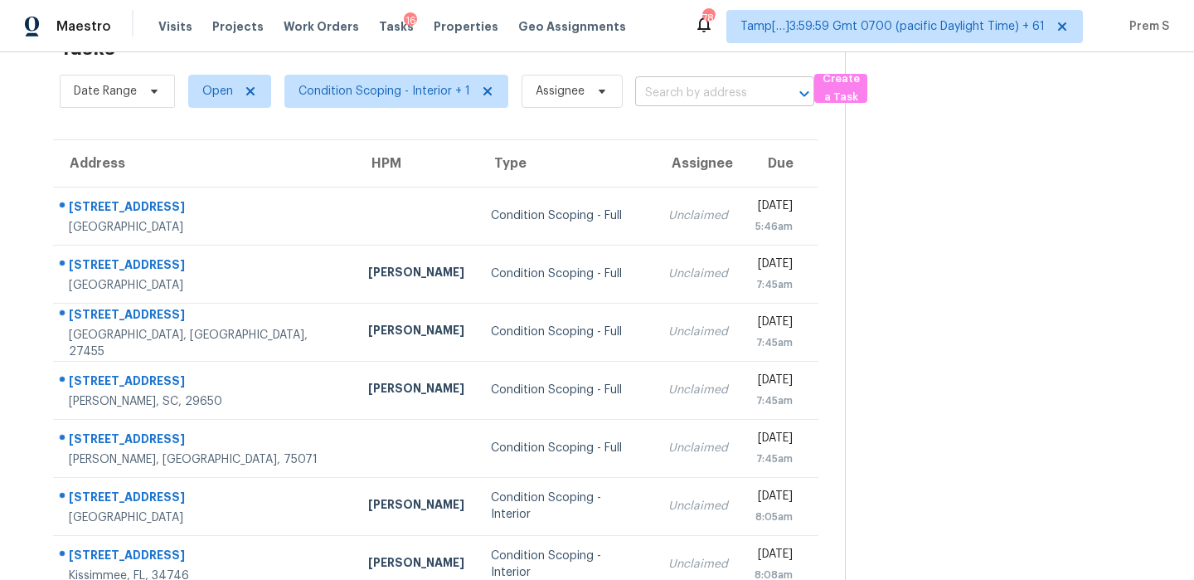
click at [651, 95] on input "text" at bounding box center [701, 93] width 133 height 26
paste input "[STREET_ADDRESS][PERSON_NAME]"
type input "[STREET_ADDRESS][PERSON_NAME]"
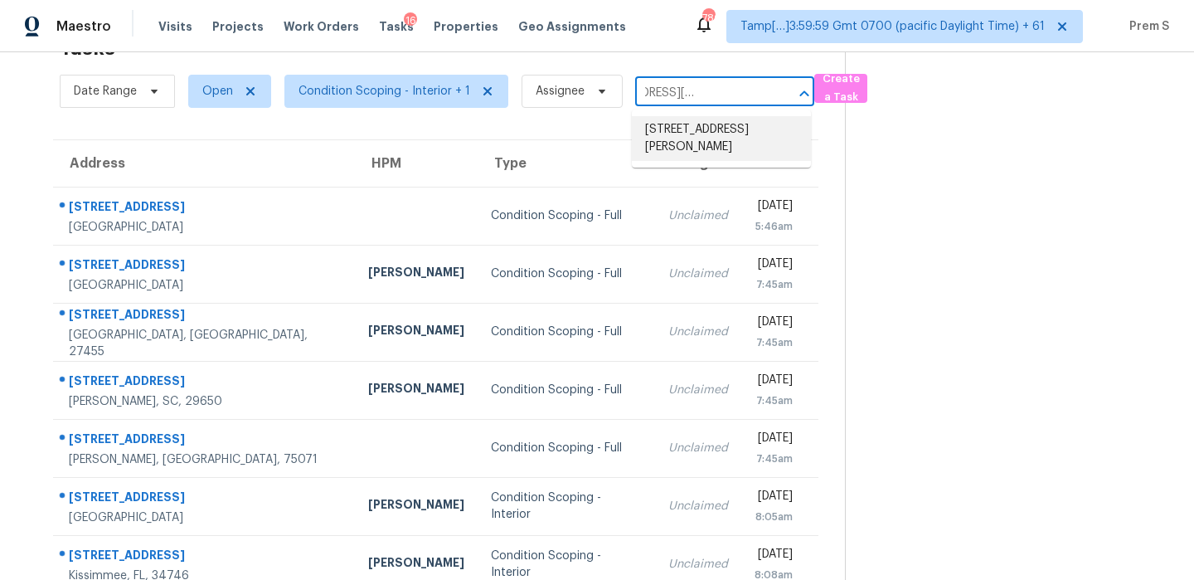
click at [698, 139] on li "[STREET_ADDRESS][PERSON_NAME]" at bounding box center [721, 138] width 179 height 45
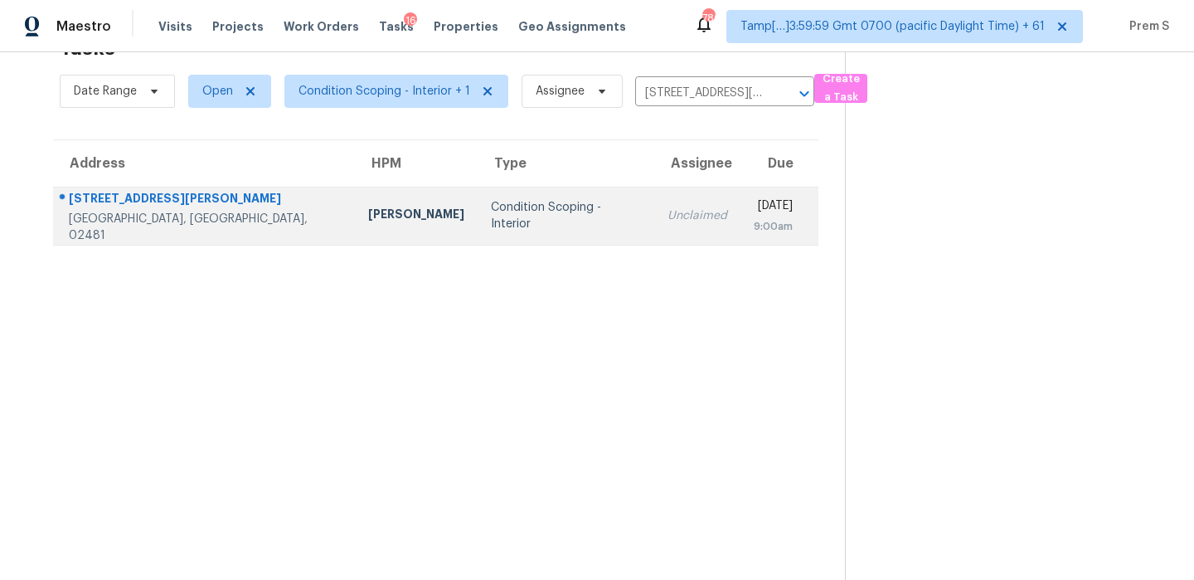
click at [754, 218] on div "9:00am" at bounding box center [773, 226] width 39 height 17
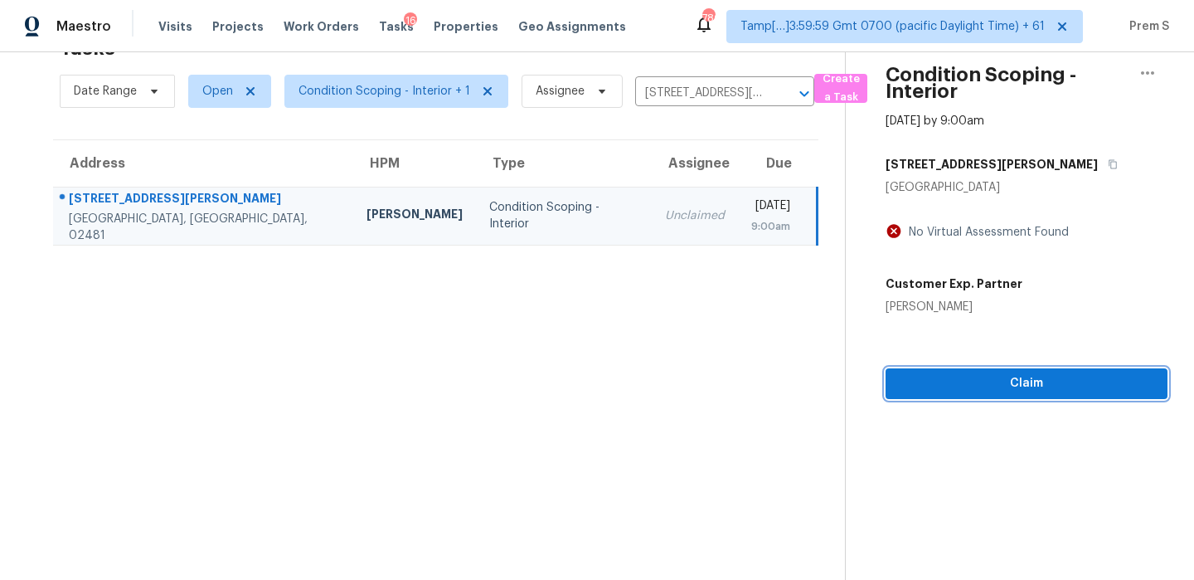
click at [995, 392] on span "Claim" at bounding box center [1026, 383] width 255 height 21
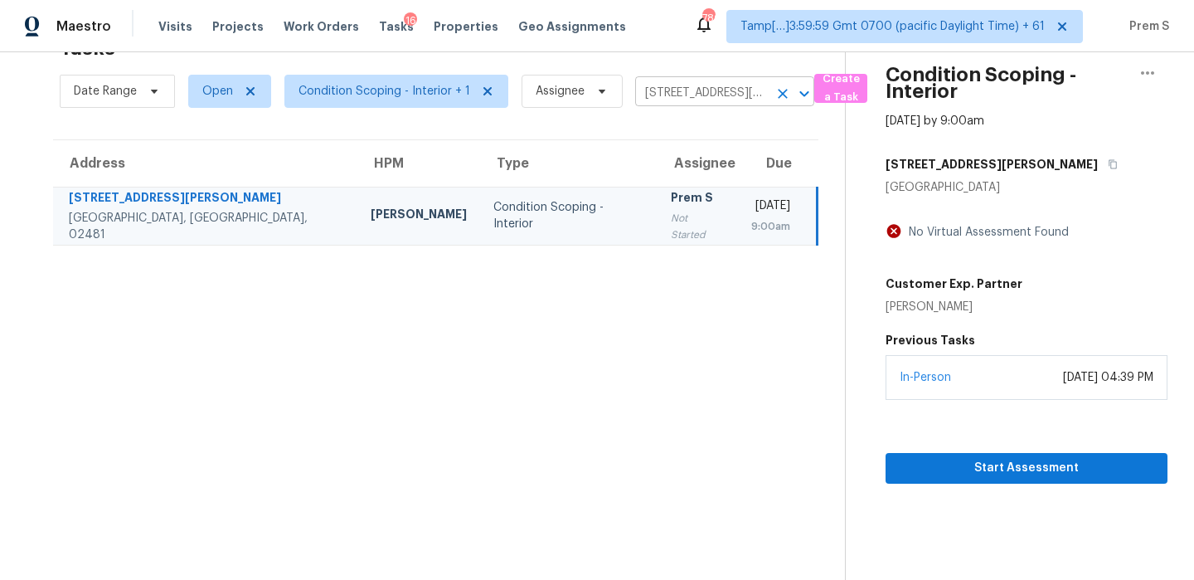
click at [783, 97] on icon "Clear" at bounding box center [783, 94] width 10 height 10
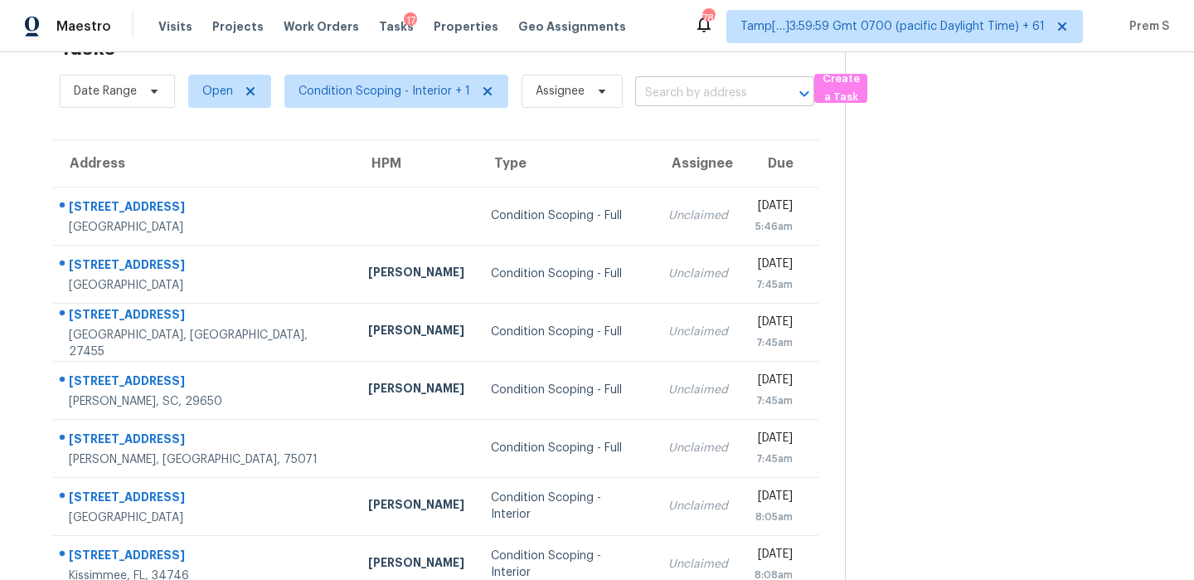
click at [683, 85] on input "text" at bounding box center [701, 93] width 133 height 26
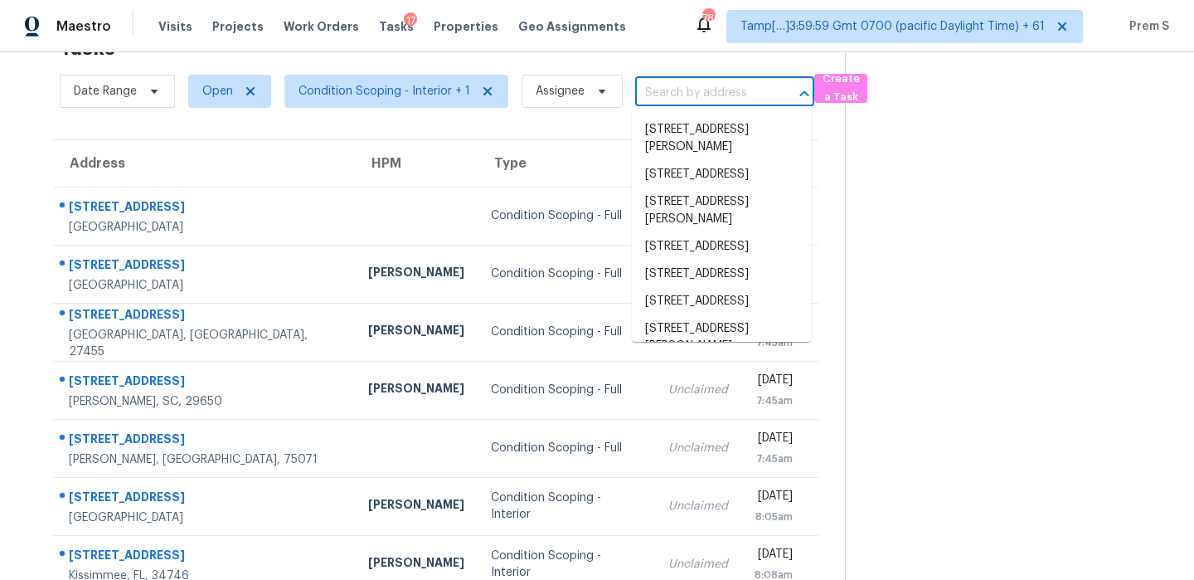
paste input "[STREET_ADDRESS][PERSON_NAME]"
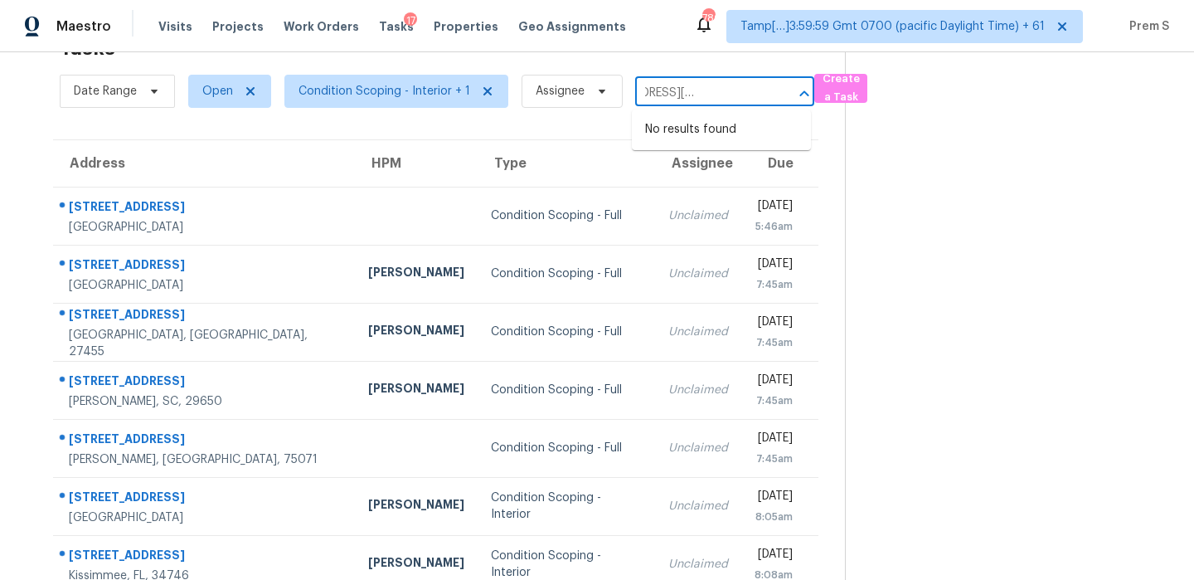
drag, startPoint x: 654, startPoint y: 96, endPoint x: 775, endPoint y: 96, distance: 121.1
click at [775, 96] on div "[STREET_ADDRESS][PERSON_NAME] ​" at bounding box center [724, 93] width 179 height 26
type input "[STREET_ADDRESS][PERSON_NAME]"
click at [687, 134] on li "[STREET_ADDRESS][PERSON_NAME]" at bounding box center [721, 138] width 179 height 45
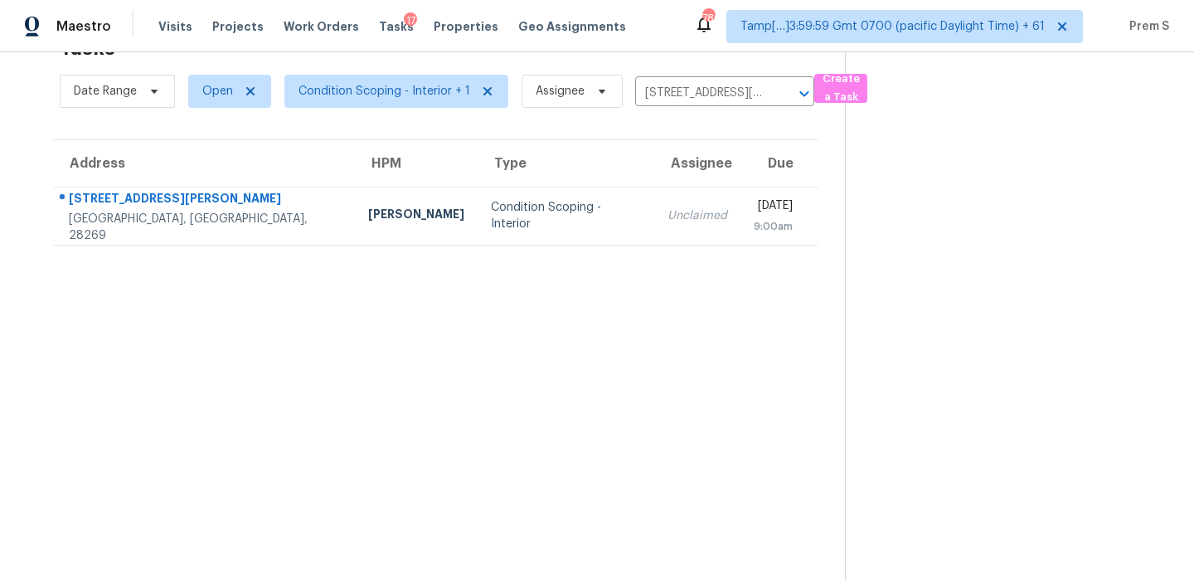
click at [668, 220] on div "Unclaimed" at bounding box center [698, 215] width 60 height 17
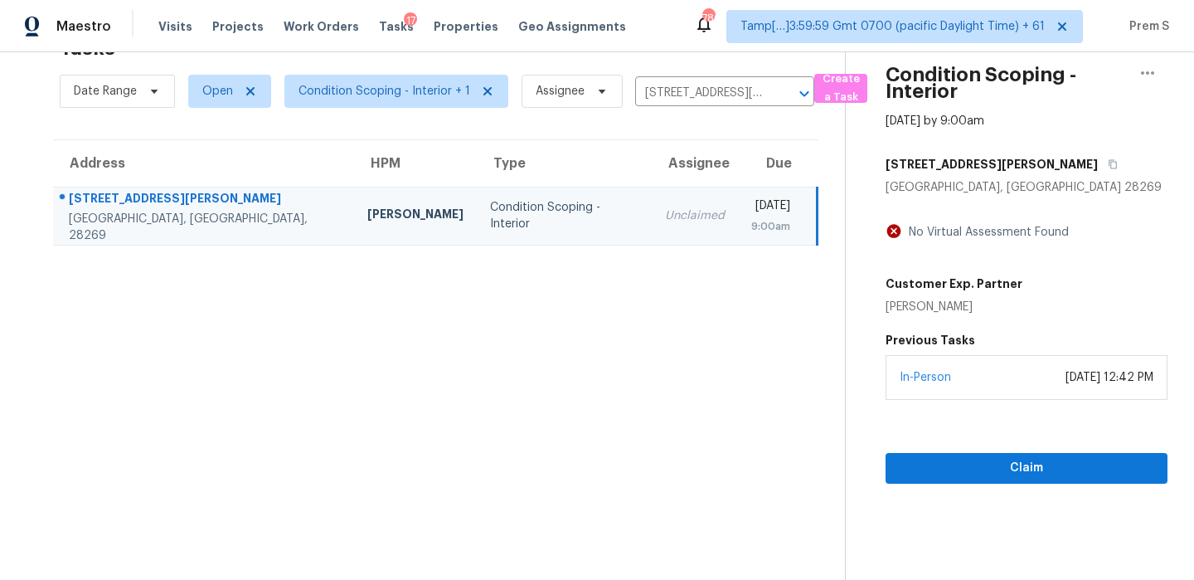
click at [990, 486] on section "Condition Scoping - Interior [DATE] by 9:00am [STREET_ADDRESS][PERSON_NAME][PER…" at bounding box center [1006, 290] width 323 height 580
click at [1014, 460] on span "Claim" at bounding box center [1026, 468] width 255 height 21
click at [778, 96] on icon "Clear" at bounding box center [783, 94] width 10 height 10
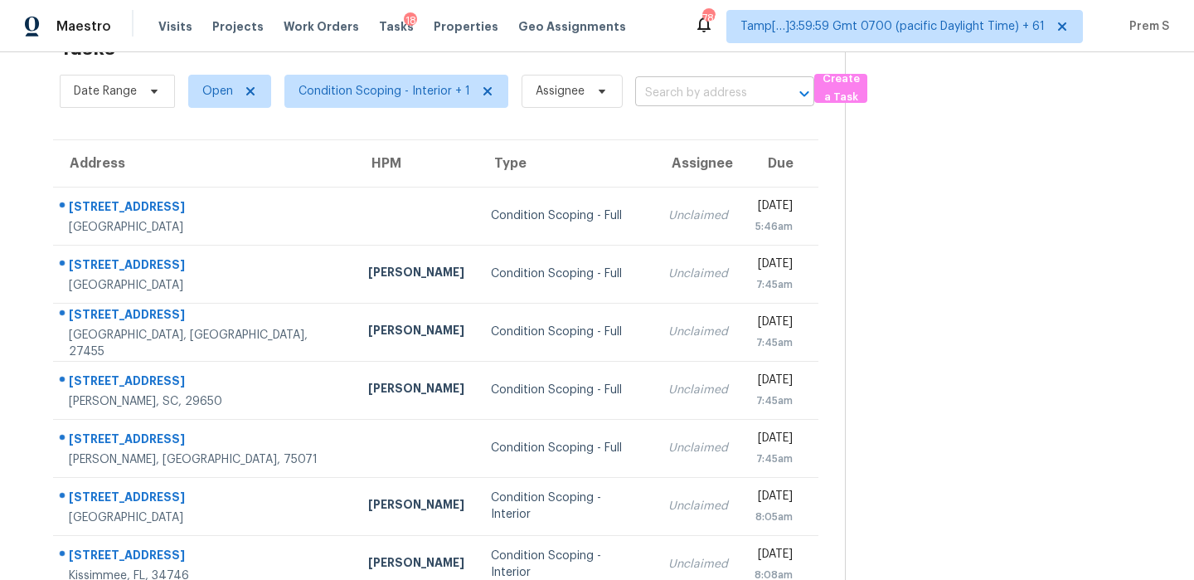
click at [680, 92] on input "text" at bounding box center [701, 93] width 133 height 26
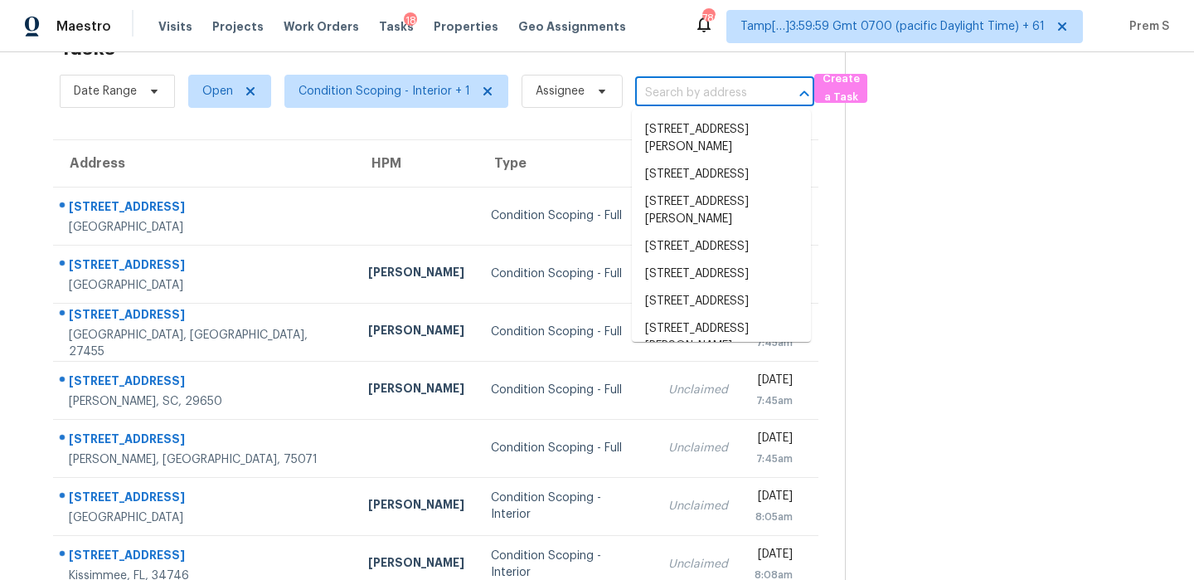
paste input "[STREET_ADDRESS][PERSON_NAME]"
type input "[STREET_ADDRESS][PERSON_NAME]"
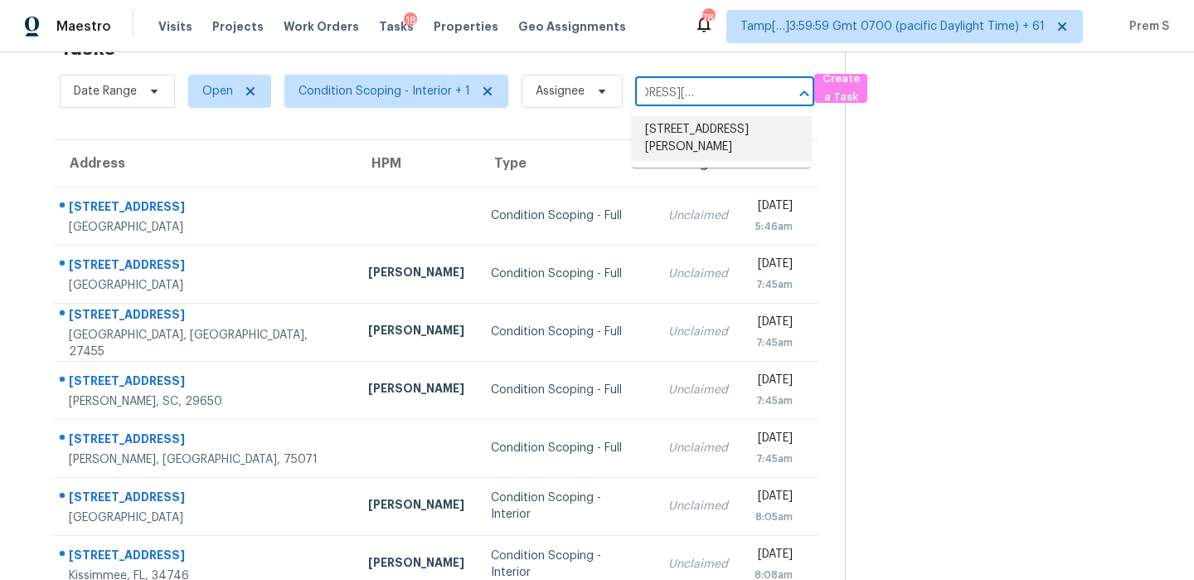
click at [673, 129] on li "[STREET_ADDRESS][PERSON_NAME]" at bounding box center [721, 138] width 179 height 45
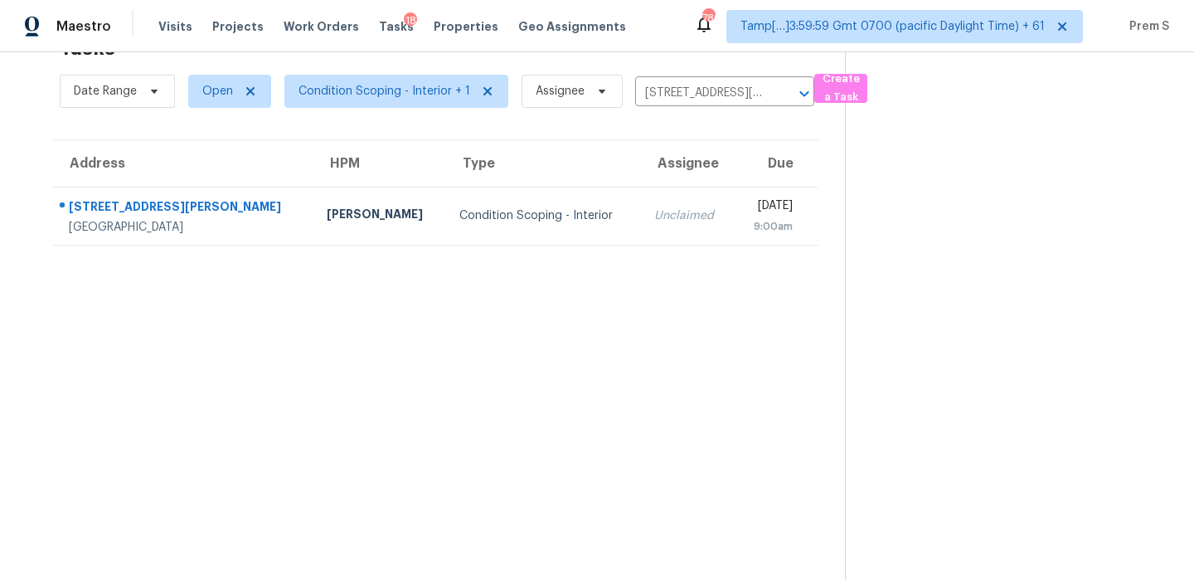
click at [641, 208] on td "Unclaimed" at bounding box center [687, 216] width 93 height 58
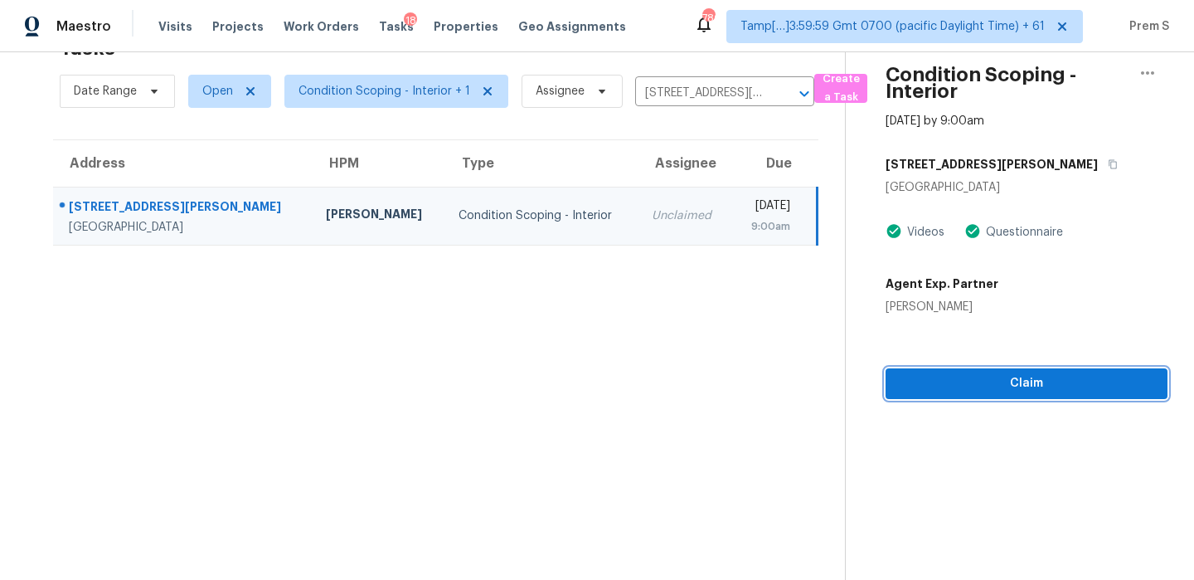
click at [949, 391] on span "Claim" at bounding box center [1026, 383] width 255 height 21
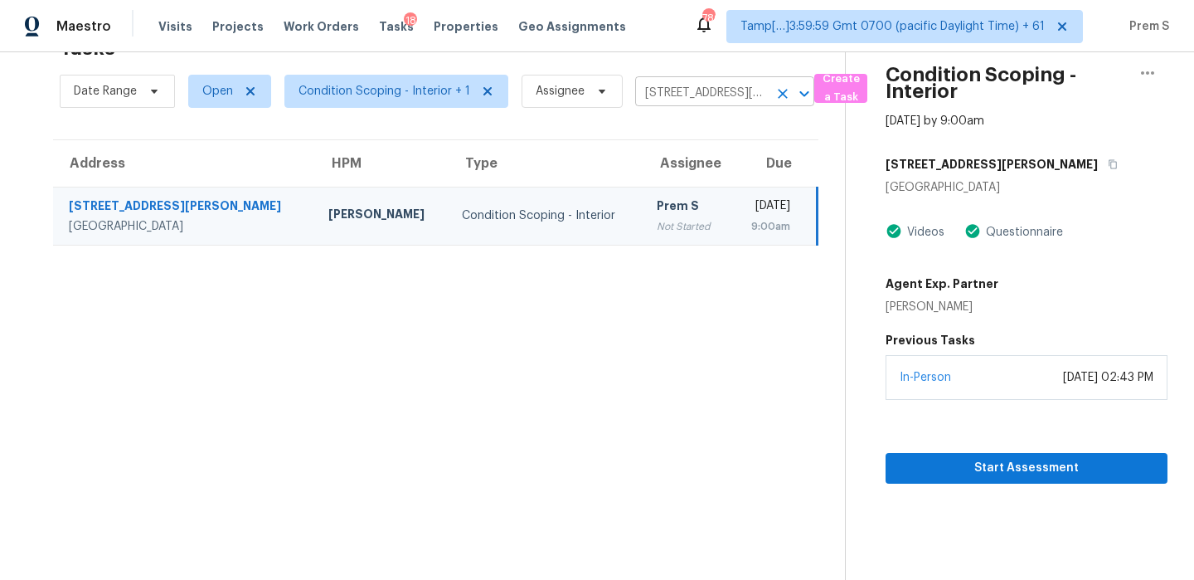
click at [778, 90] on icon "Clear" at bounding box center [783, 94] width 10 height 10
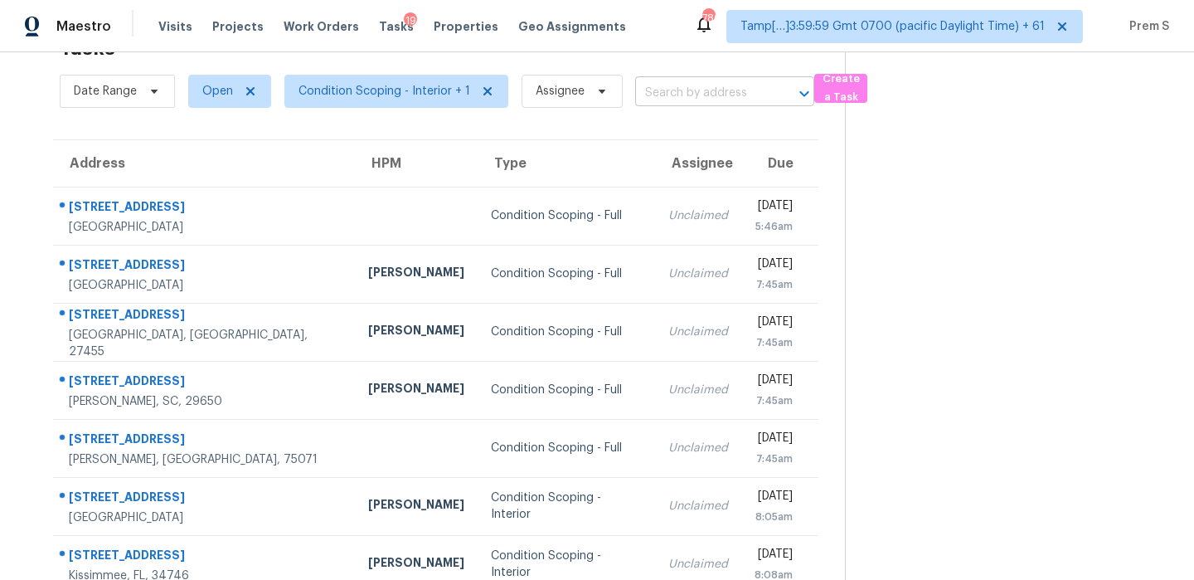
click at [683, 87] on input "text" at bounding box center [701, 93] width 133 height 26
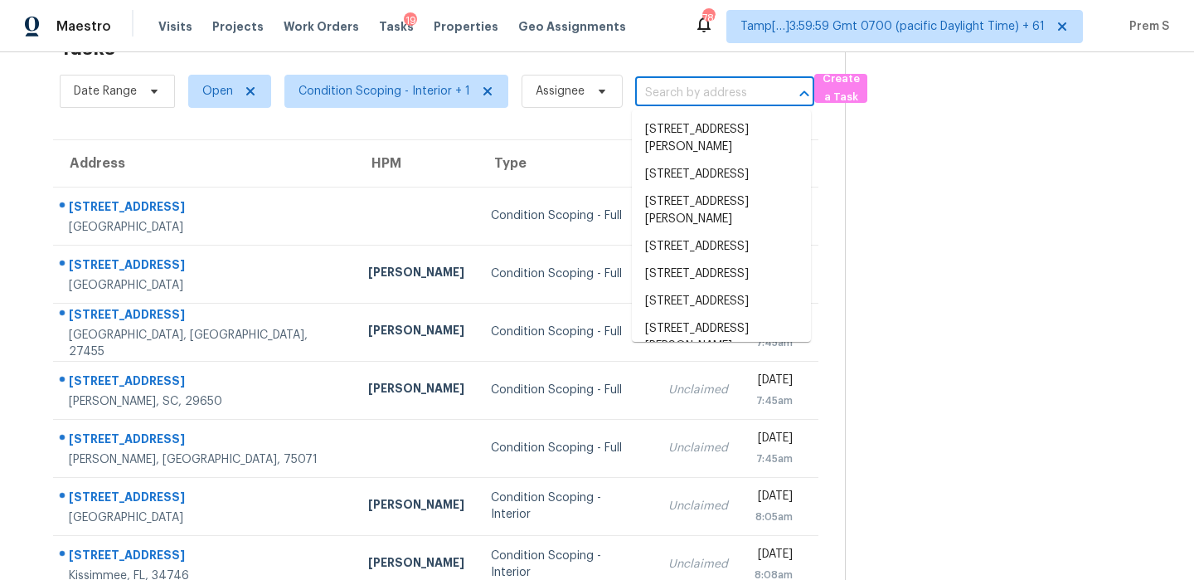
paste input "[STREET_ADDRESS][PERSON_NAME]"
type input "[STREET_ADDRESS][PERSON_NAME]"
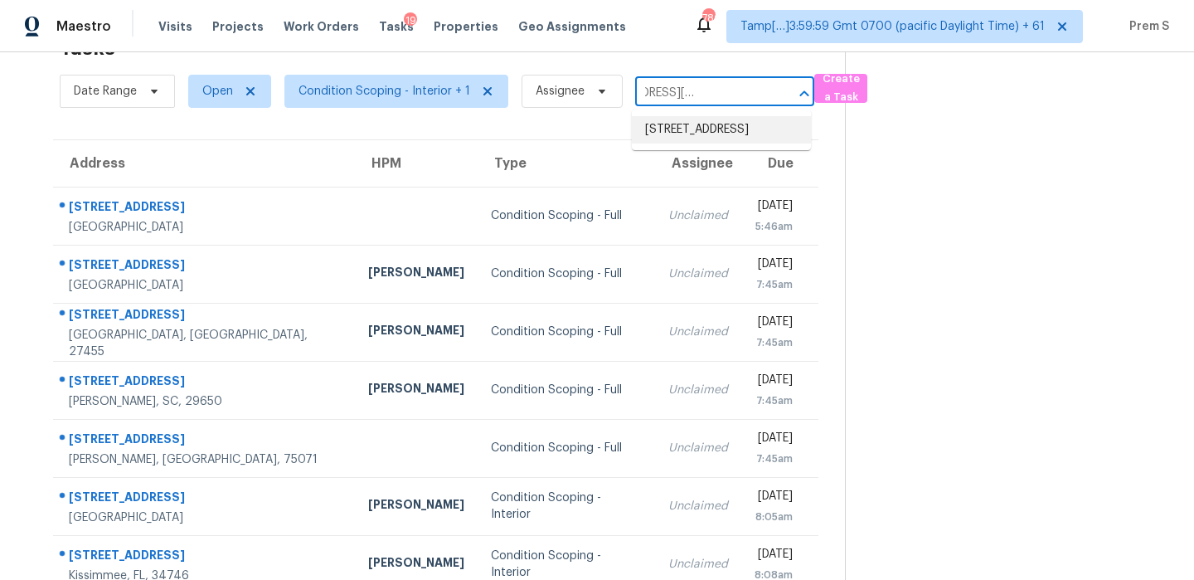
click at [688, 129] on li "[STREET_ADDRESS]" at bounding box center [721, 129] width 179 height 27
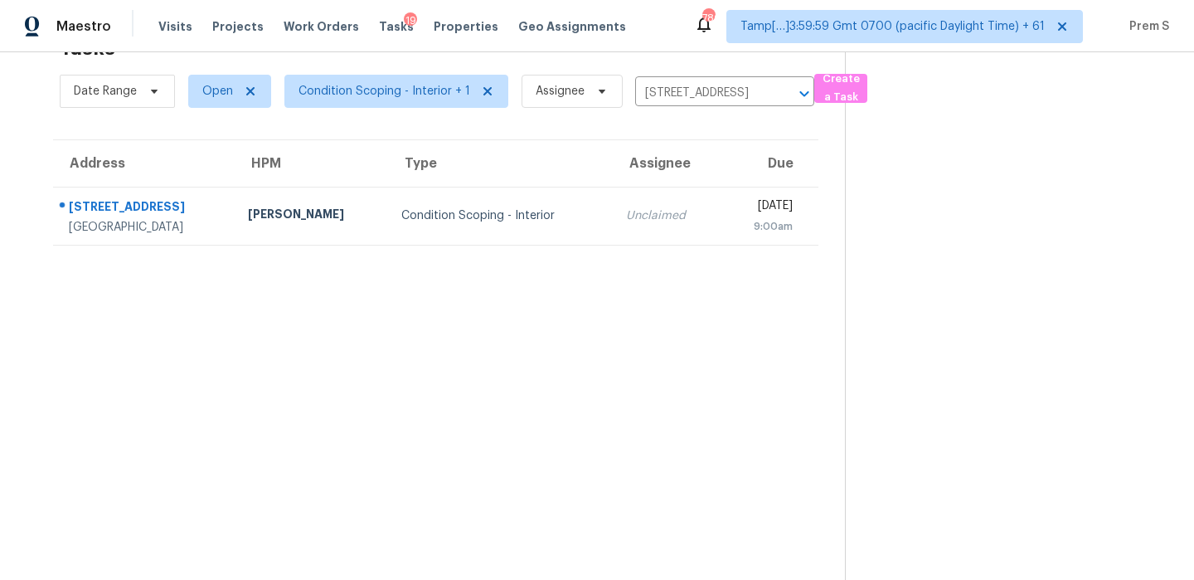
click at [630, 226] on td "Unclaimed" at bounding box center [667, 216] width 108 height 58
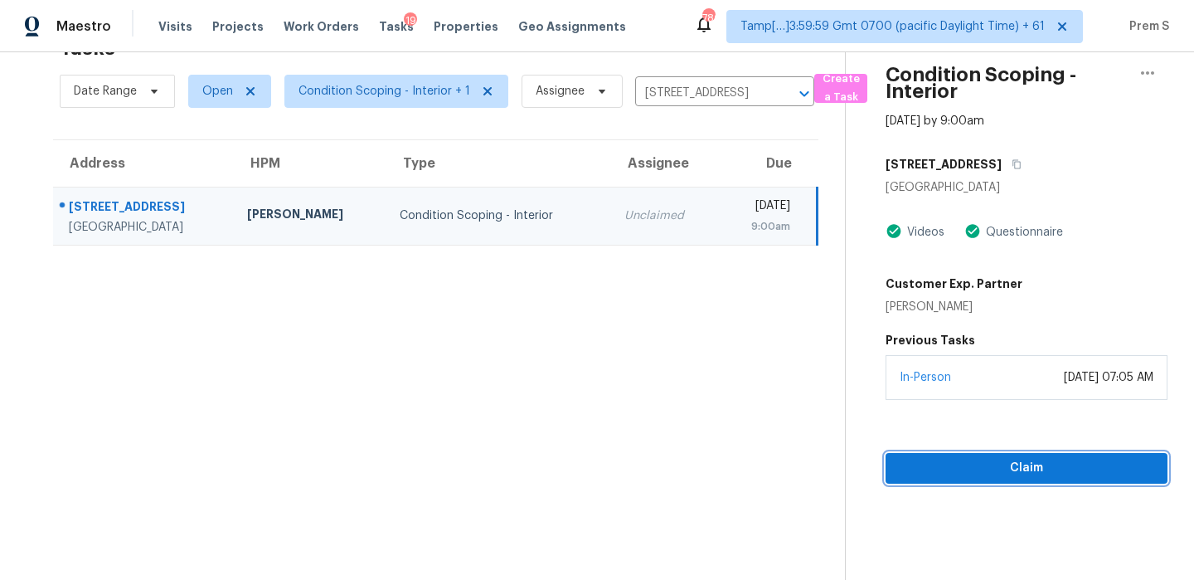
click at [991, 453] on button "Claim" at bounding box center [1027, 468] width 282 height 31
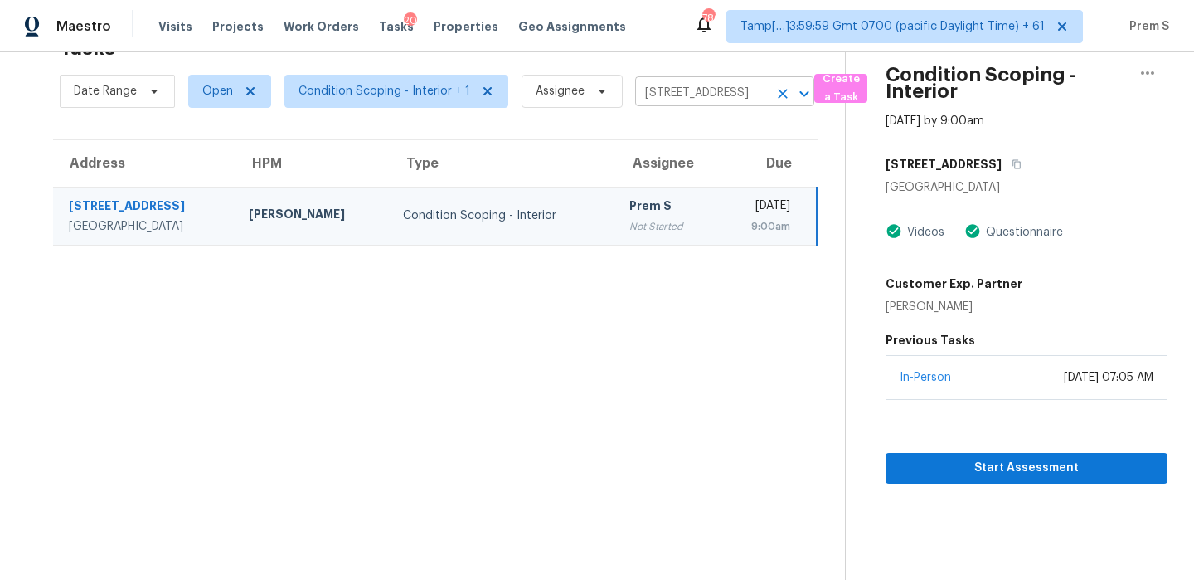
click at [782, 92] on icon "Clear" at bounding box center [783, 93] width 17 height 17
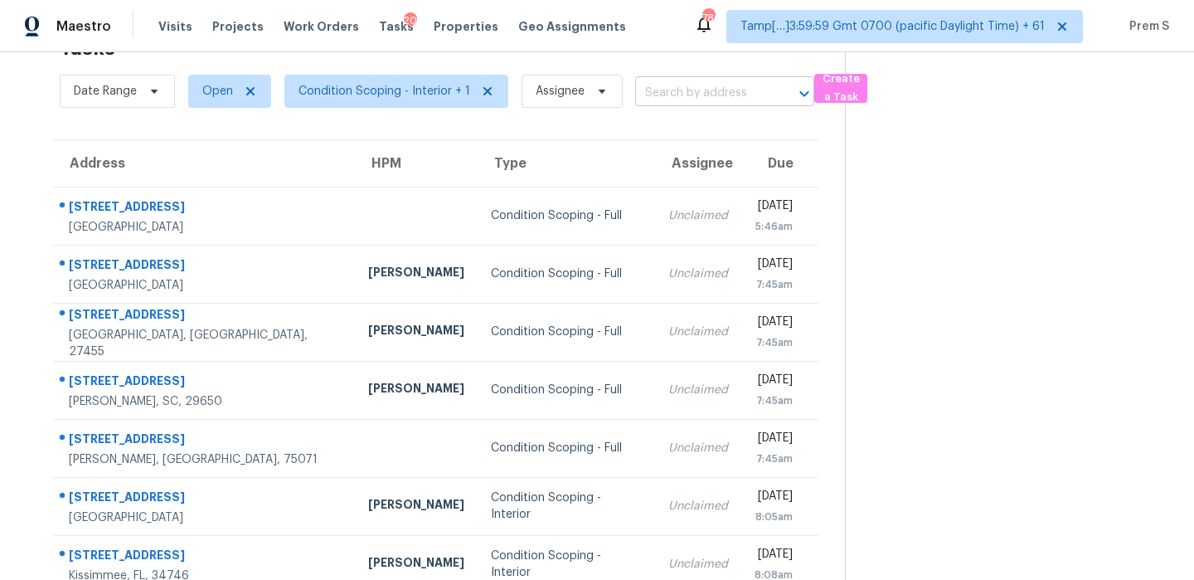
click at [656, 98] on input "text" at bounding box center [701, 93] width 133 height 26
paste input "[STREET_ADDRESS][PERSON_NAME][PERSON_NAME]"
type input "[STREET_ADDRESS][PERSON_NAME][PERSON_NAME]"
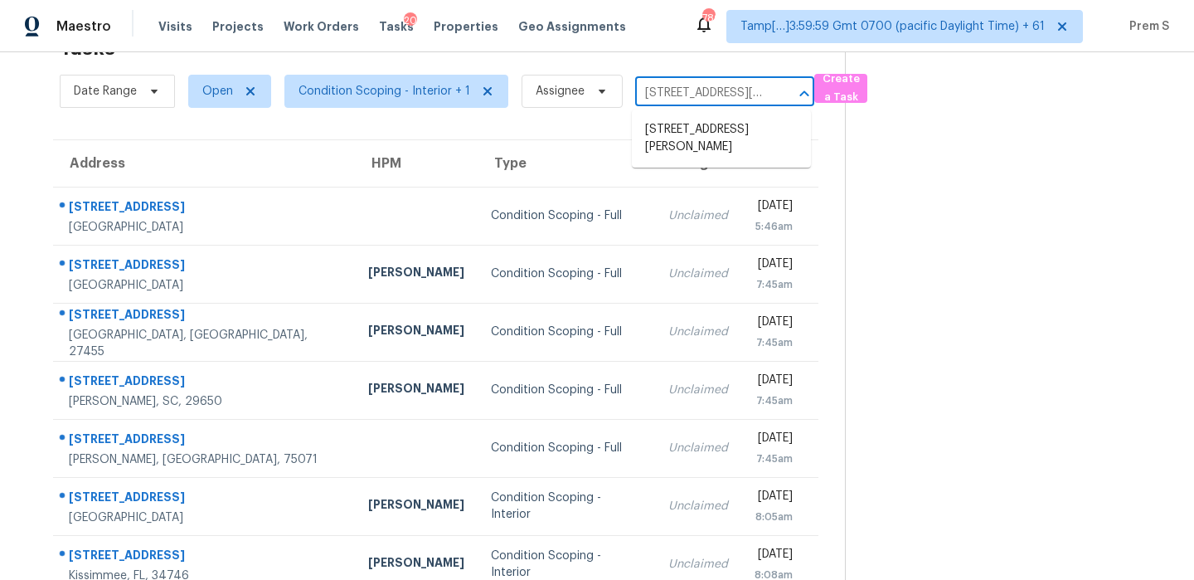
scroll to position [0, 62]
click at [673, 134] on li "[STREET_ADDRESS][PERSON_NAME]" at bounding box center [721, 138] width 179 height 45
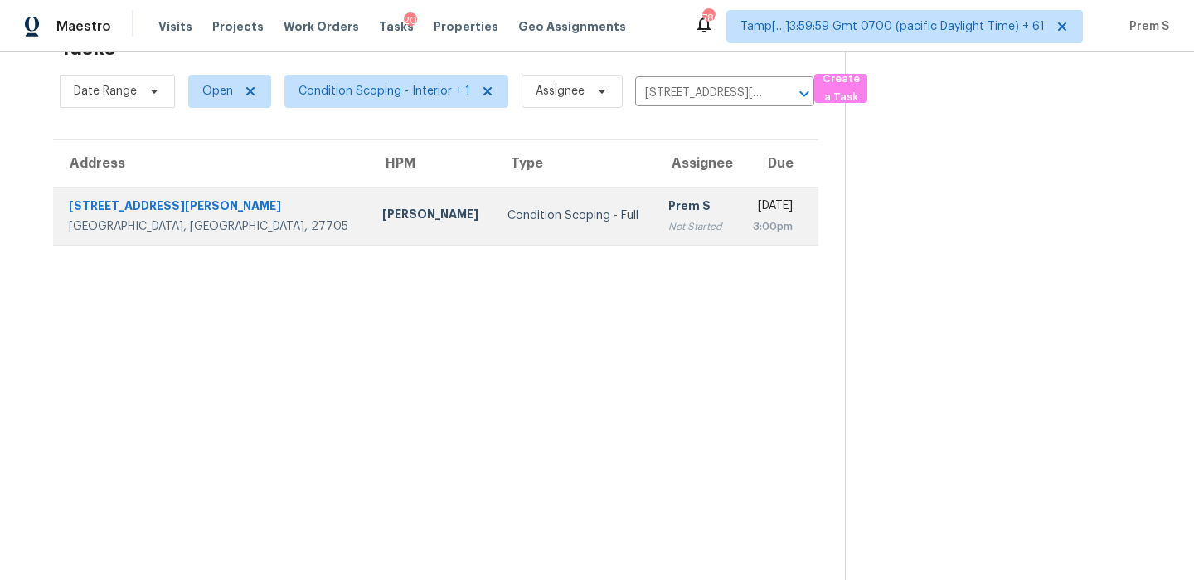
click at [751, 231] on div "3:00pm" at bounding box center [771, 226] width 41 height 17
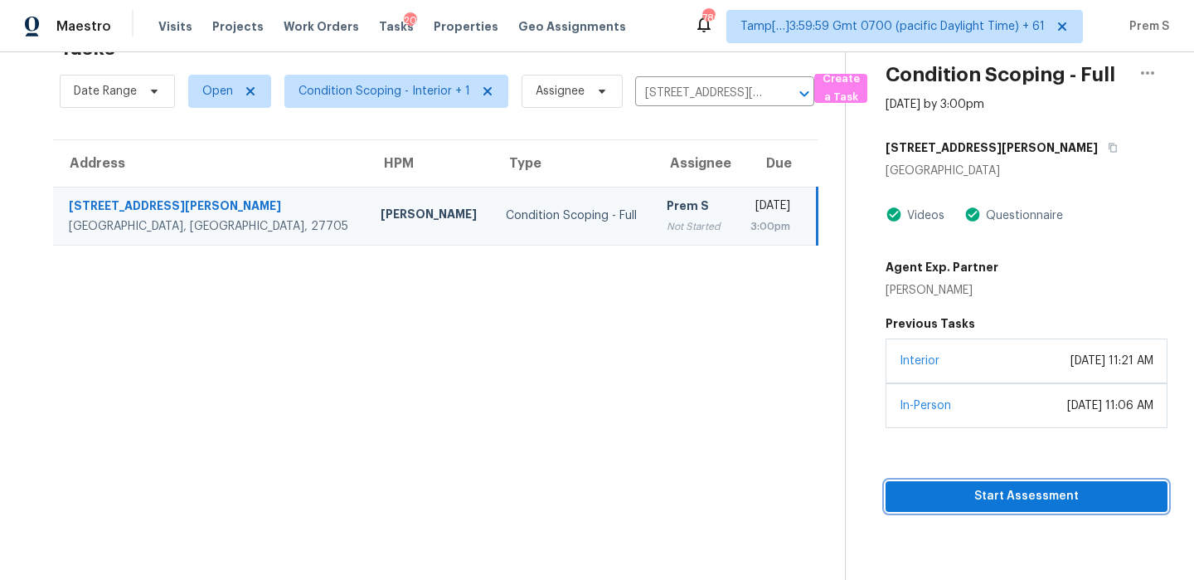
click at [974, 497] on span "Start Assessment" at bounding box center [1026, 496] width 255 height 21
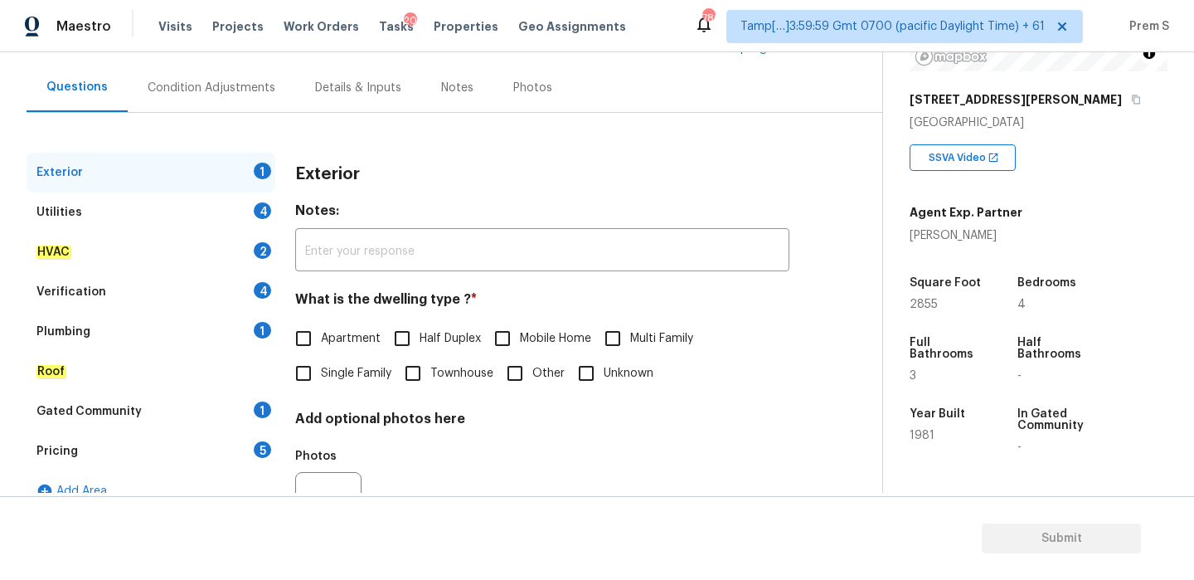
scroll to position [212, 0]
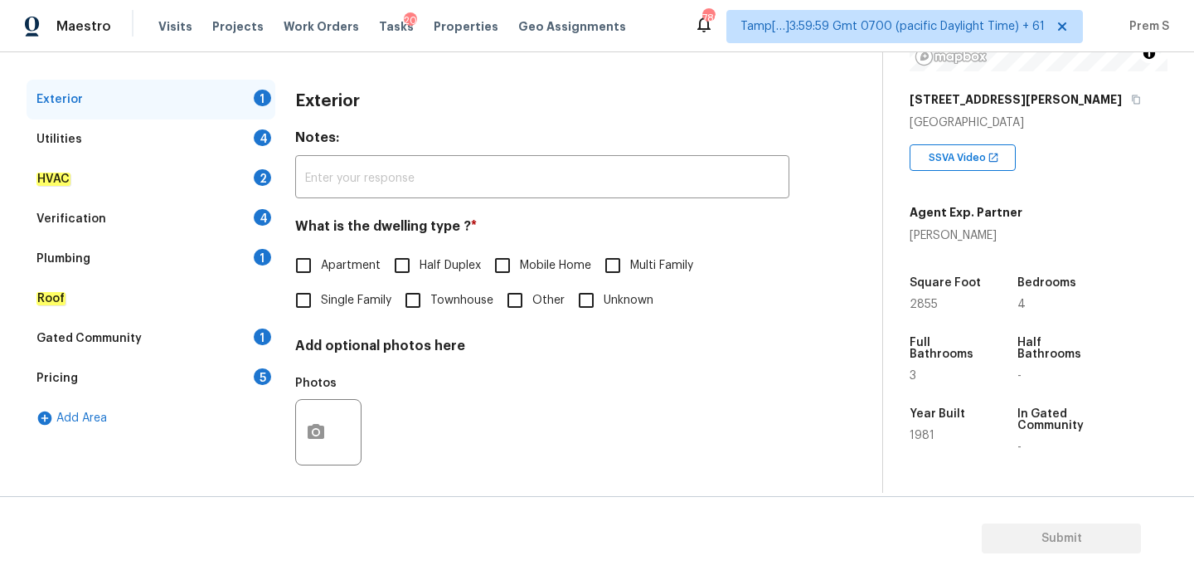
click at [375, 290] on label "Single Family" at bounding box center [338, 300] width 105 height 35
click at [321, 290] on input "Single Family" at bounding box center [303, 300] width 35 height 35
checkbox input "true"
click at [239, 135] on div "Utilities 4" at bounding box center [151, 139] width 249 height 40
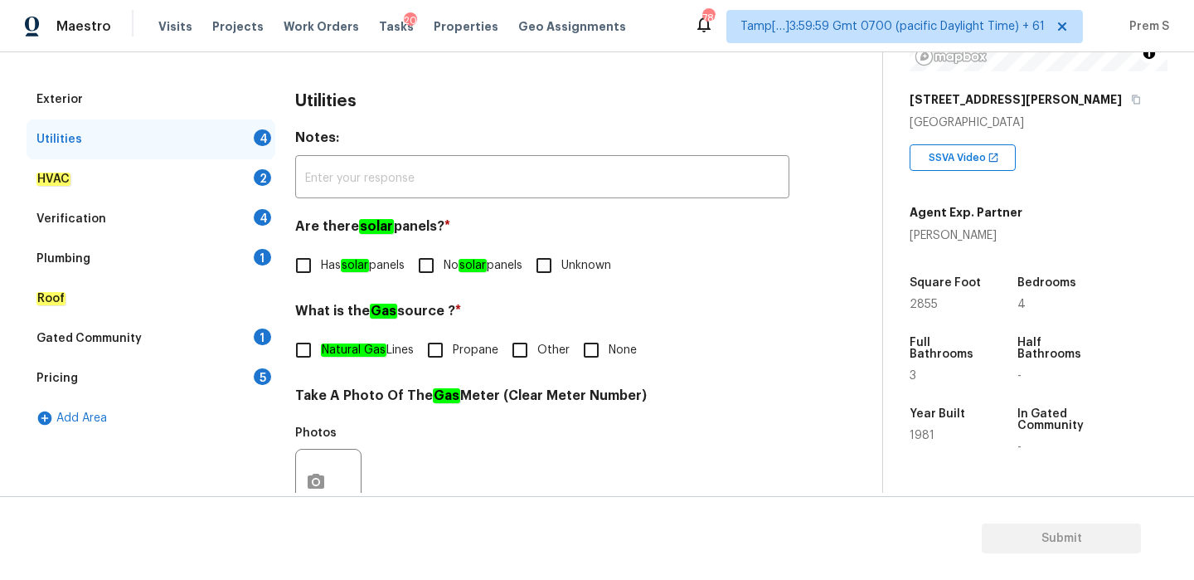
click at [444, 265] on input "No solar panels" at bounding box center [426, 265] width 35 height 35
checkbox input "true"
click at [523, 353] on input "Other" at bounding box center [520, 350] width 35 height 35
checkbox input "true"
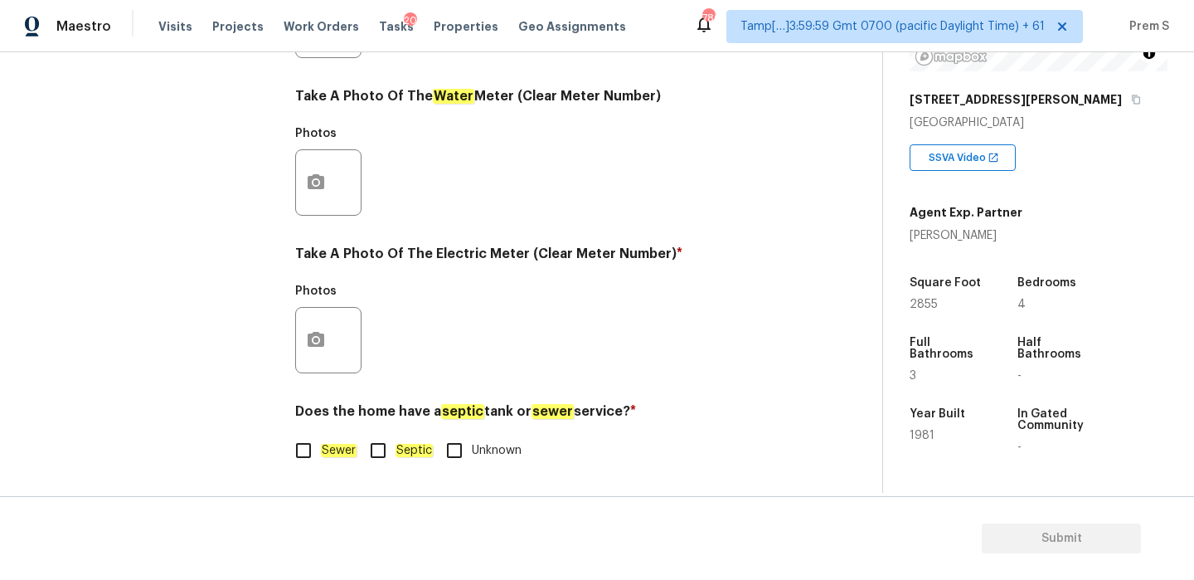
scroll to position [669, 0]
click at [358, 448] on div "Sewer Septic Unknown" at bounding box center [542, 450] width 494 height 35
click at [323, 455] on em "Sewer" at bounding box center [339, 450] width 36 height 13
click at [321, 455] on input "Sewer" at bounding box center [303, 450] width 35 height 35
checkbox input "true"
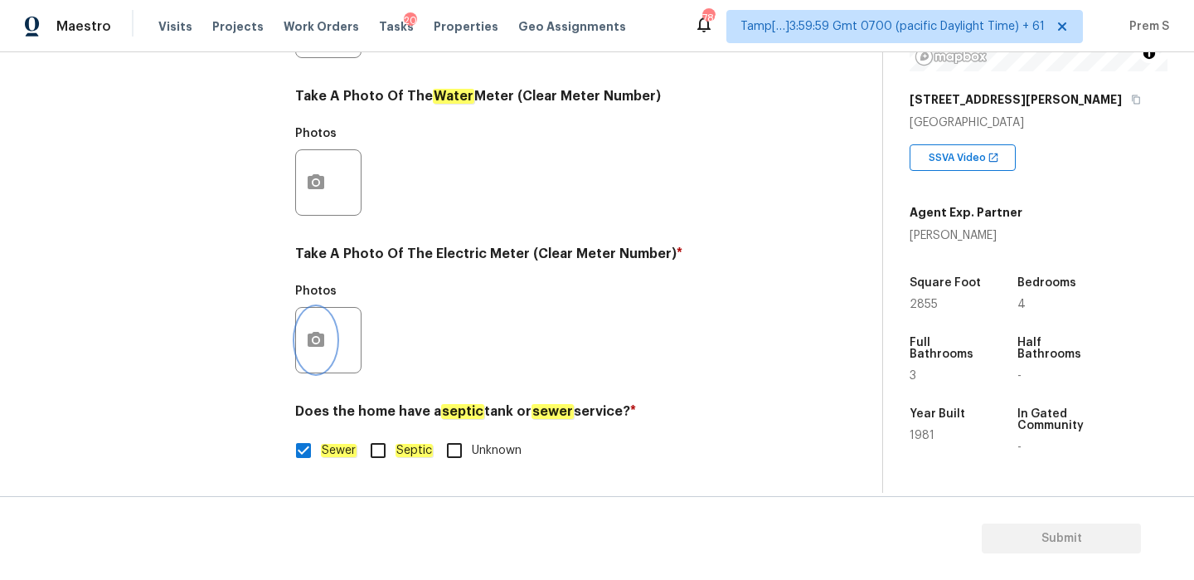
click at [324, 353] on button "button" at bounding box center [316, 340] width 40 height 65
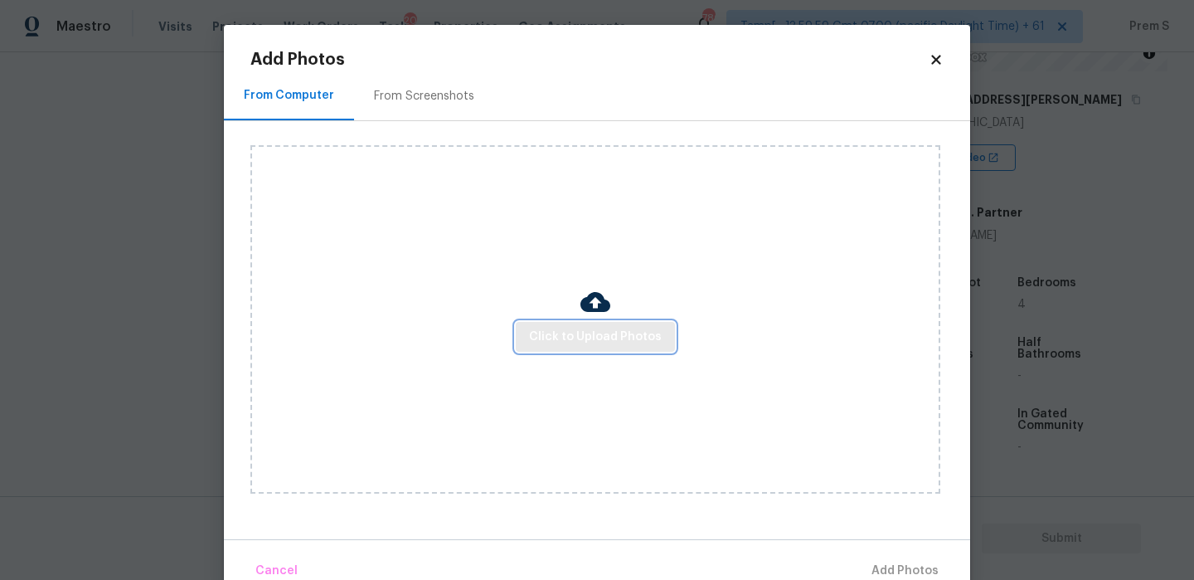
click at [617, 323] on button "Click to Upload Photos" at bounding box center [595, 337] width 159 height 31
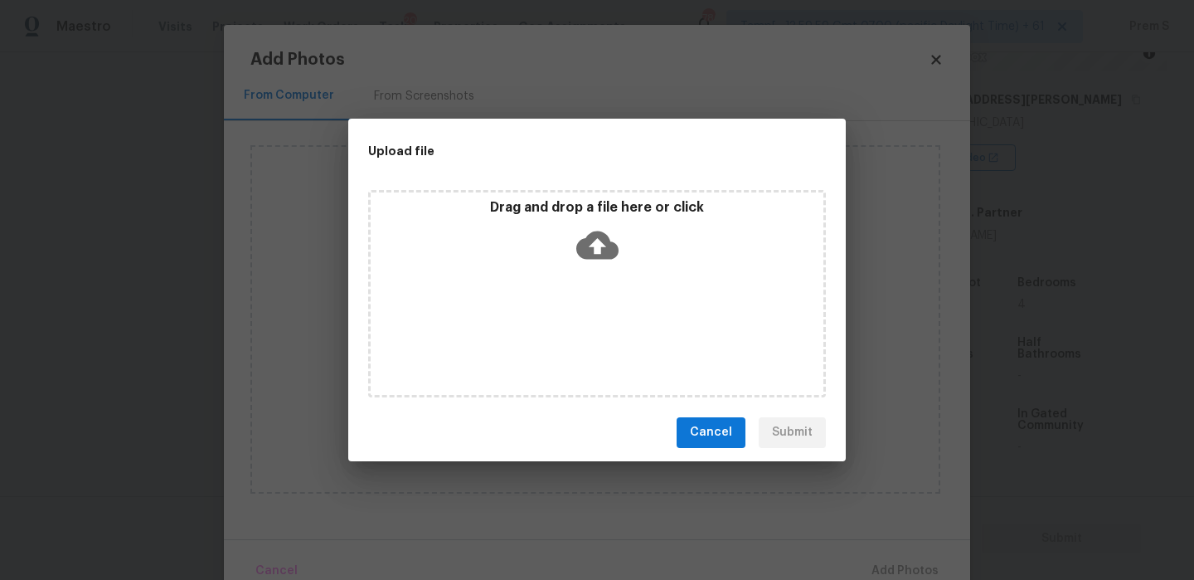
click at [591, 258] on icon at bounding box center [597, 245] width 42 height 42
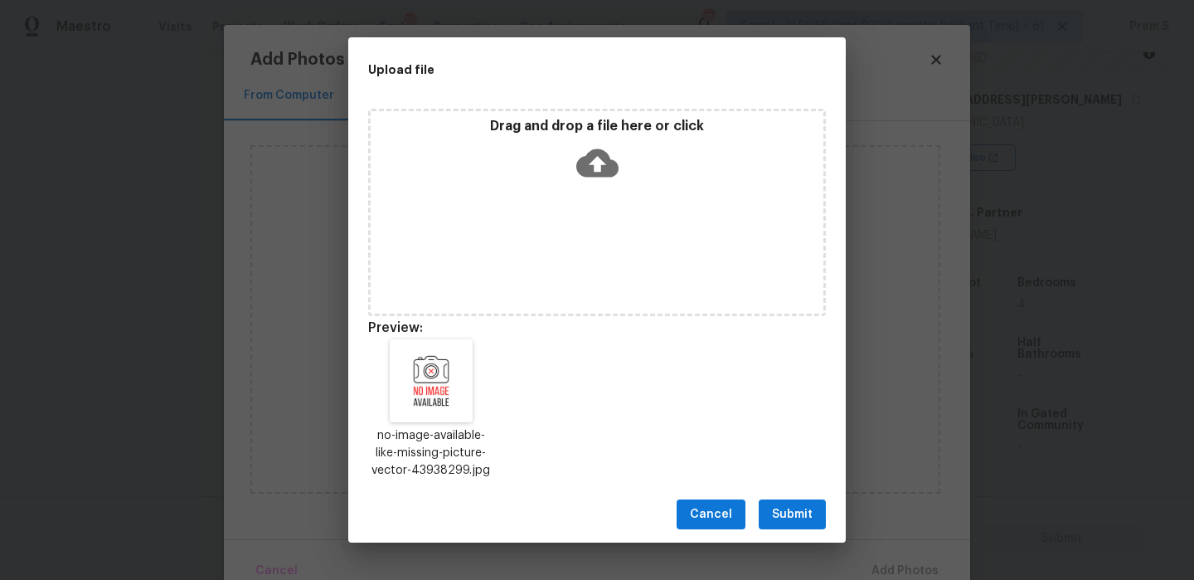
click at [805, 524] on button "Submit" at bounding box center [792, 514] width 67 height 31
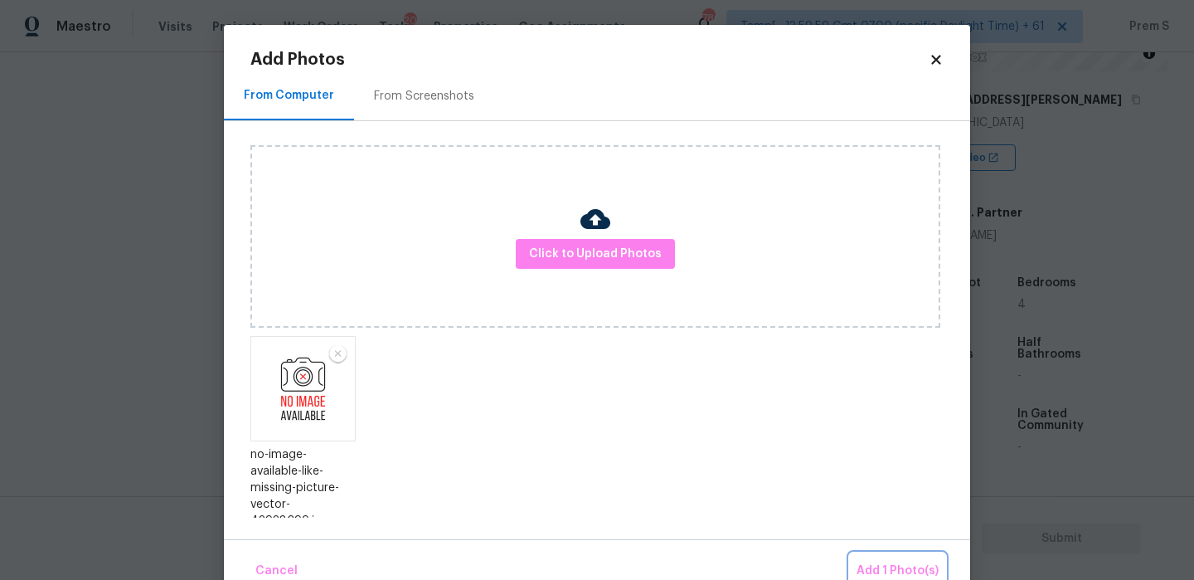
click at [888, 557] on button "Add 1 Photo(s)" at bounding box center [897, 571] width 95 height 36
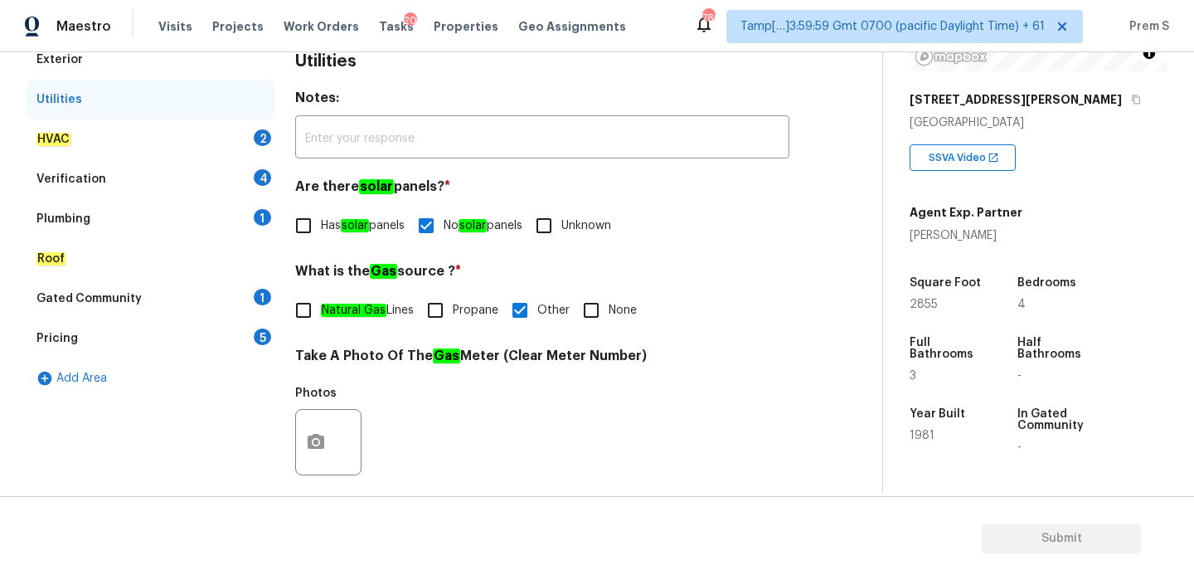
scroll to position [168, 0]
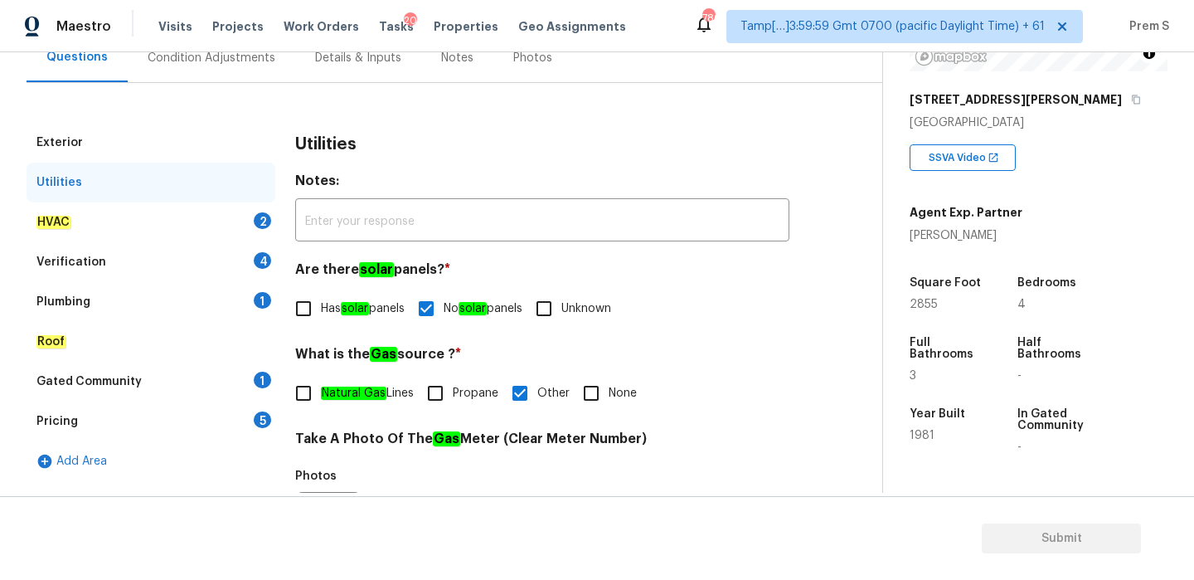
click at [264, 221] on div "2" at bounding box center [262, 220] width 17 height 17
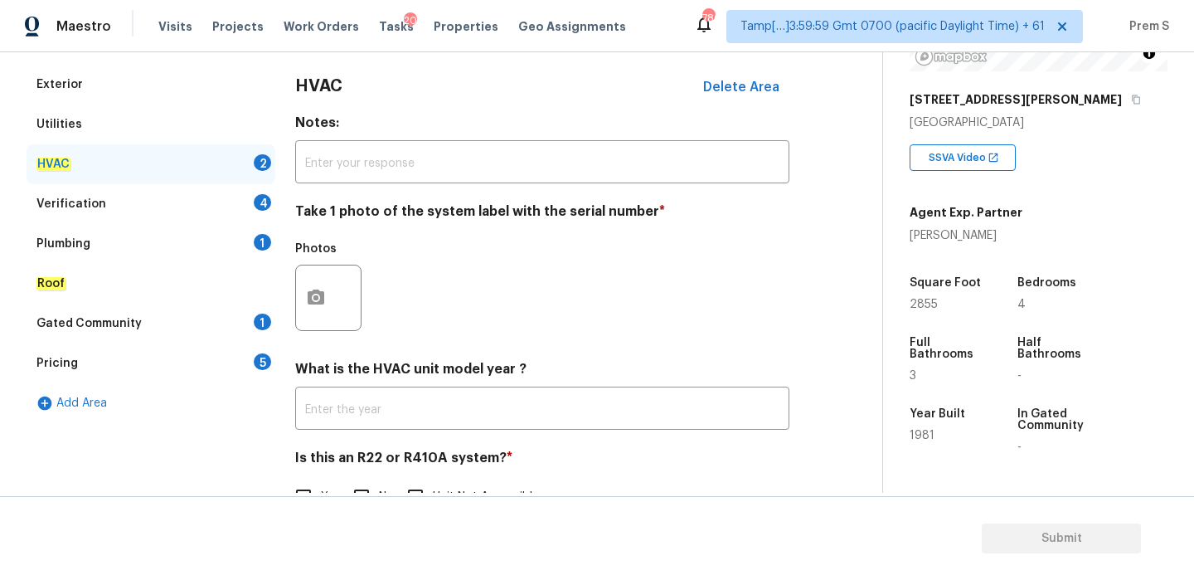
scroll to position [274, 0]
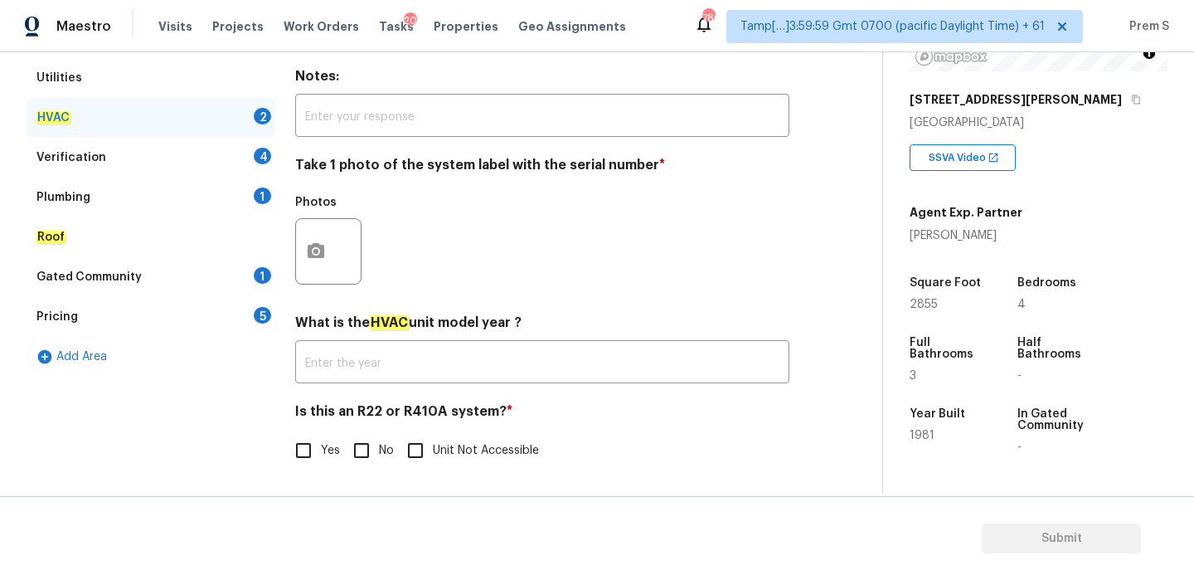
click at [360, 440] on input "No" at bounding box center [361, 450] width 35 height 35
checkbox input "true"
click at [325, 256] on icon "button" at bounding box center [316, 251] width 20 height 20
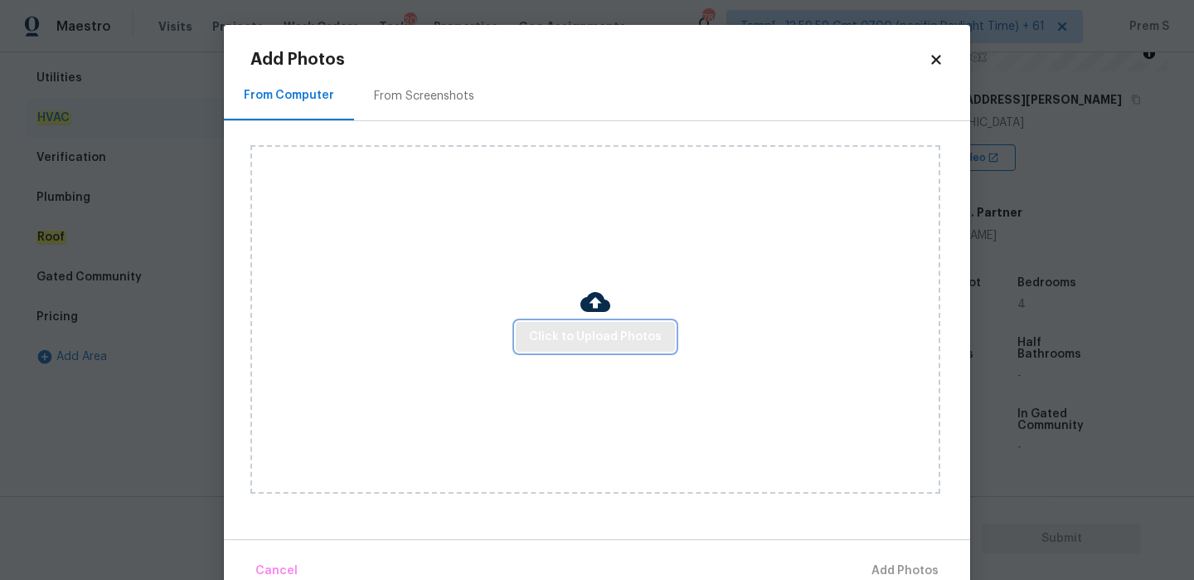
click at [568, 338] on span "Click to Upload Photos" at bounding box center [595, 337] width 133 height 21
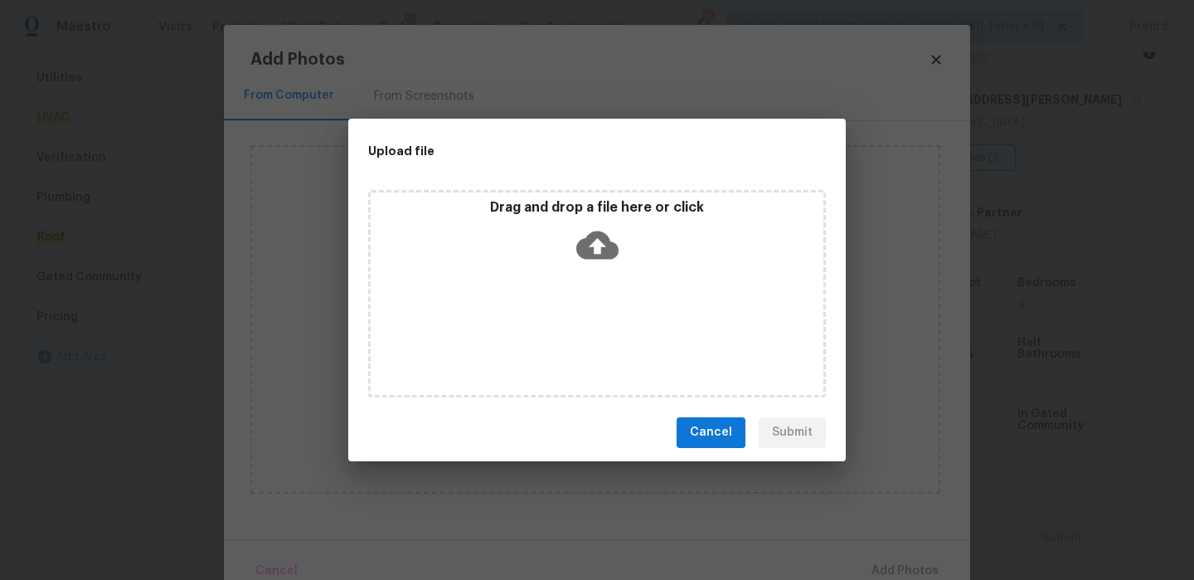
click at [584, 253] on icon at bounding box center [597, 245] width 42 height 28
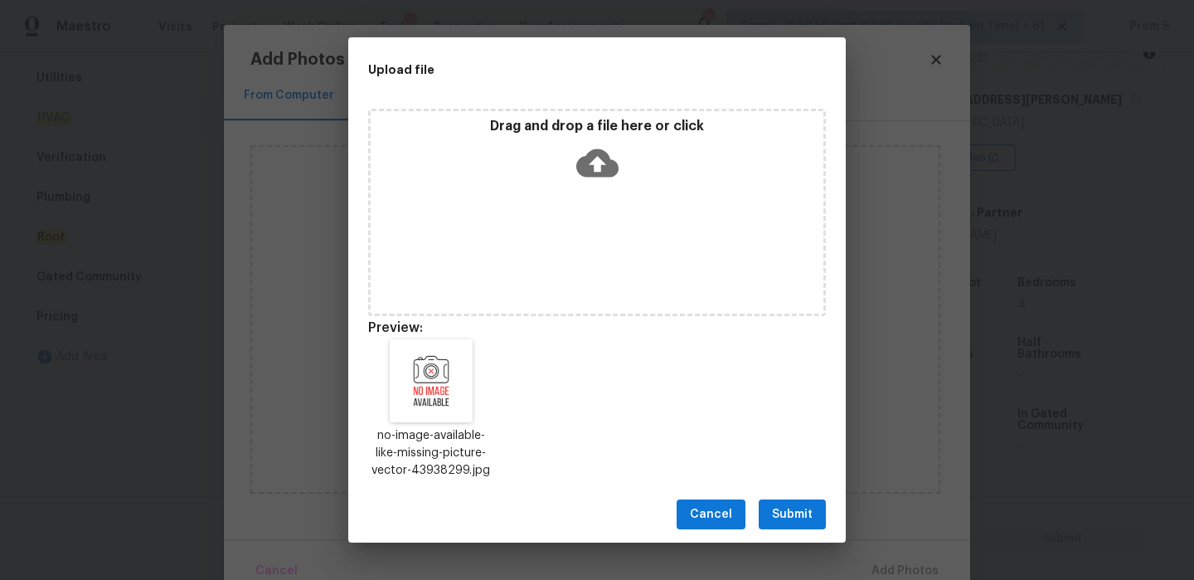
click at [795, 504] on span "Submit" at bounding box center [792, 514] width 41 height 21
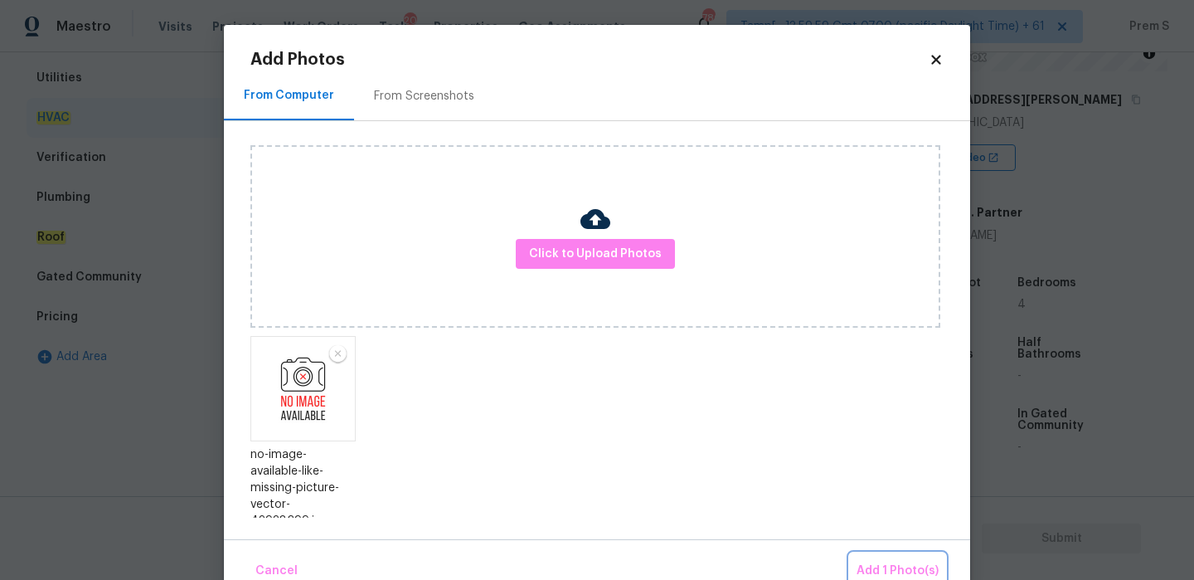
click at [904, 554] on button "Add 1 Photo(s)" at bounding box center [897, 571] width 95 height 36
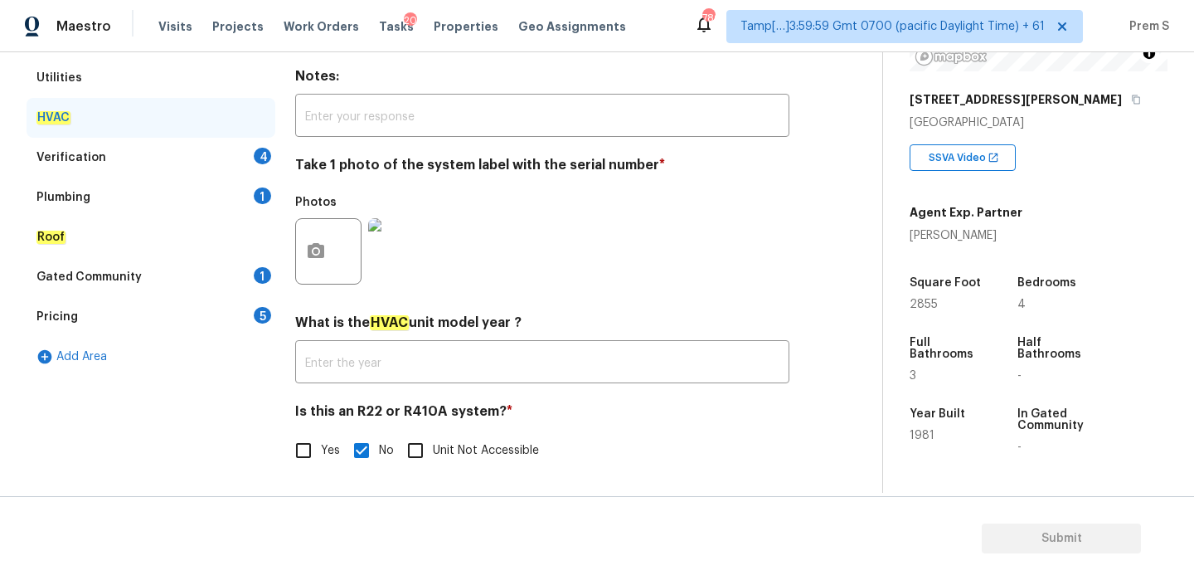
click at [248, 154] on div "Verification 4" at bounding box center [151, 158] width 249 height 40
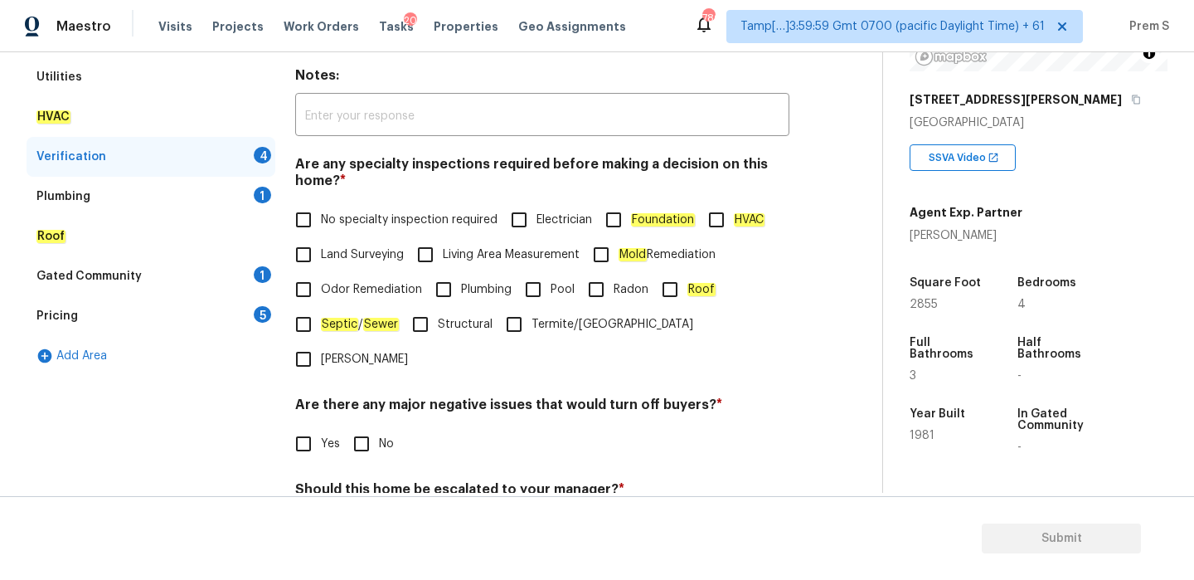
click at [343, 228] on span "No specialty inspection required" at bounding box center [409, 220] width 177 height 17
click at [321, 228] on input "No specialty inspection required" at bounding box center [303, 219] width 35 height 35
checkbox input "true"
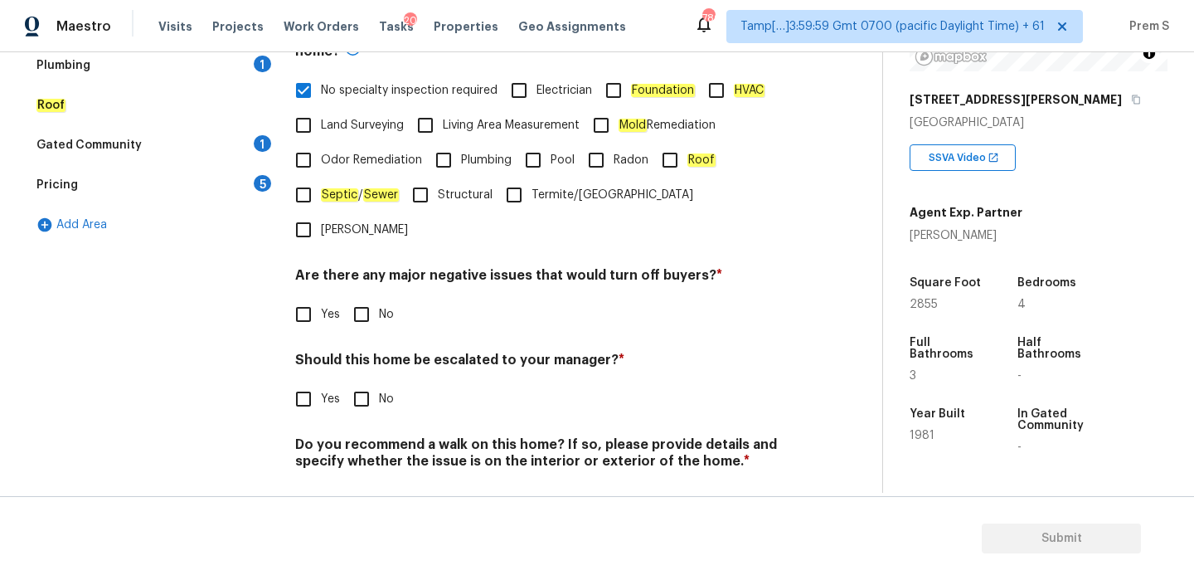
scroll to position [418, 0]
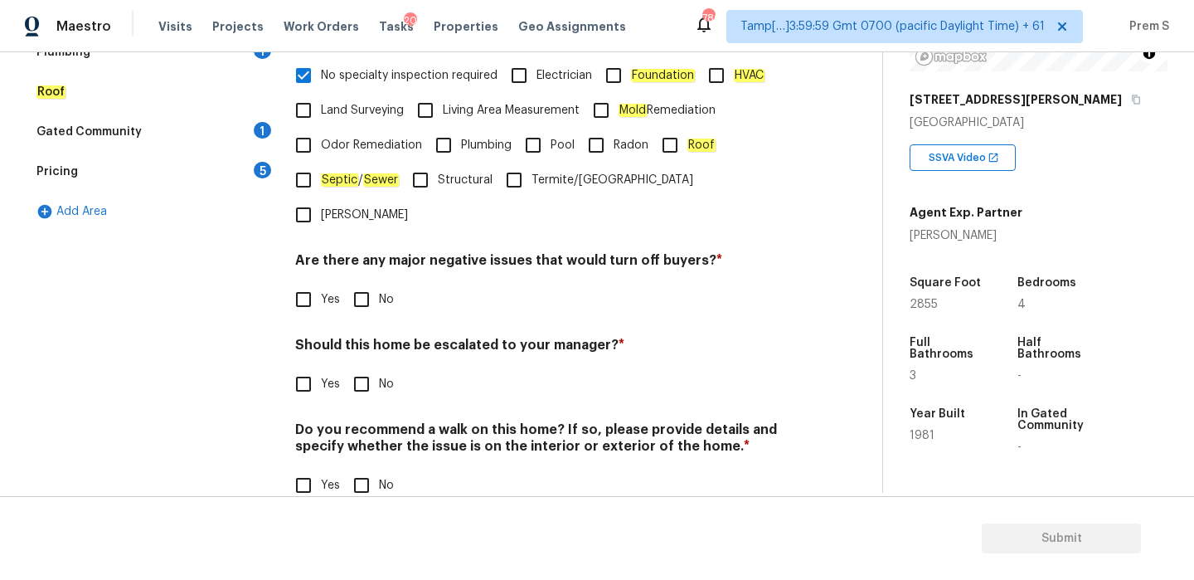
click at [358, 282] on input "No" at bounding box center [361, 299] width 35 height 35
checkbox input "true"
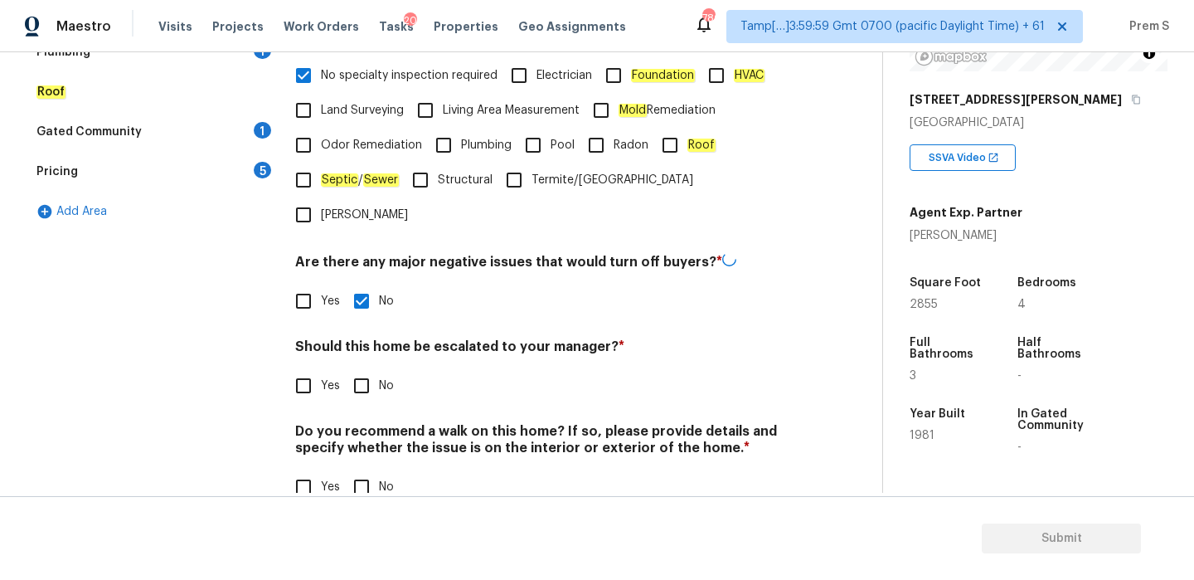
click at [365, 368] on input "No" at bounding box center [361, 385] width 35 height 35
checkbox input "true"
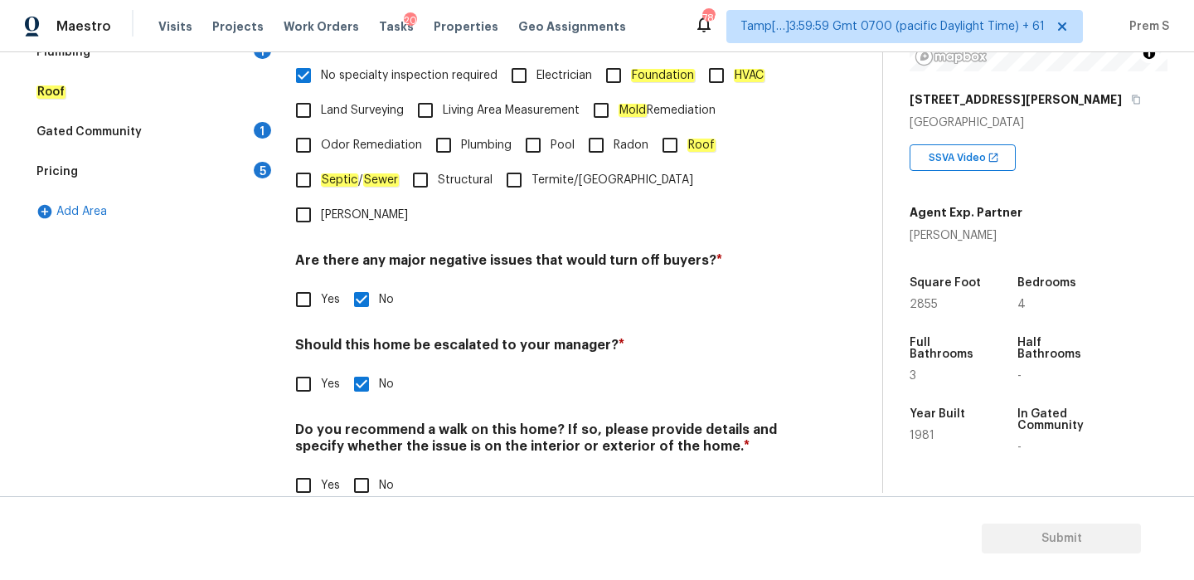
click at [362, 468] on input "No" at bounding box center [361, 485] width 35 height 35
checkbox input "true"
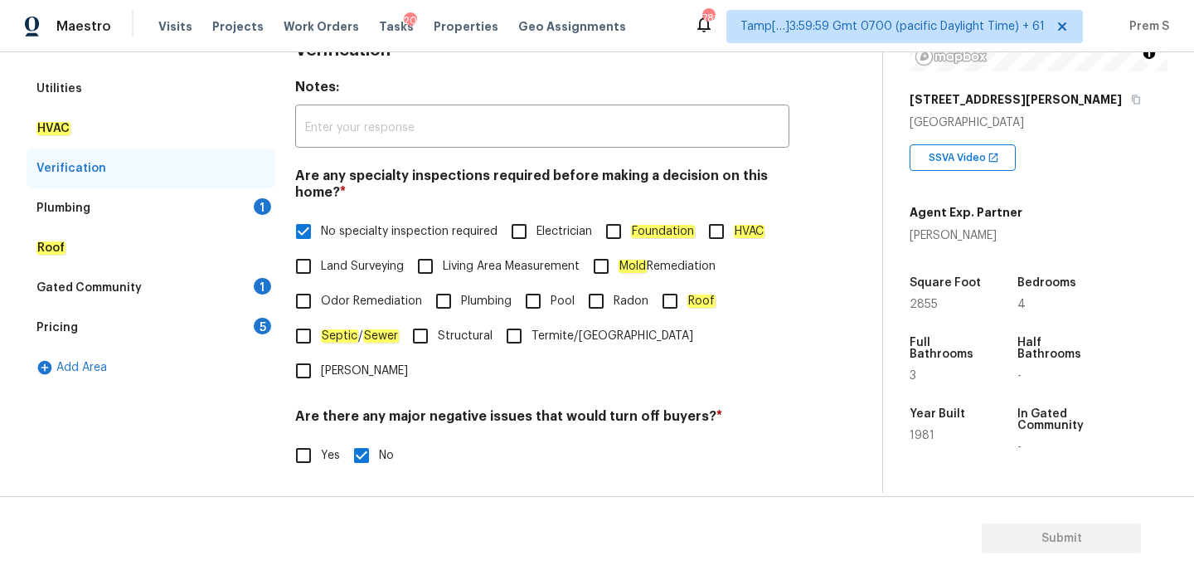
click at [255, 207] on div "1" at bounding box center [262, 206] width 17 height 17
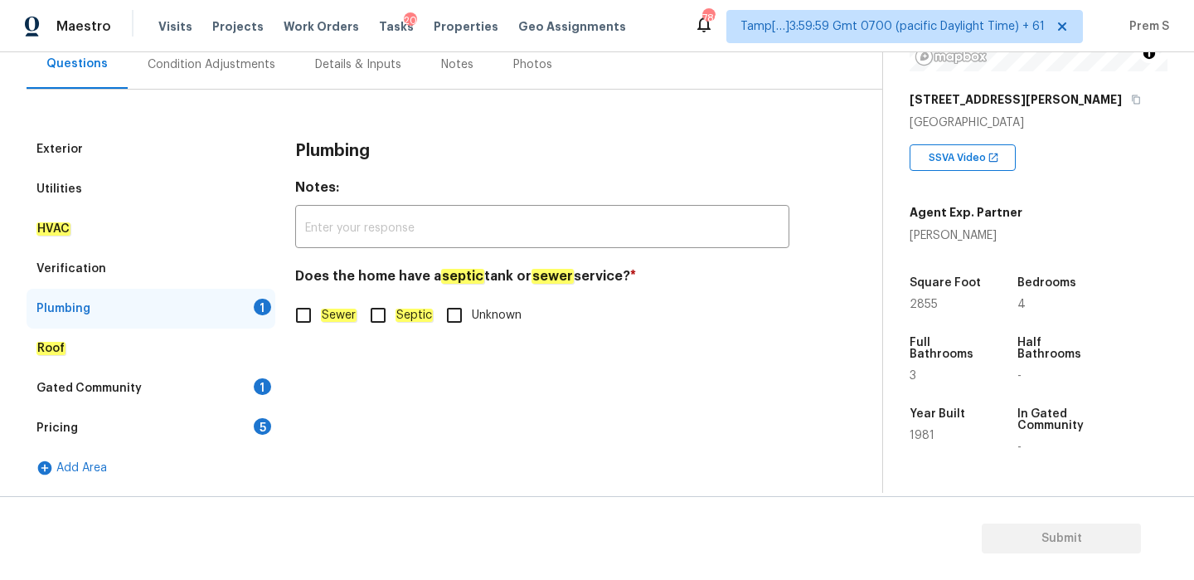
click at [322, 325] on label "Sewer" at bounding box center [321, 315] width 71 height 35
click at [321, 325] on input "Sewer" at bounding box center [303, 315] width 35 height 35
checkbox input "true"
click at [260, 378] on div "1" at bounding box center [262, 386] width 17 height 17
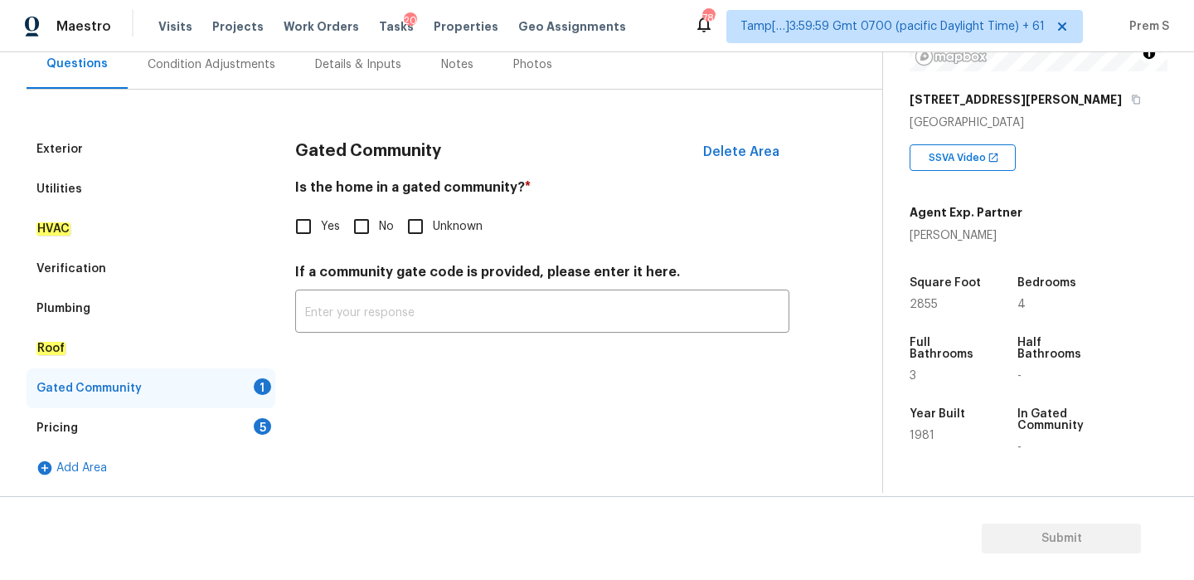
click at [364, 229] on input "No" at bounding box center [361, 226] width 35 height 35
checkbox input "true"
click at [250, 423] on div "Pricing 5" at bounding box center [151, 428] width 249 height 40
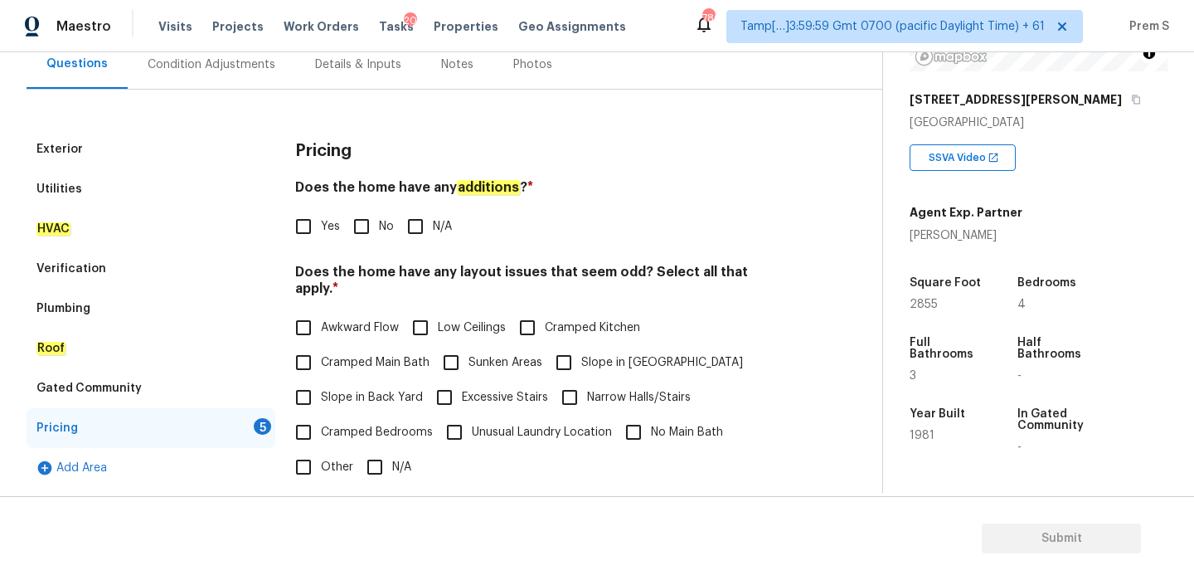
click at [357, 228] on input "No" at bounding box center [361, 226] width 35 height 35
checkbox input "true"
click at [368, 450] on input "N/A" at bounding box center [374, 467] width 35 height 35
checkbox input "true"
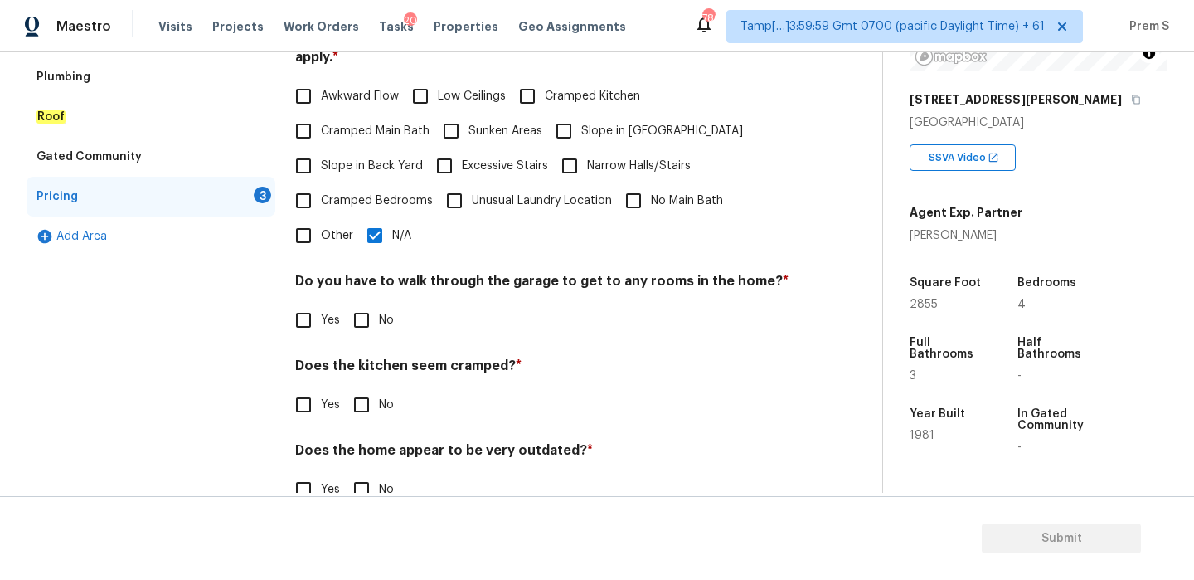
click at [364, 320] on input "No" at bounding box center [361, 320] width 35 height 35
checkbox input "true"
click at [364, 387] on input "No" at bounding box center [361, 404] width 35 height 35
checkbox input "true"
click at [367, 472] on input "No" at bounding box center [361, 489] width 35 height 35
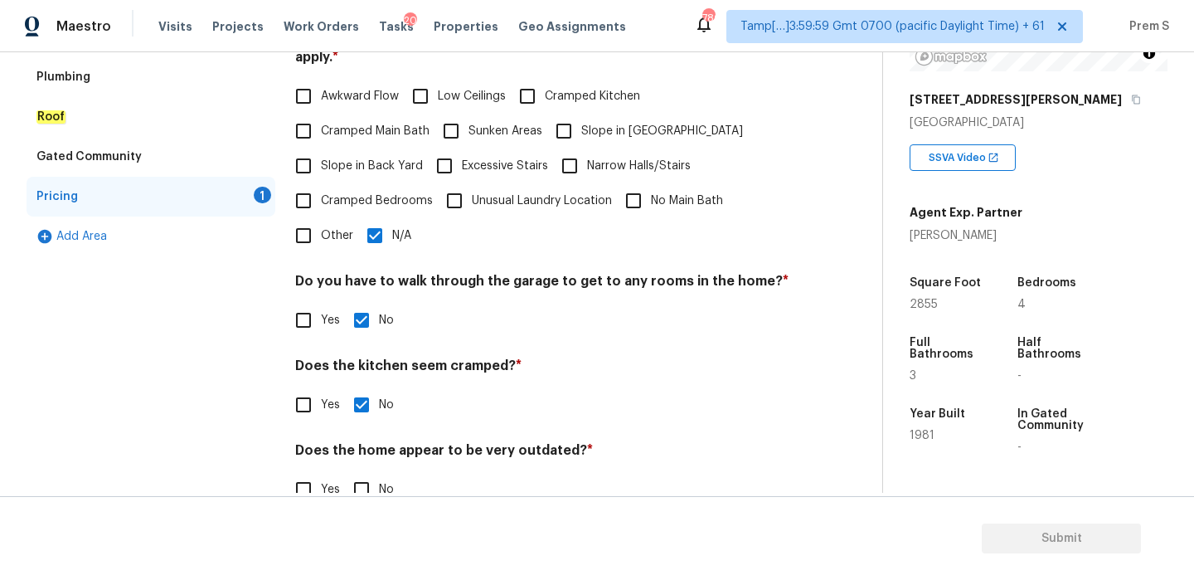
checkbox input "true"
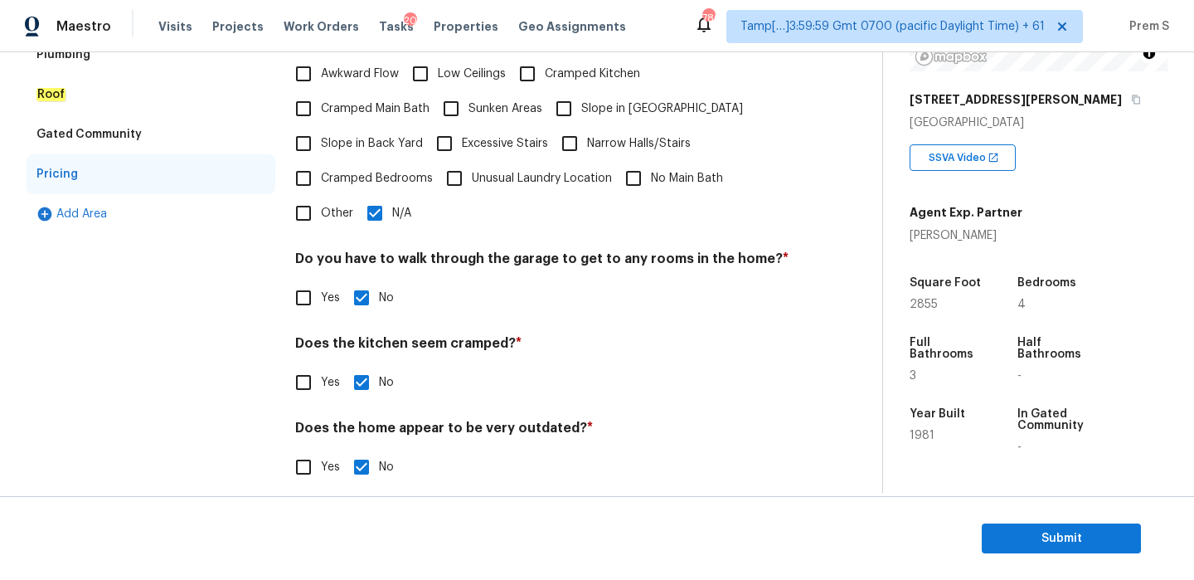
scroll to position [134, 0]
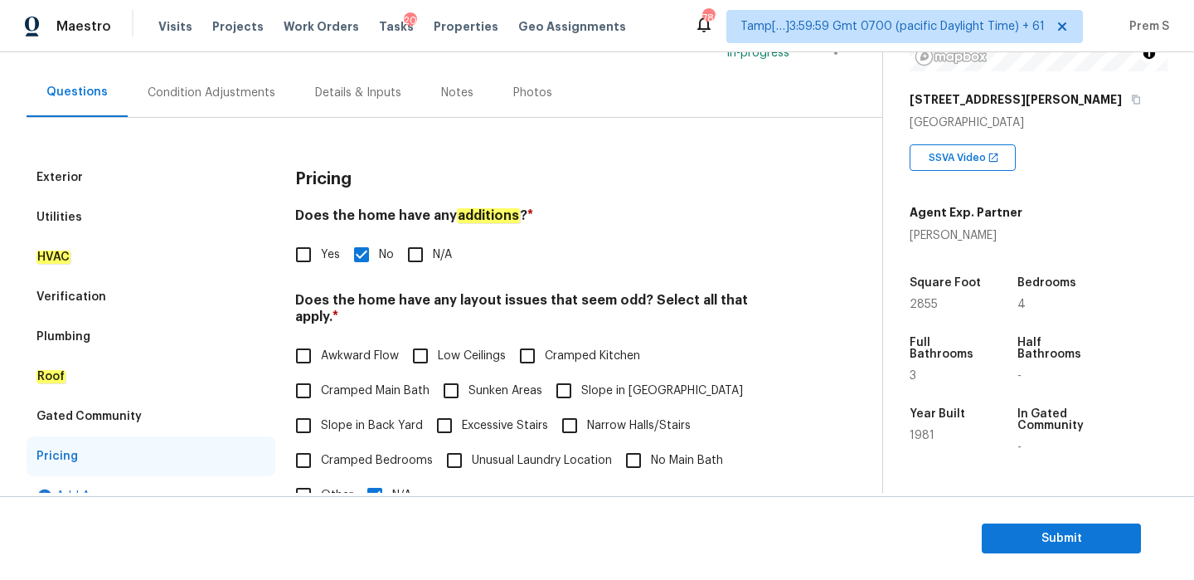
click at [226, 110] on div "Condition Adjustments" at bounding box center [212, 92] width 168 height 49
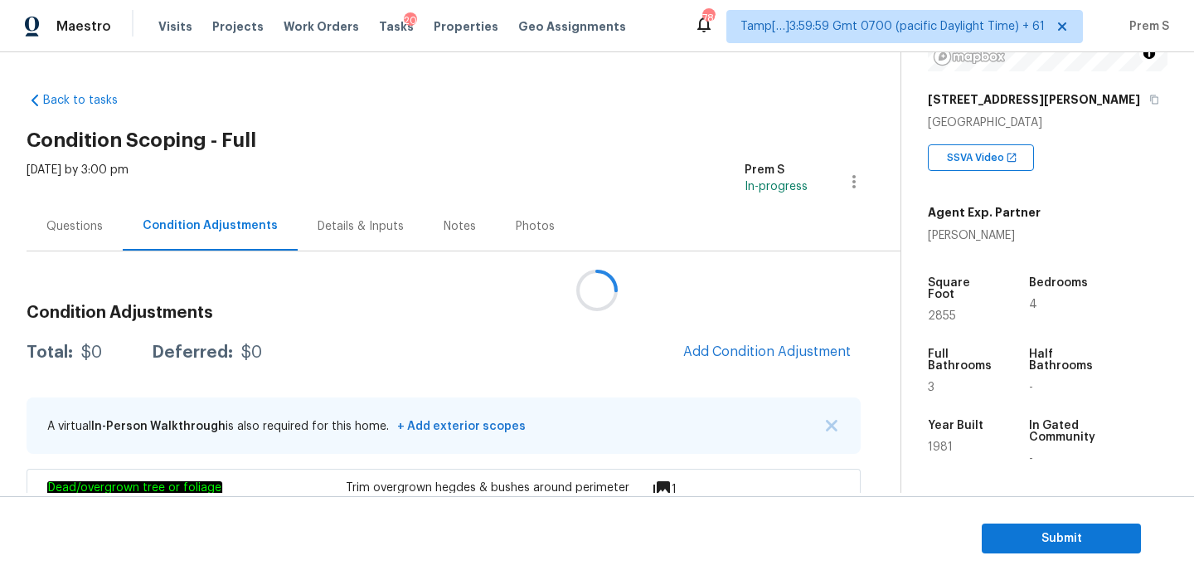
click at [742, 352] on div at bounding box center [597, 290] width 1194 height 580
click at [764, 347] on span "Add Condition Adjustment" at bounding box center [767, 351] width 168 height 15
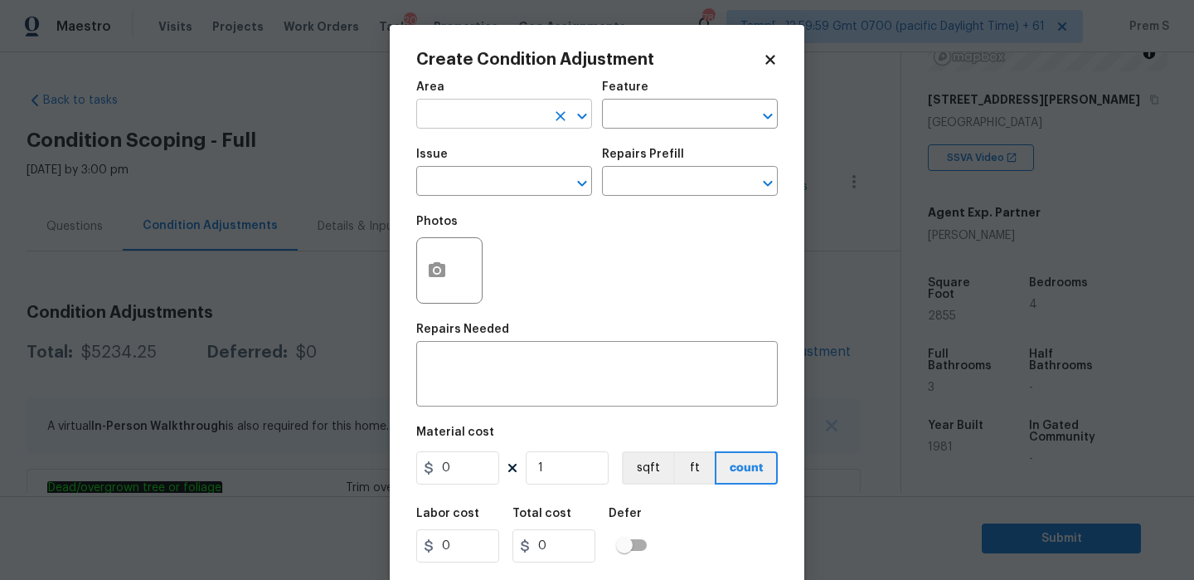
click at [493, 109] on input "text" at bounding box center [480, 116] width 129 height 26
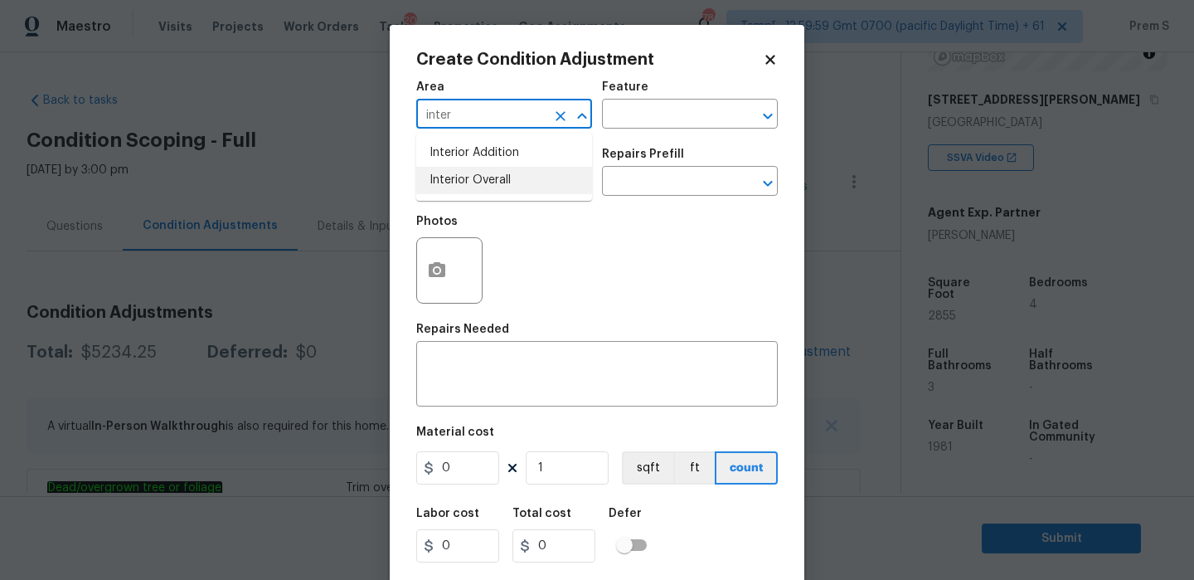
click at [469, 187] on li "Interior Overall" at bounding box center [504, 180] width 176 height 27
type input "Interior Overall"
click at [469, 187] on input "text" at bounding box center [480, 183] width 129 height 26
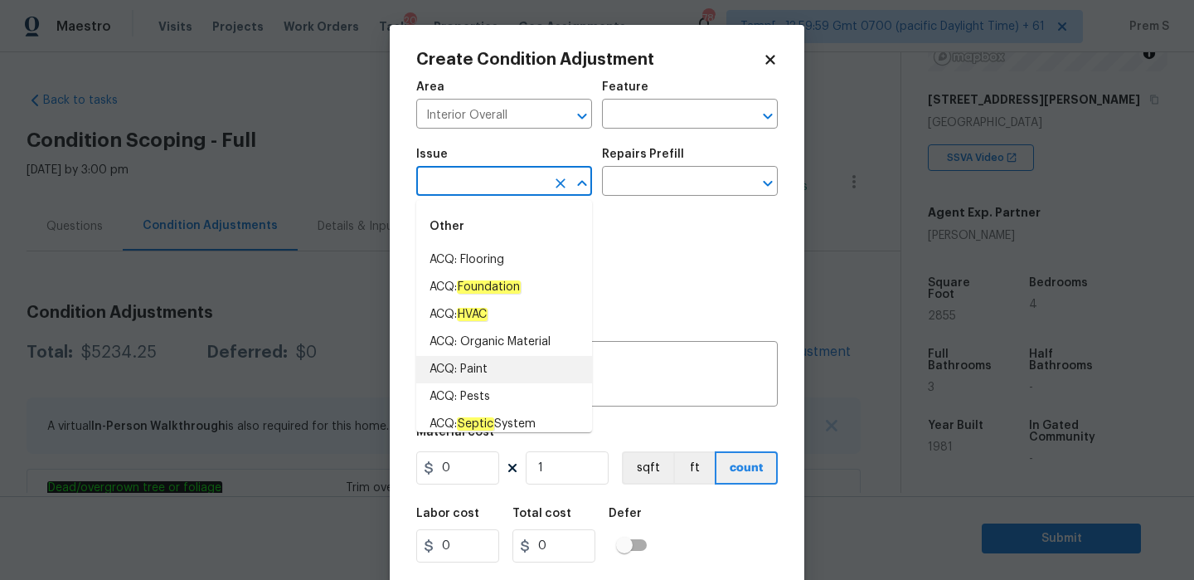
click at [478, 369] on li "ACQ: Paint" at bounding box center [504, 369] width 176 height 27
type input "ACQ: Paint"
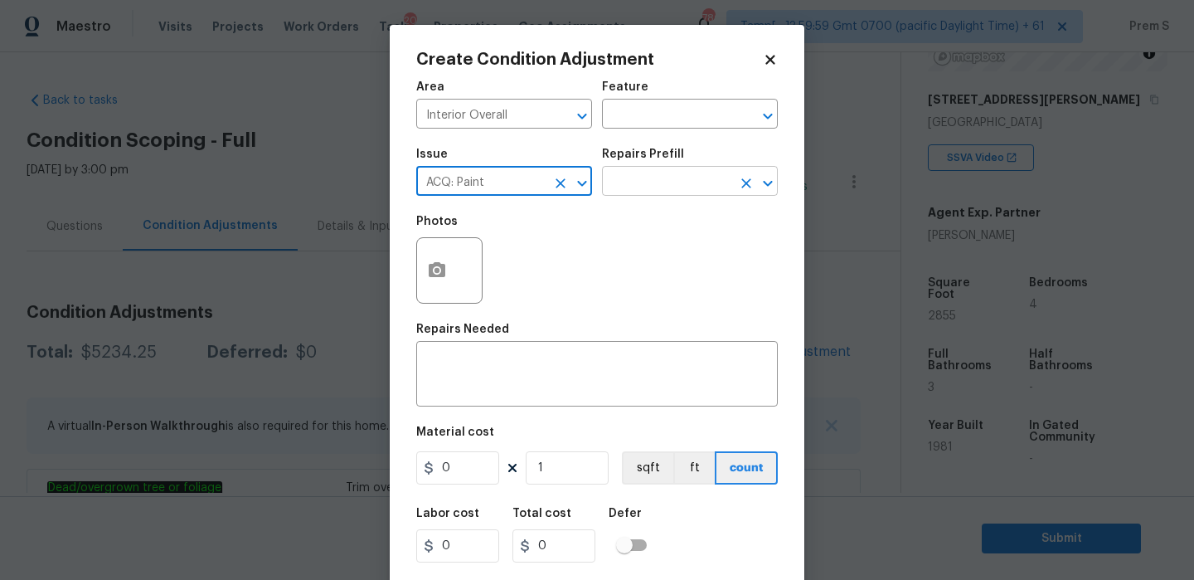
click at [691, 177] on input "text" at bounding box center [666, 183] width 129 height 26
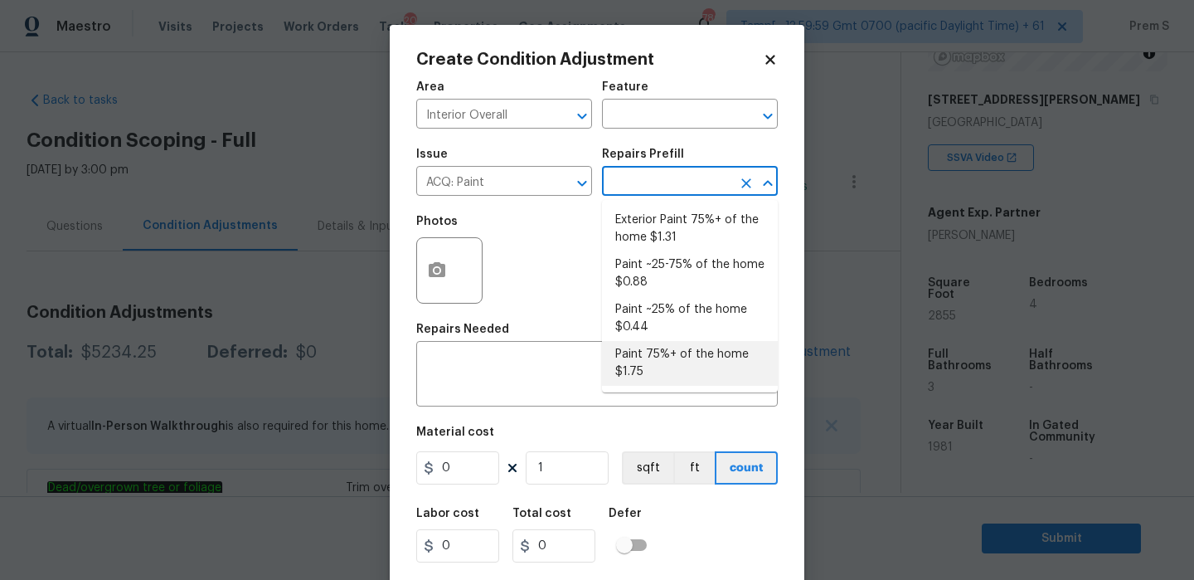
click at [651, 359] on li "Paint 75%+ of the home $1.75" at bounding box center [690, 363] width 176 height 45
type input "Acquisition"
type textarea "Acquisition Scope: 75%+ of the home will likely require interior paint"
type input "1.75"
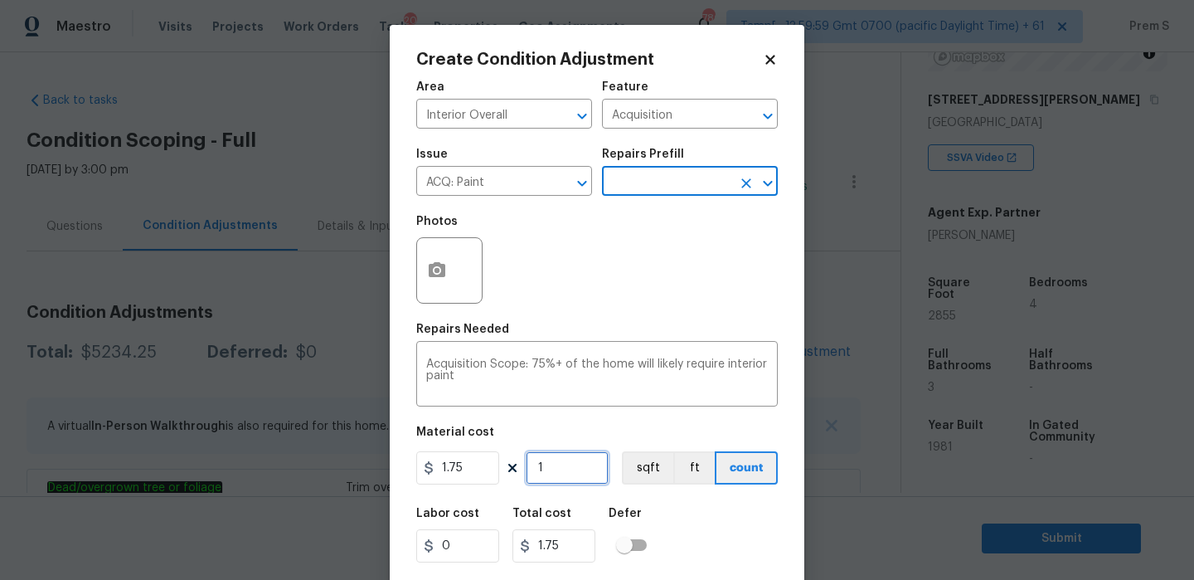
click at [570, 476] on input "1" at bounding box center [567, 467] width 83 height 33
type input "2"
type input "3.5"
type input "28"
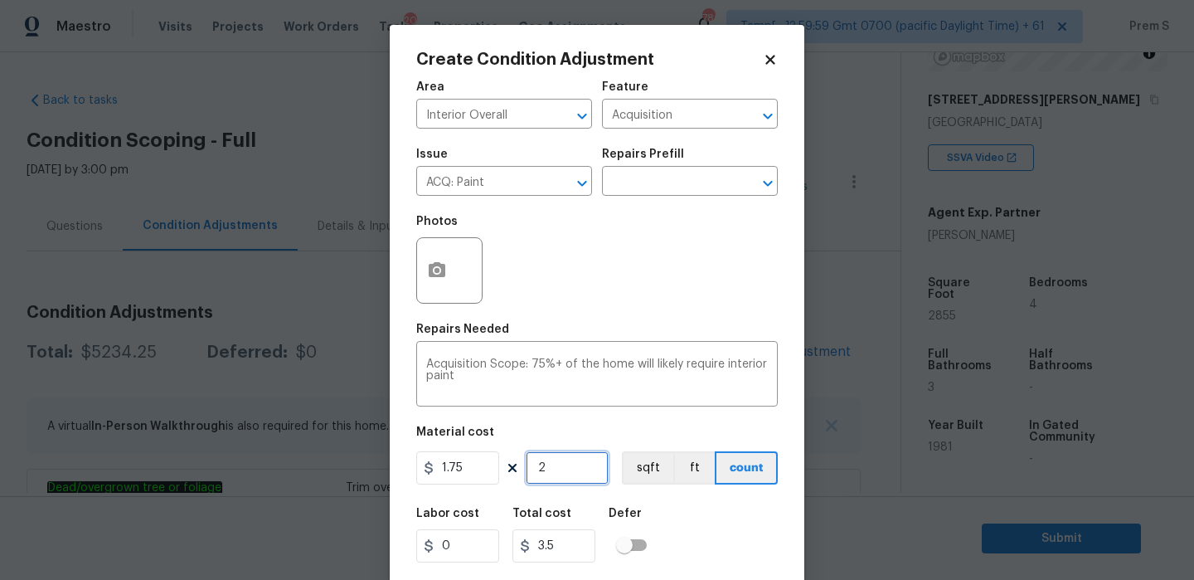
type input "49"
type input "285"
type input "498.75"
type input "2855"
type input "4996.25"
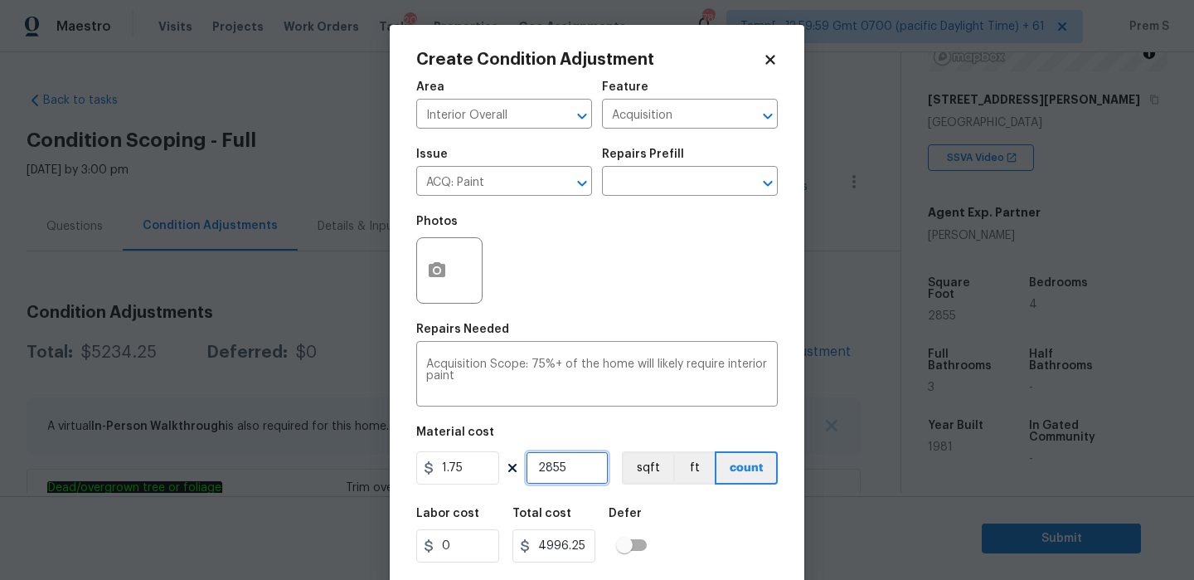
type input "2855"
click at [432, 275] on icon "button" at bounding box center [437, 269] width 17 height 15
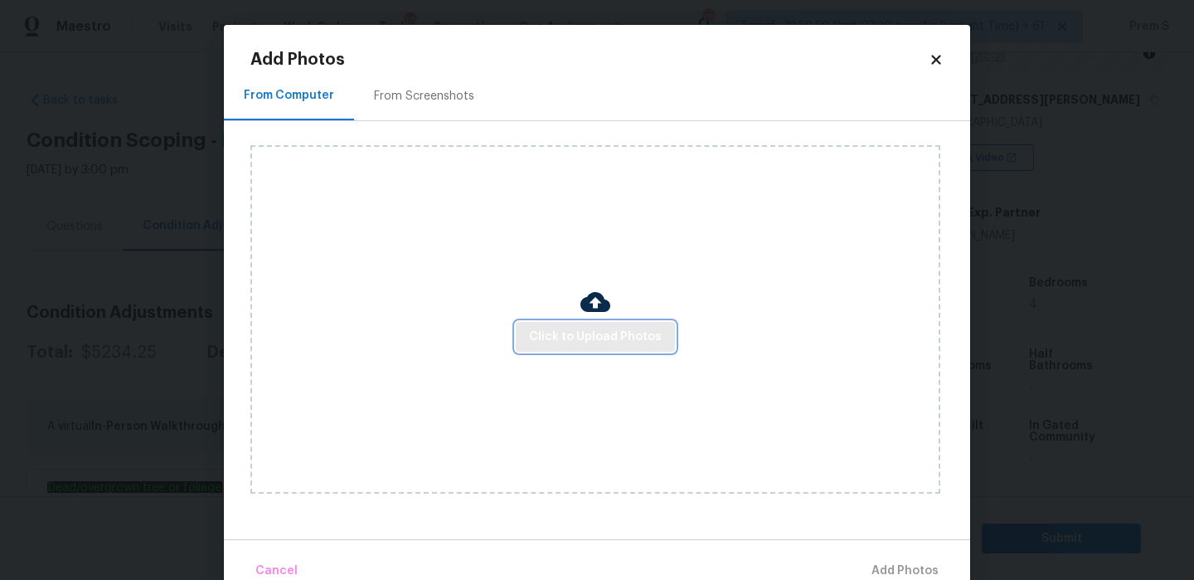
click at [588, 325] on button "Click to Upload Photos" at bounding box center [595, 337] width 159 height 31
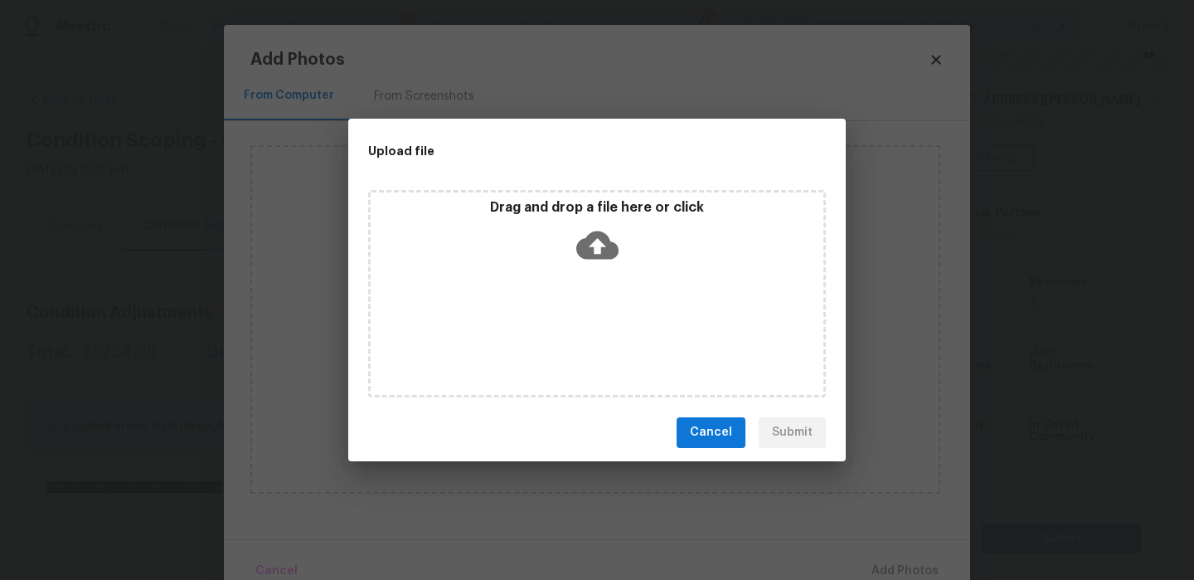
click at [592, 230] on icon at bounding box center [597, 245] width 42 height 42
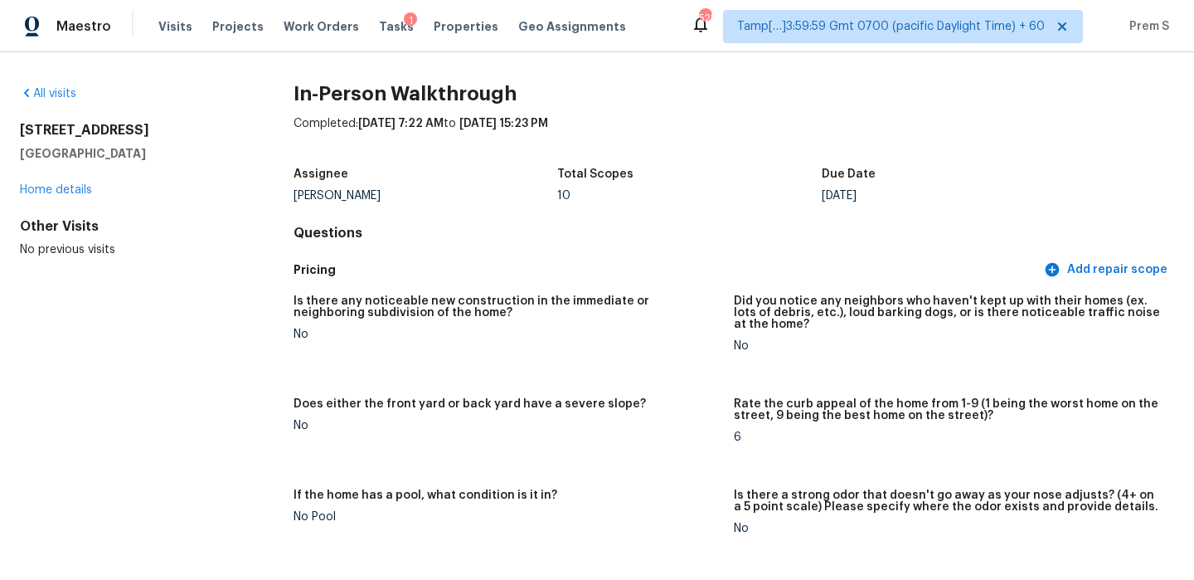
scroll to position [1746, 0]
